Goal: Task Accomplishment & Management: Complete application form

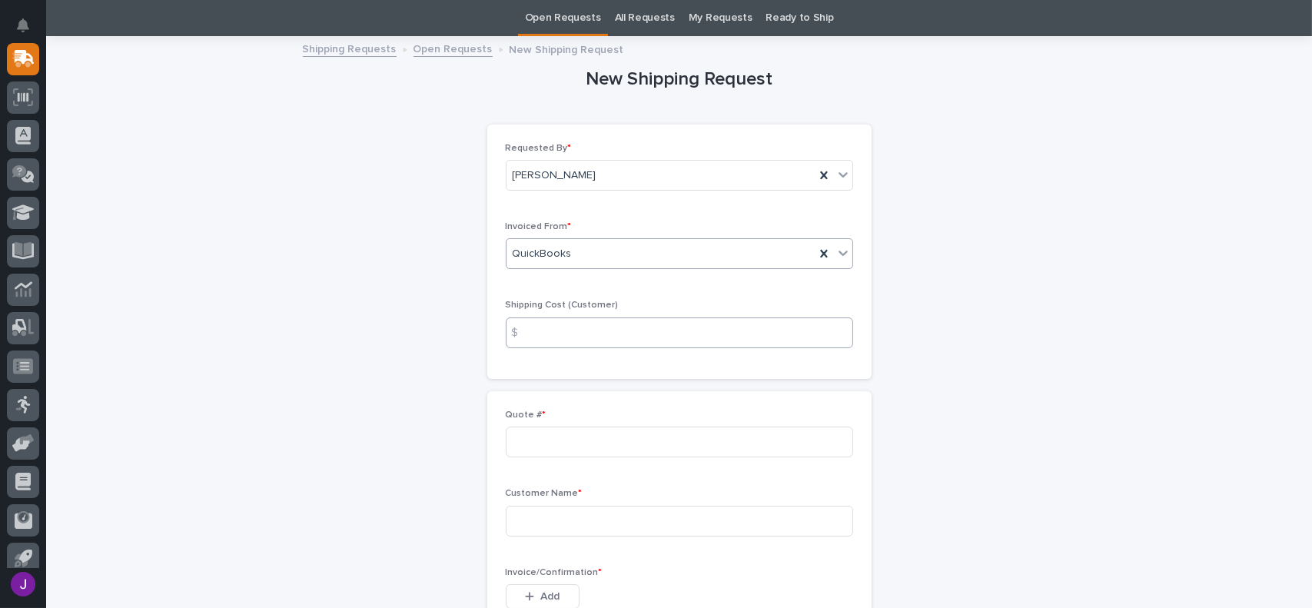
scroll to position [203, 0]
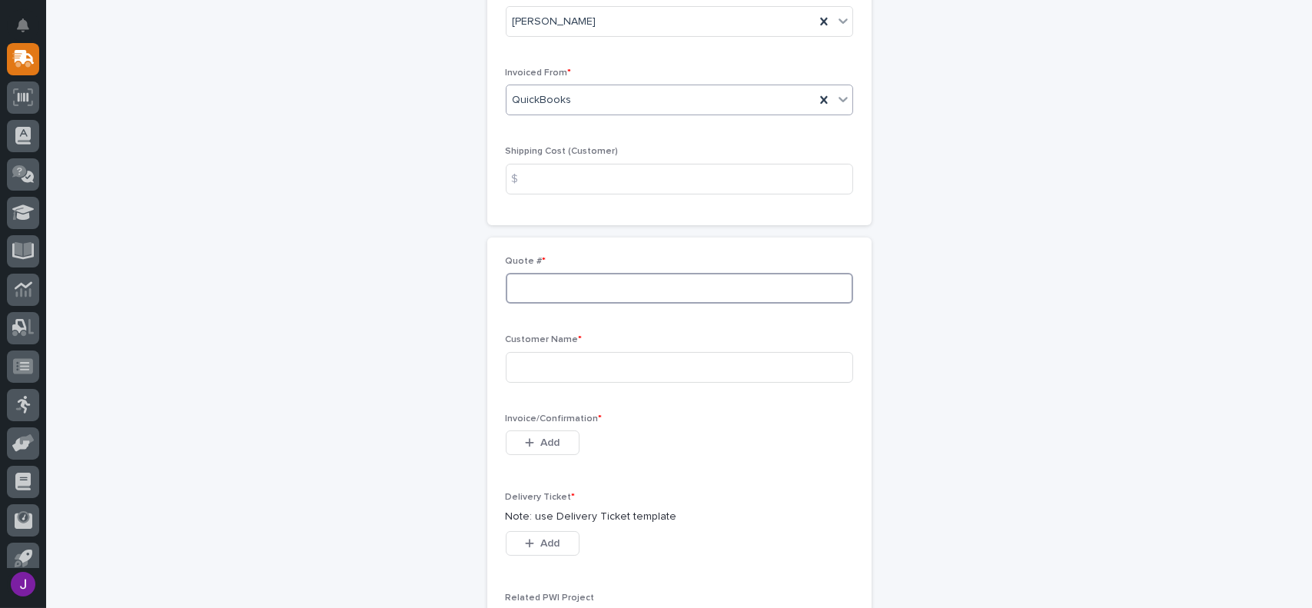
click at [536, 285] on input at bounding box center [679, 288] width 347 height 31
type input "136693"
click at [567, 371] on input at bounding box center [679, 367] width 347 height 31
type input "Axiom Hoist LLC"
click at [564, 434] on button "Add" at bounding box center [543, 442] width 74 height 25
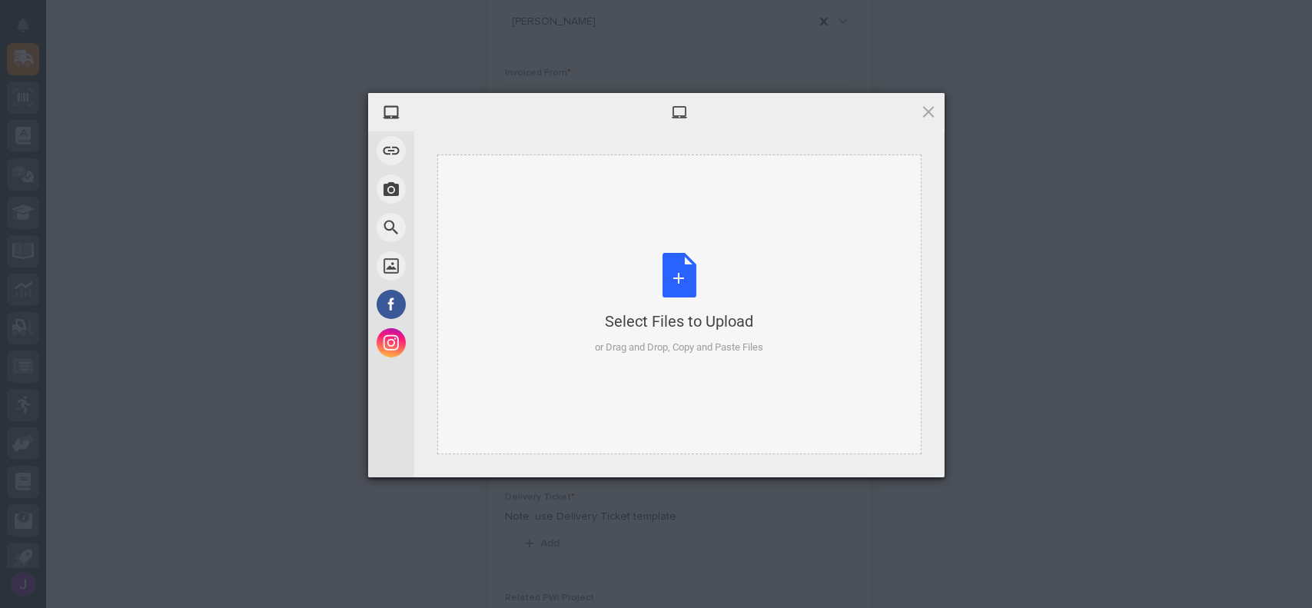
click at [669, 277] on div "Select Files to Upload or Drag and Drop, Copy and Paste Files" at bounding box center [679, 304] width 168 height 102
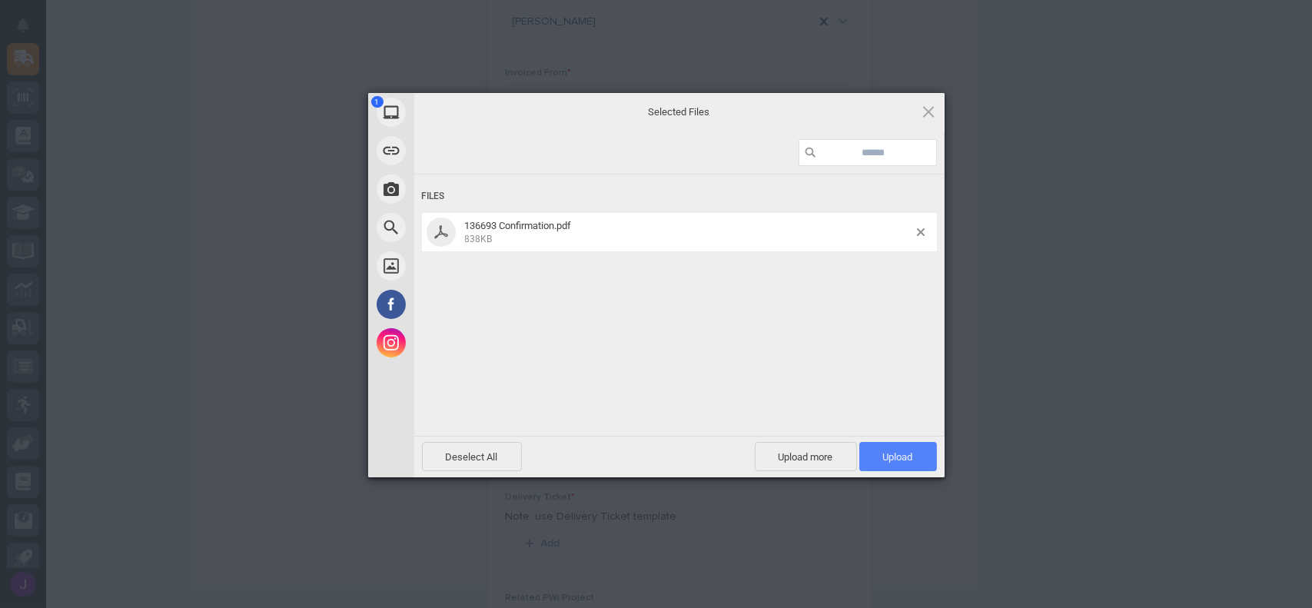
click at [891, 455] on span "Upload 1" at bounding box center [898, 457] width 30 height 12
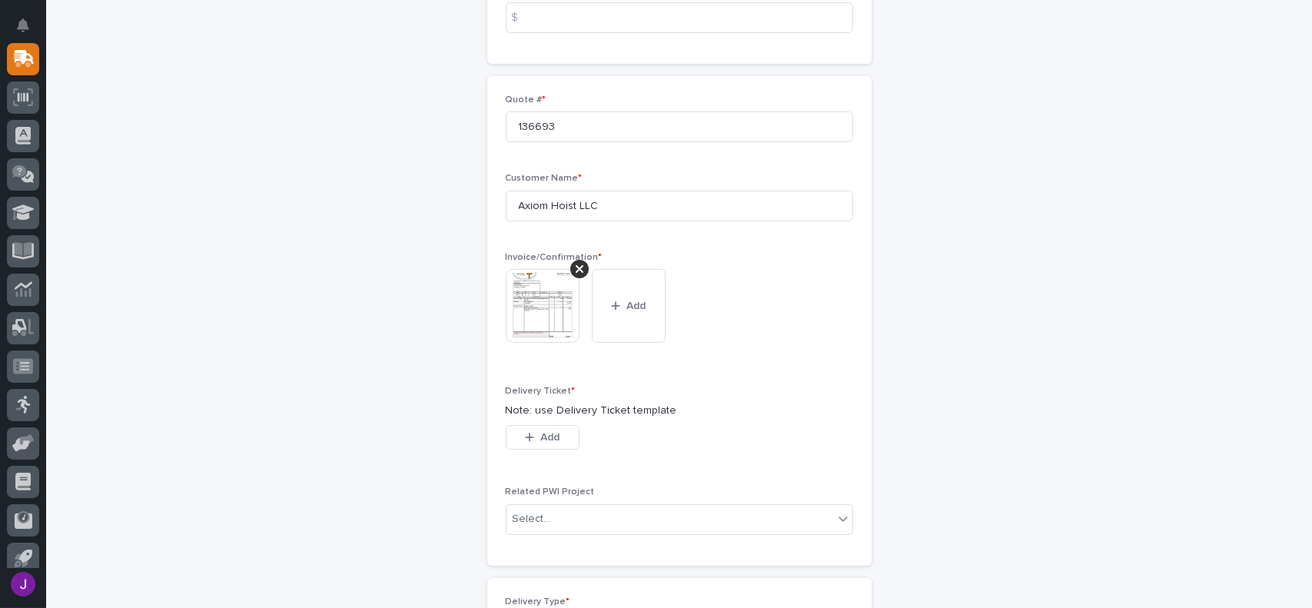
scroll to position [384, 0]
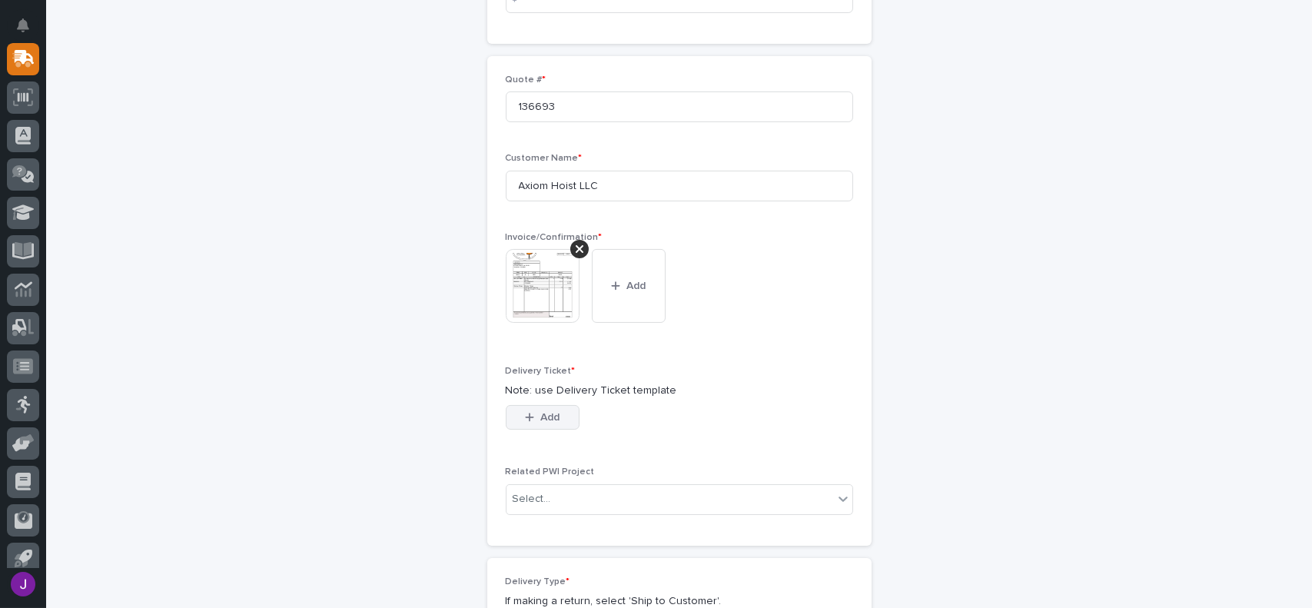
click at [547, 419] on span "Add" at bounding box center [549, 417] width 19 height 14
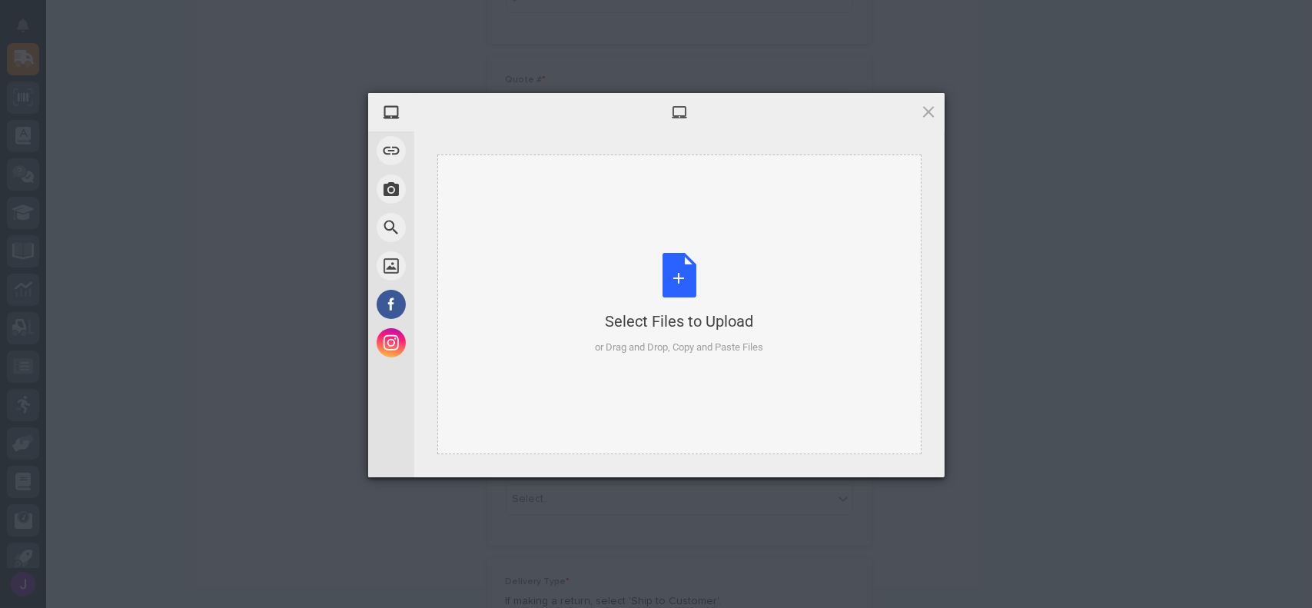
click at [685, 282] on div "Select Files to Upload or Drag and Drop, Copy and Paste Files" at bounding box center [679, 304] width 168 height 102
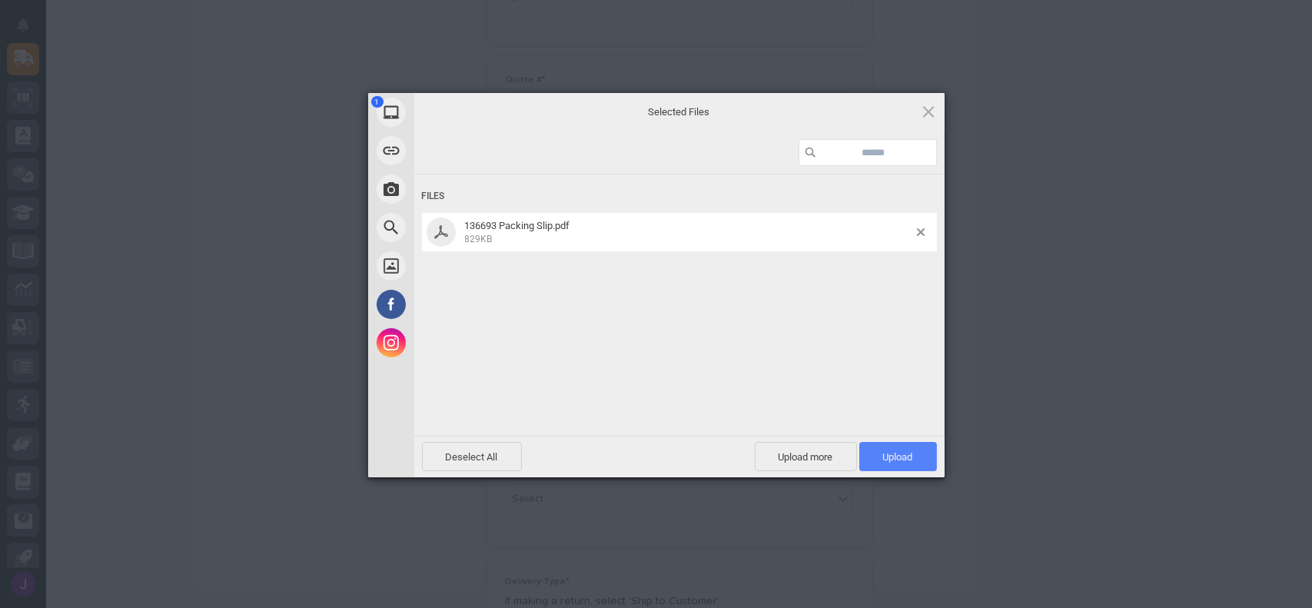
click at [895, 448] on span "Upload 1" at bounding box center [898, 456] width 78 height 29
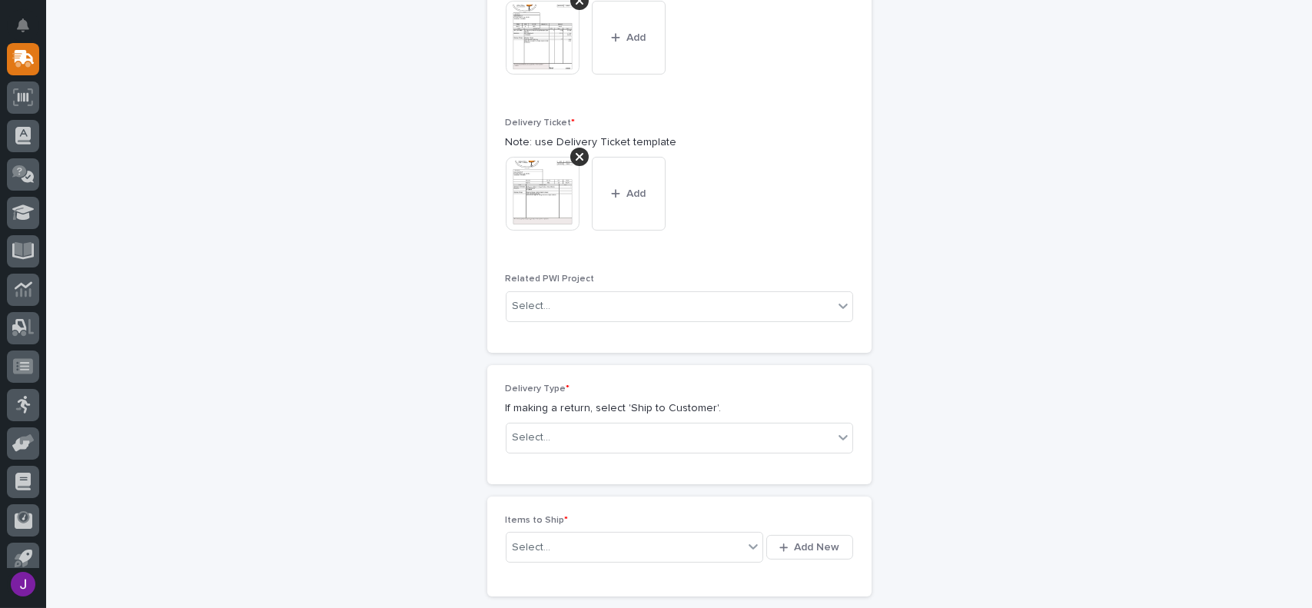
scroll to position [643, 0]
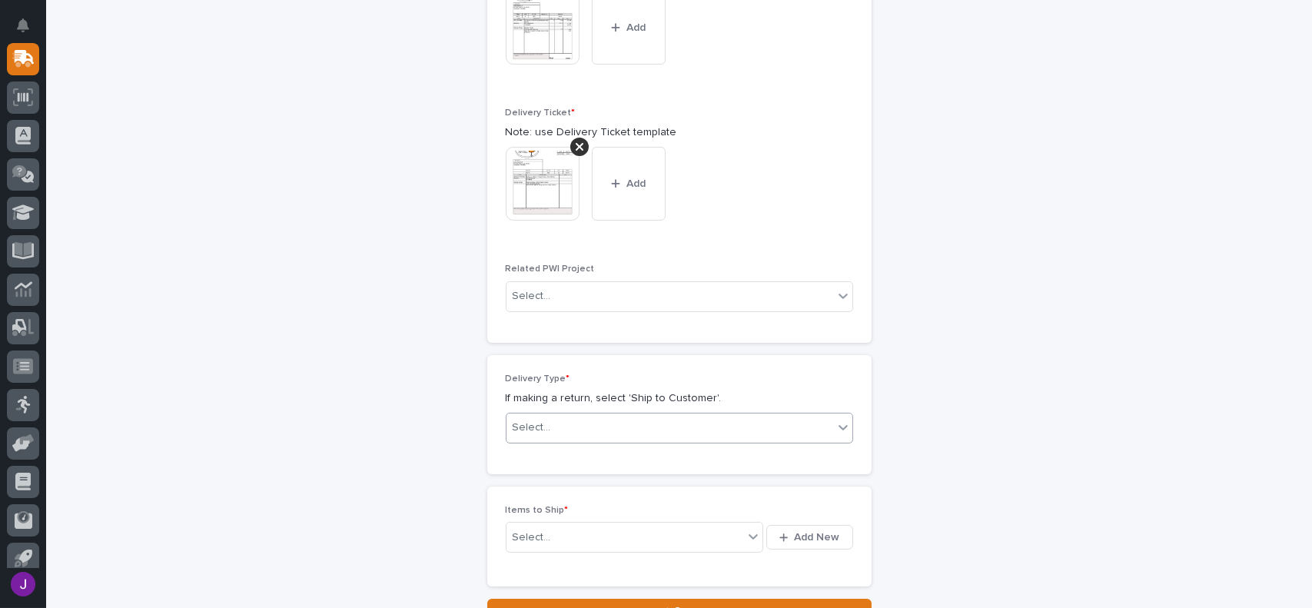
click at [599, 420] on div "Select..." at bounding box center [670, 427] width 327 height 25
click at [586, 457] on div "Ship to Customer" at bounding box center [673, 457] width 346 height 27
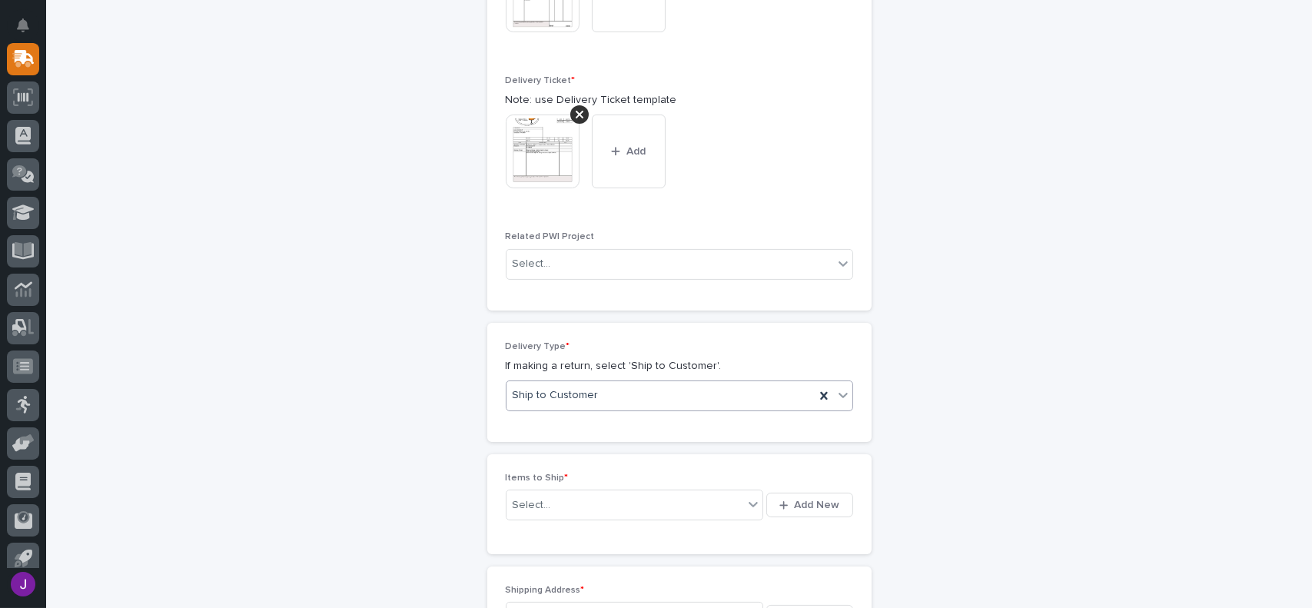
scroll to position [698, 0]
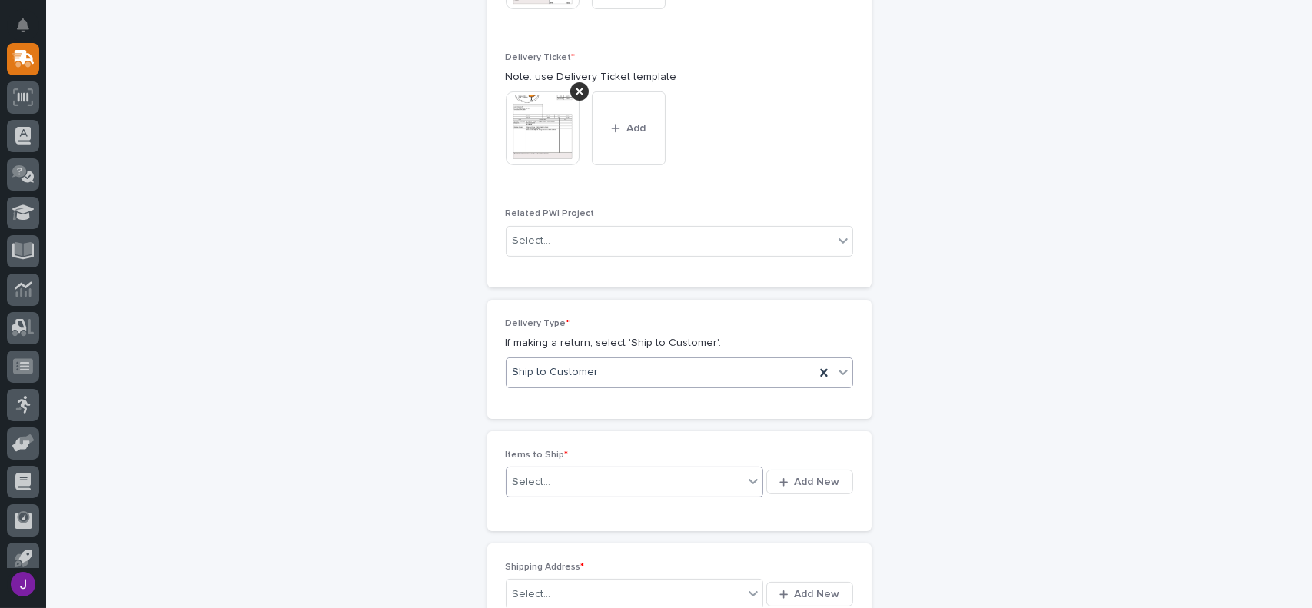
click at [574, 474] on div "Select..." at bounding box center [626, 482] width 238 height 19
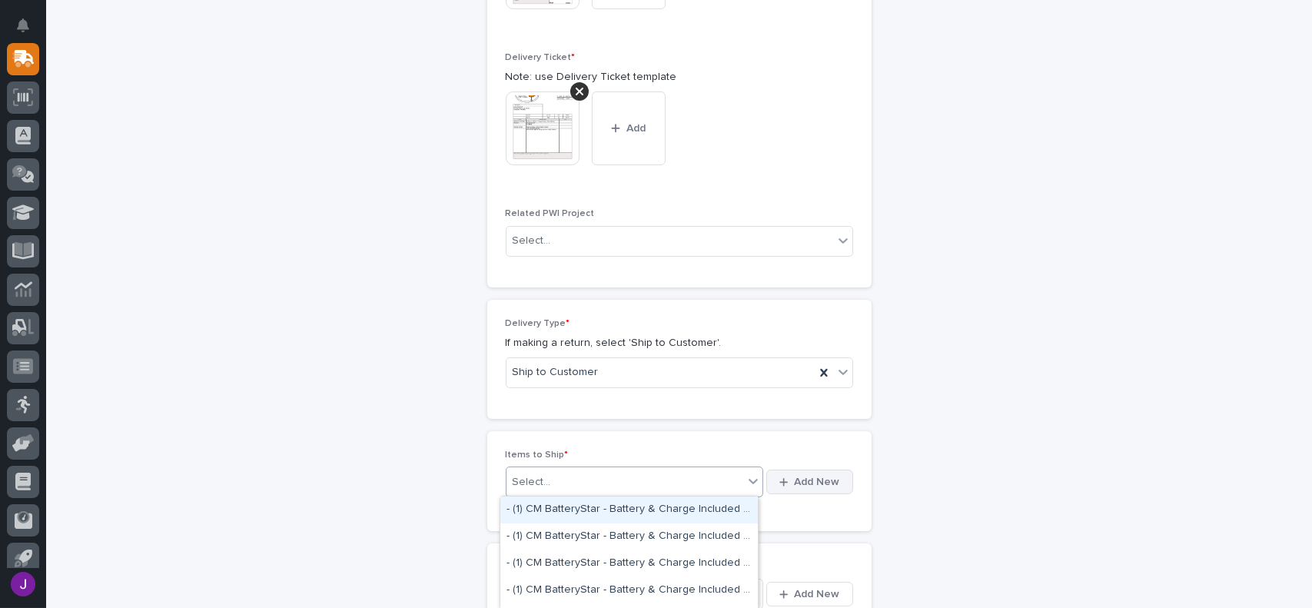
click at [819, 479] on span "Add New" at bounding box center [817, 482] width 45 height 14
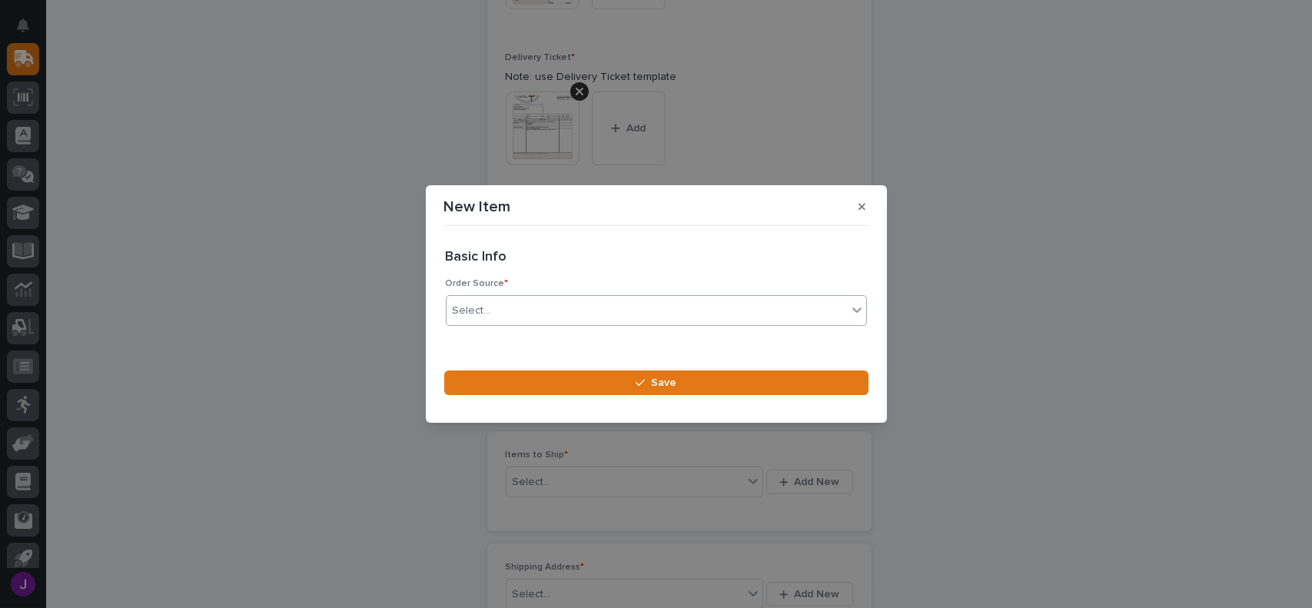
click at [530, 313] on div "Select..." at bounding box center [647, 310] width 400 height 25
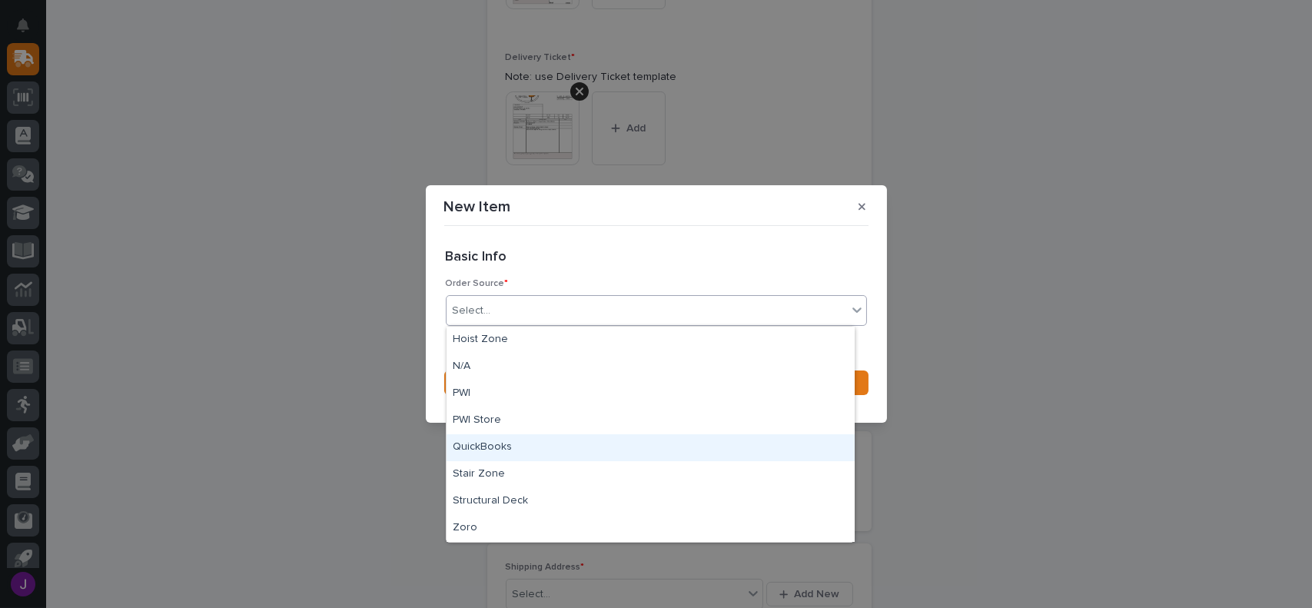
click at [503, 453] on div "QuickBooks" at bounding box center [651, 447] width 408 height 27
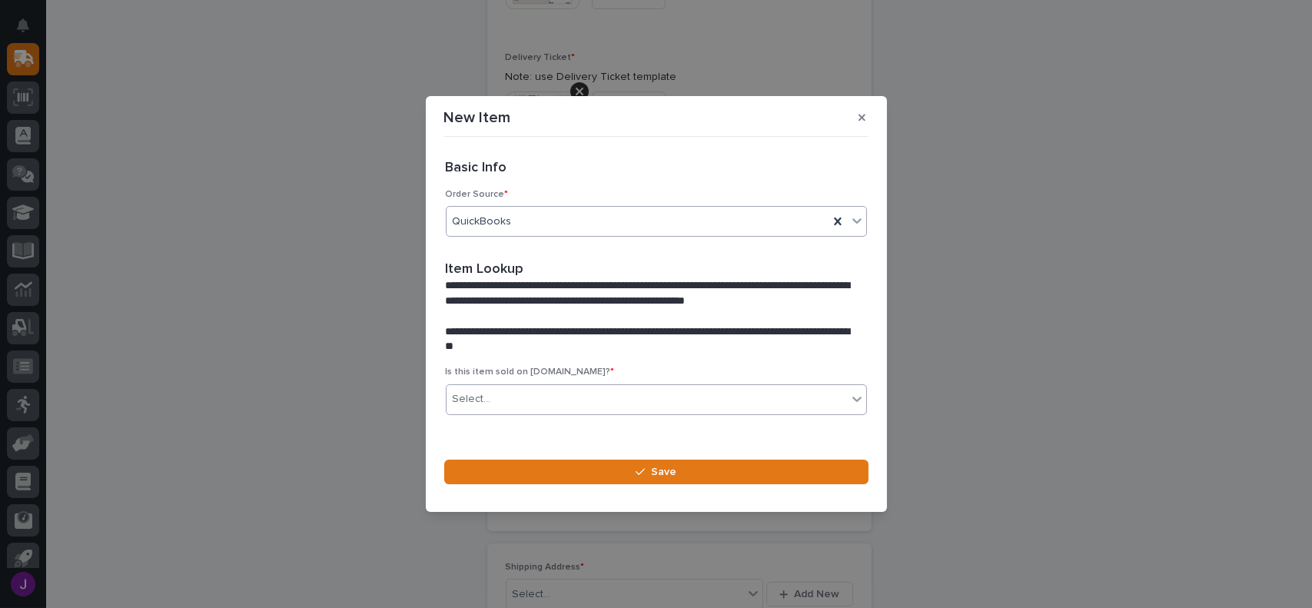
click at [505, 388] on div "Select..." at bounding box center [647, 399] width 400 height 25
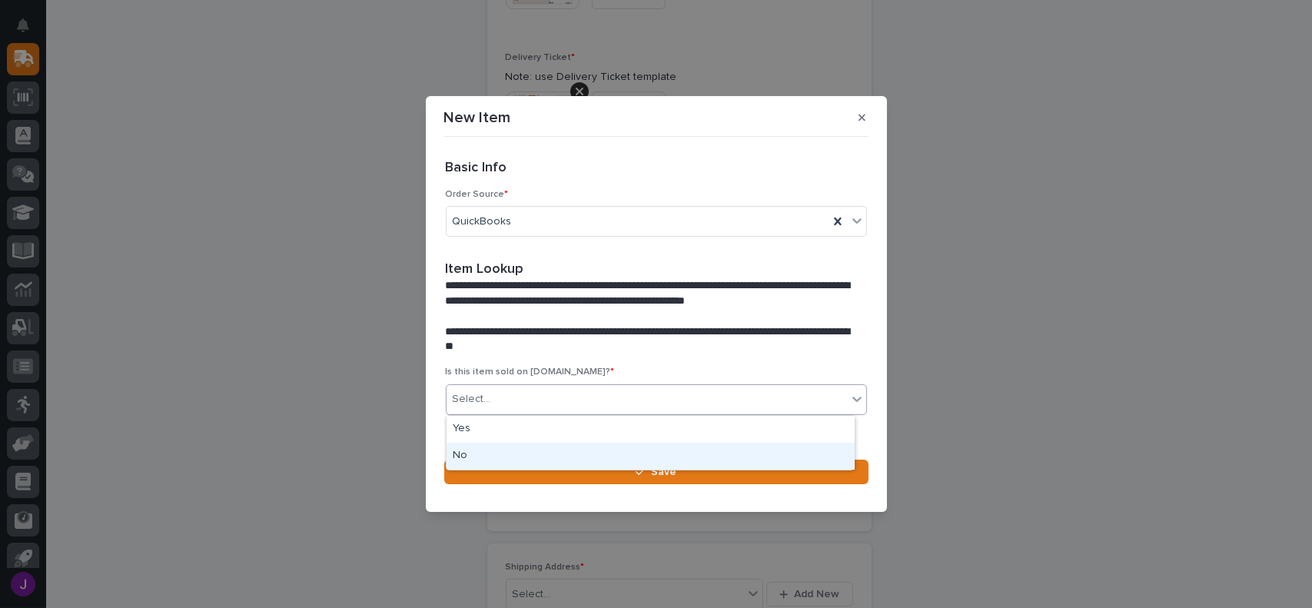
click at [493, 458] on div "No" at bounding box center [651, 456] width 408 height 27
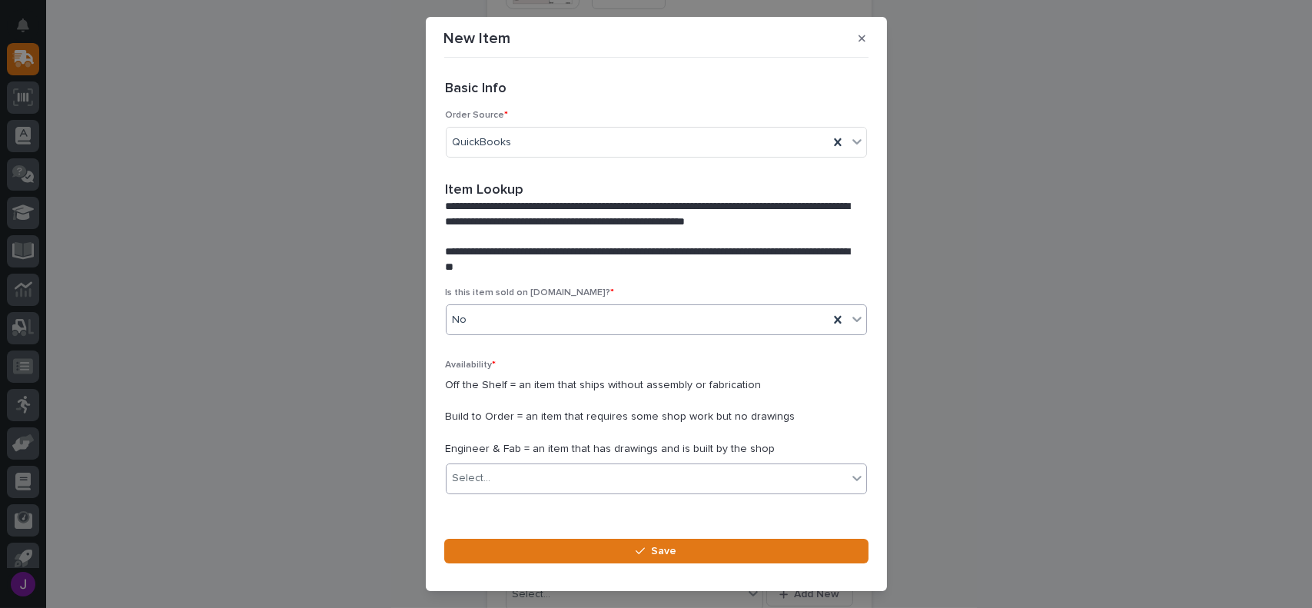
click at [516, 470] on div "Select..." at bounding box center [647, 478] width 400 height 25
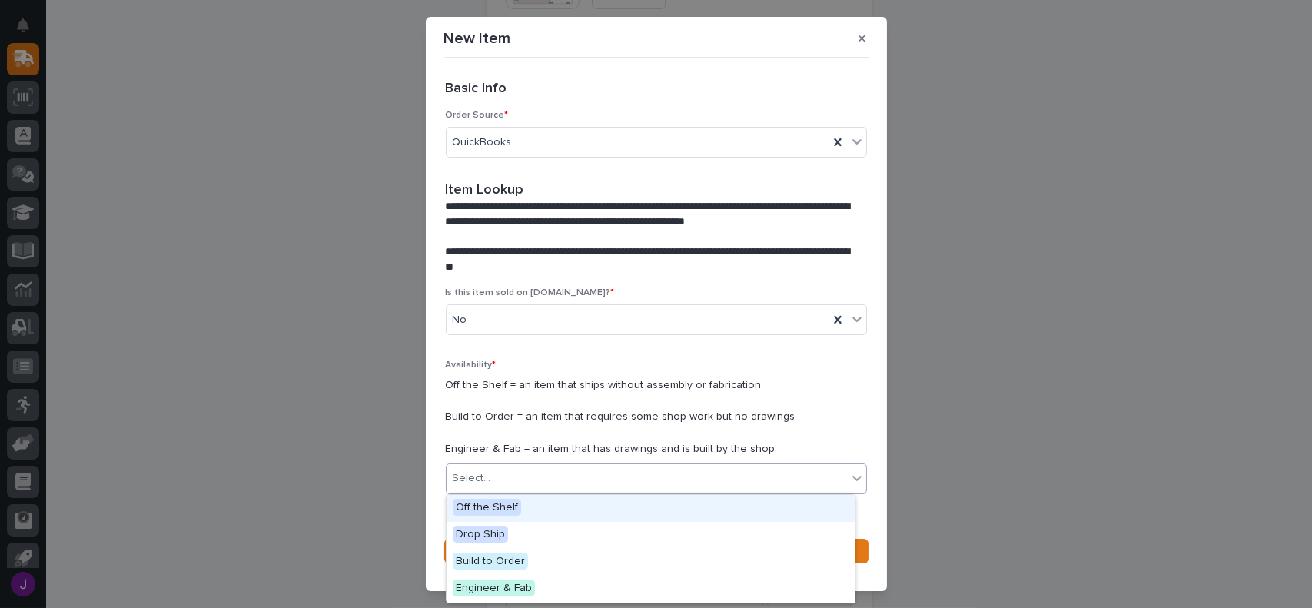
click at [513, 513] on span "Off the Shelf" at bounding box center [487, 507] width 68 height 17
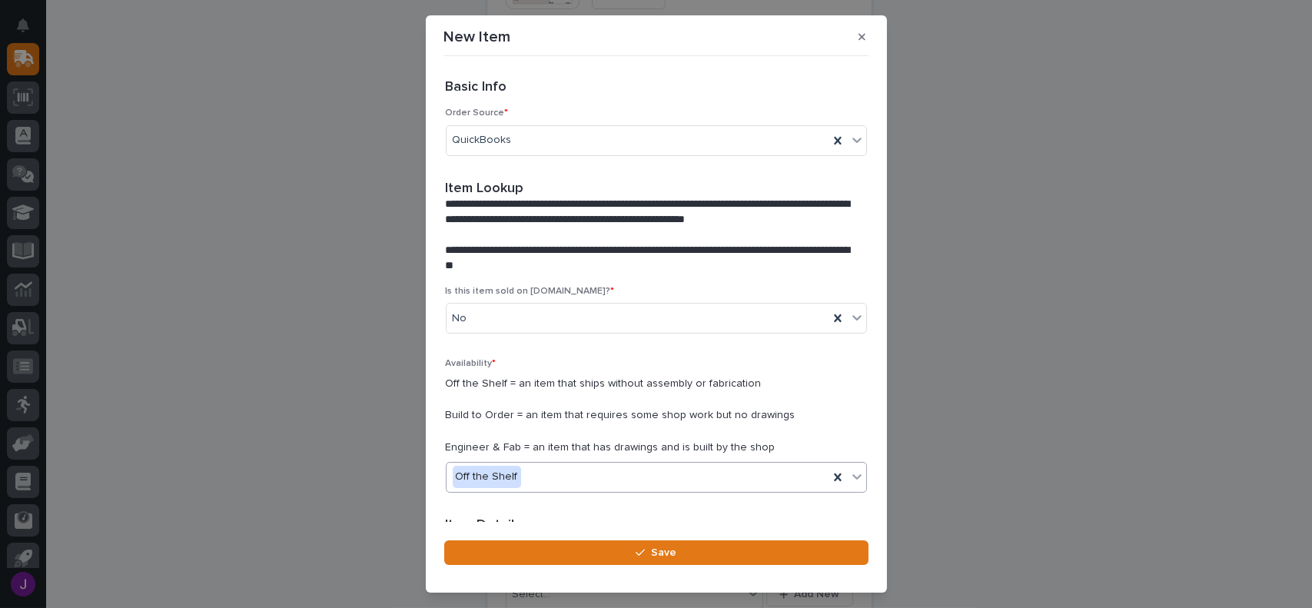
scroll to position [154, 0]
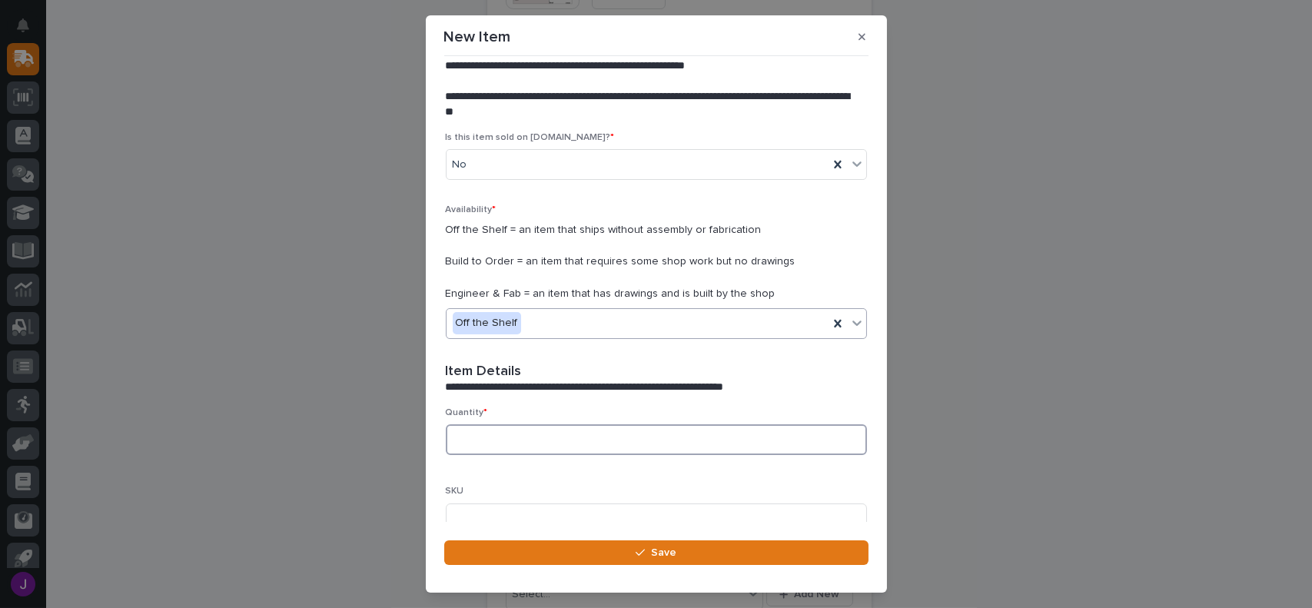
click at [484, 450] on input at bounding box center [656, 439] width 421 height 31
type input "5"
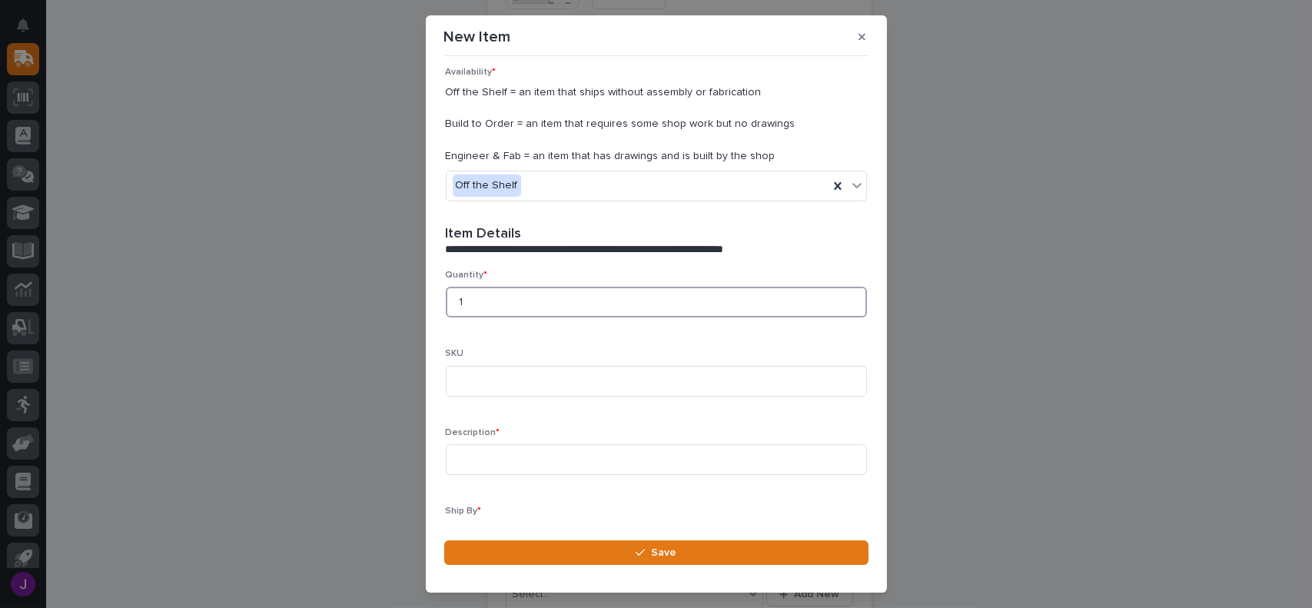
scroll to position [307, 0]
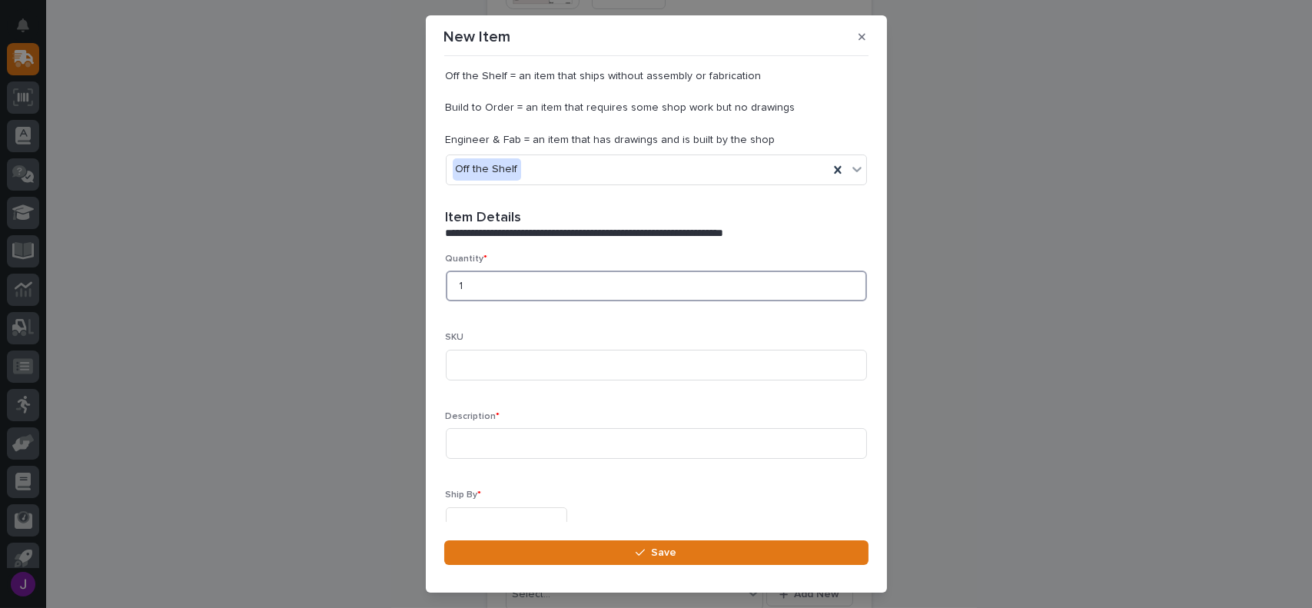
type input "1"
click at [484, 450] on input at bounding box center [656, 443] width 421 height 31
click at [572, 444] on input "50 ft reel 12 wire 14 guage festoon cable" at bounding box center [656, 443] width 421 height 31
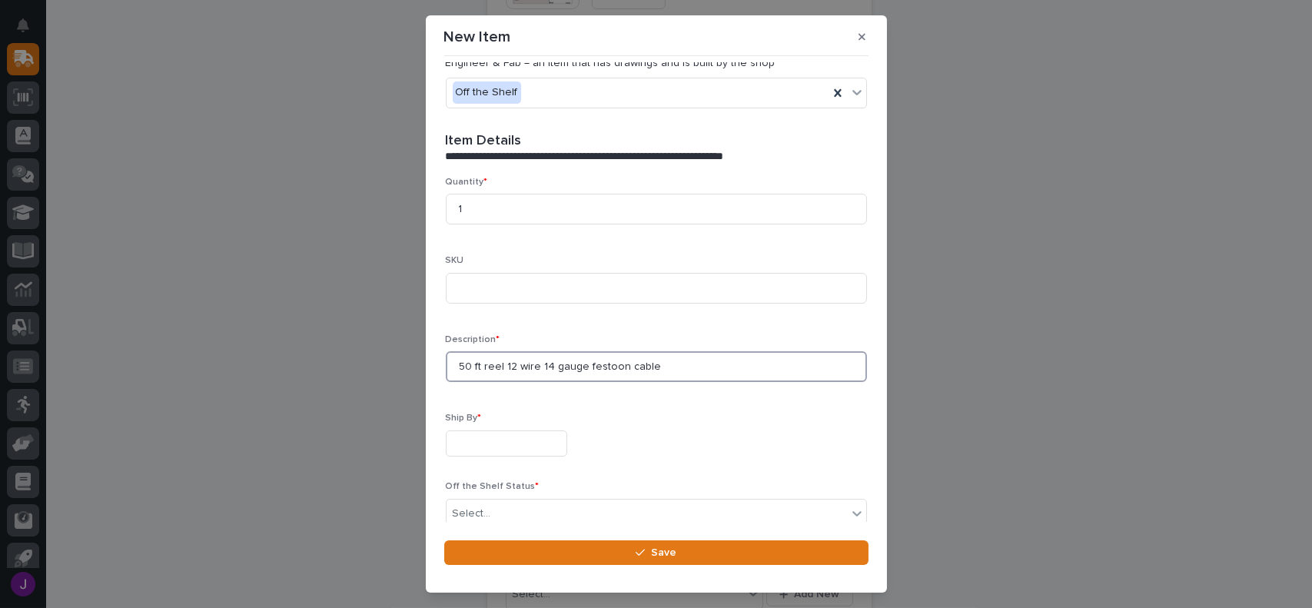
type input "50 ft reel 12 wire 14 gauge festoon cable"
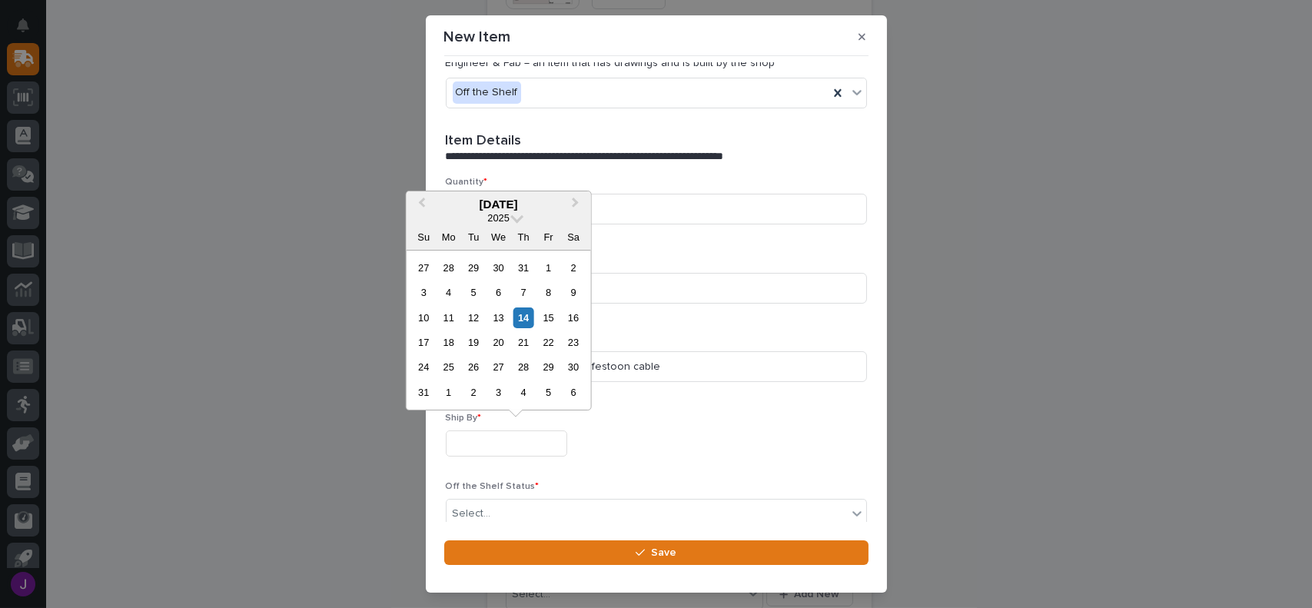
click at [567, 445] on input "text" at bounding box center [506, 443] width 121 height 27
click at [522, 319] on div "14" at bounding box center [523, 317] width 21 height 21
type input "**********"
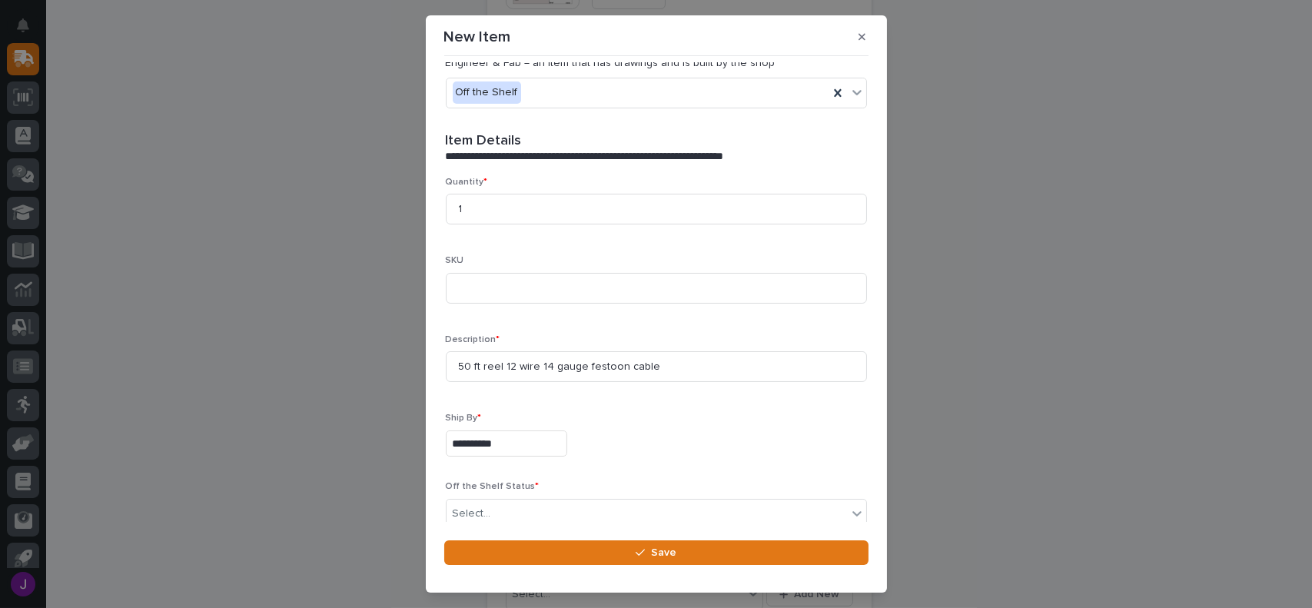
scroll to position [458, 0]
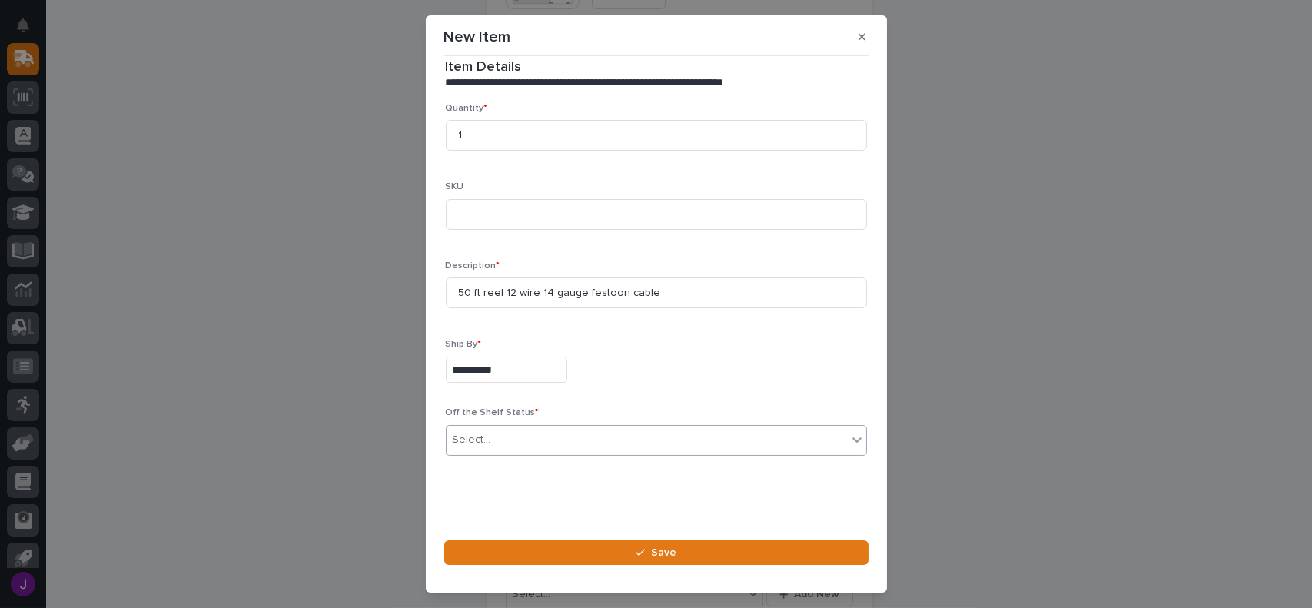
click at [510, 446] on div "Select..." at bounding box center [647, 439] width 400 height 25
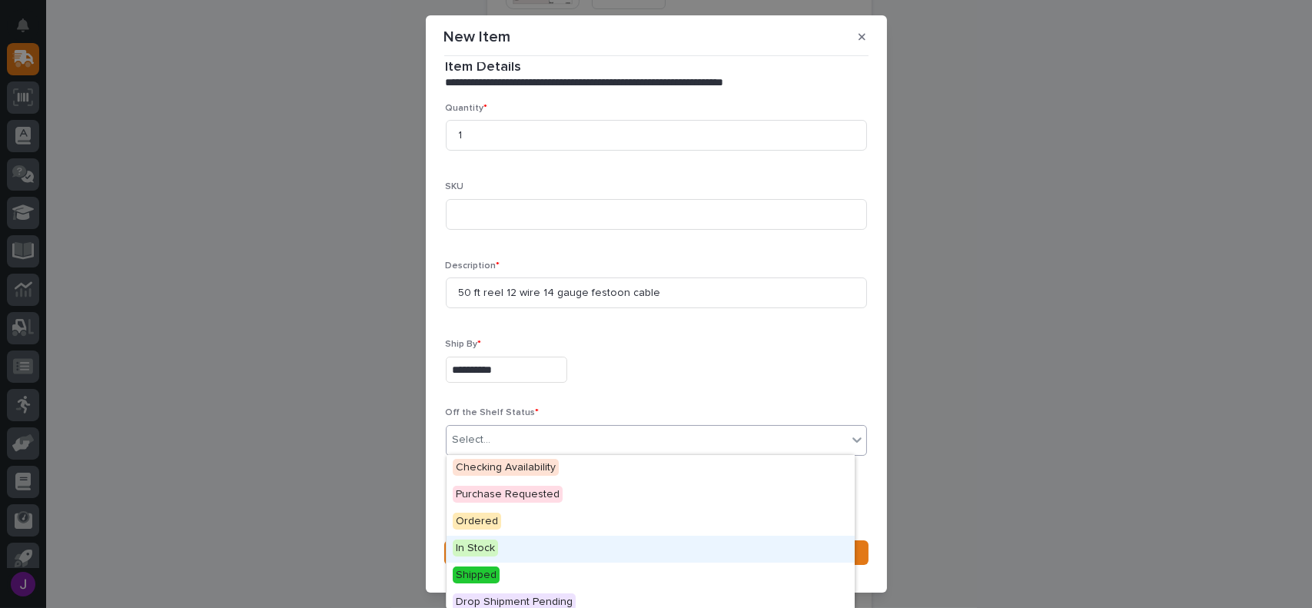
click at [477, 545] on span "In Stock" at bounding box center [475, 548] width 45 height 17
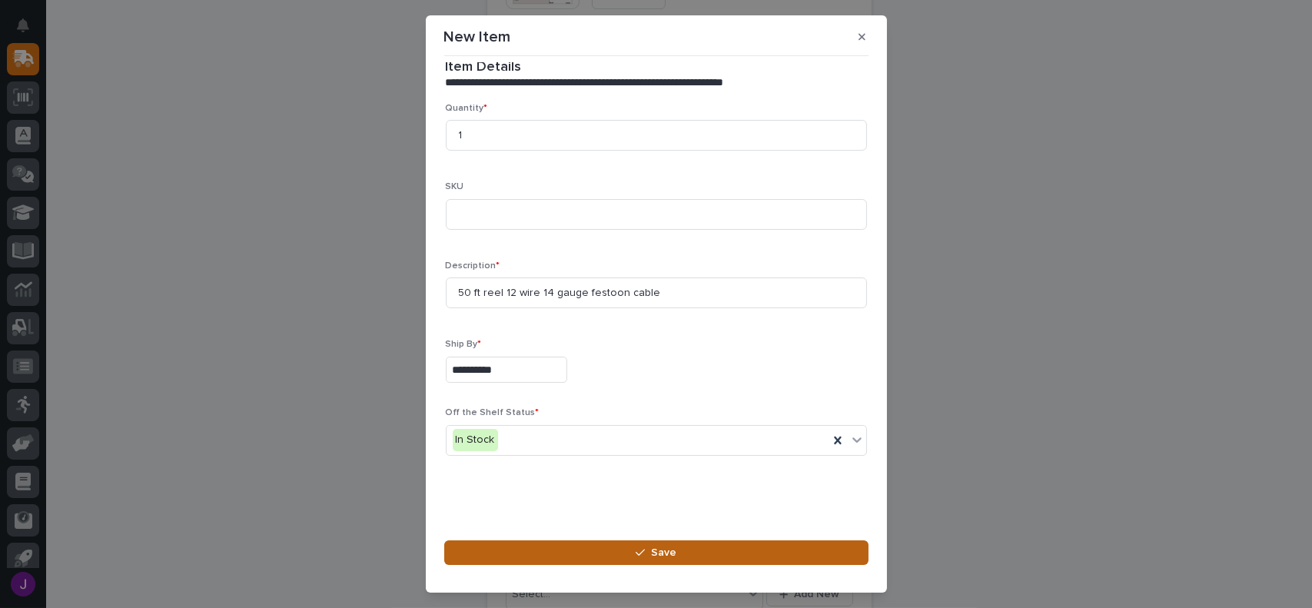
click at [657, 550] on span "Save" at bounding box center [663, 553] width 25 height 14
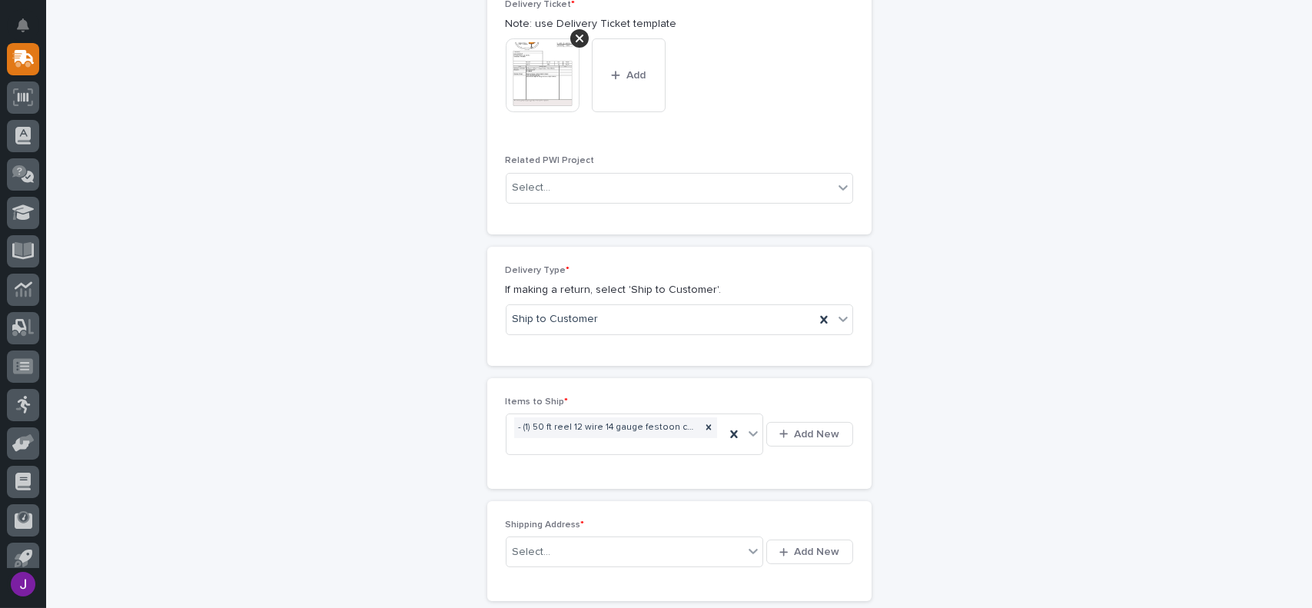
scroll to position [775, 0]
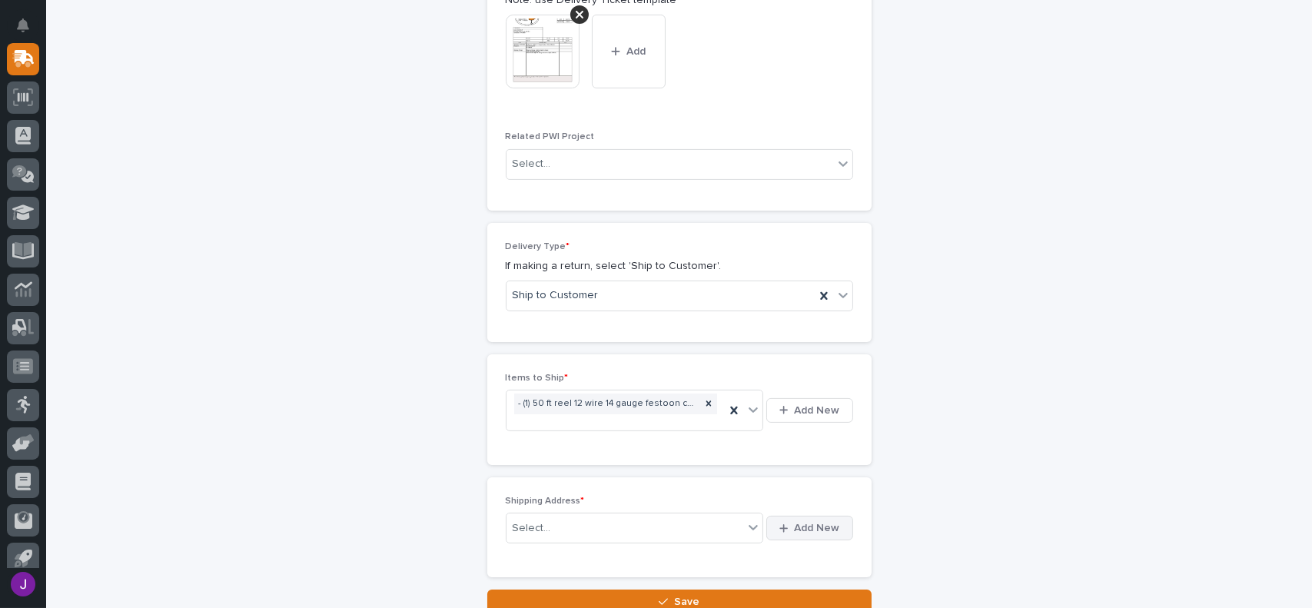
click at [795, 522] on span "Add New" at bounding box center [817, 528] width 45 height 14
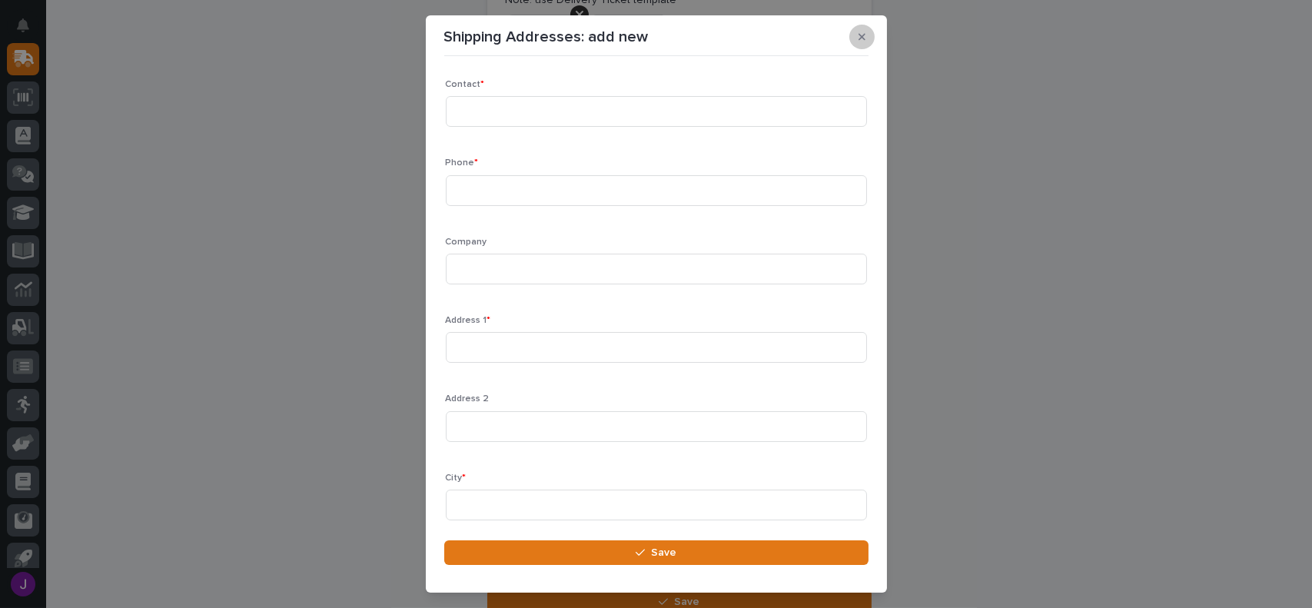
click at [860, 32] on icon "button" at bounding box center [862, 37] width 7 height 11
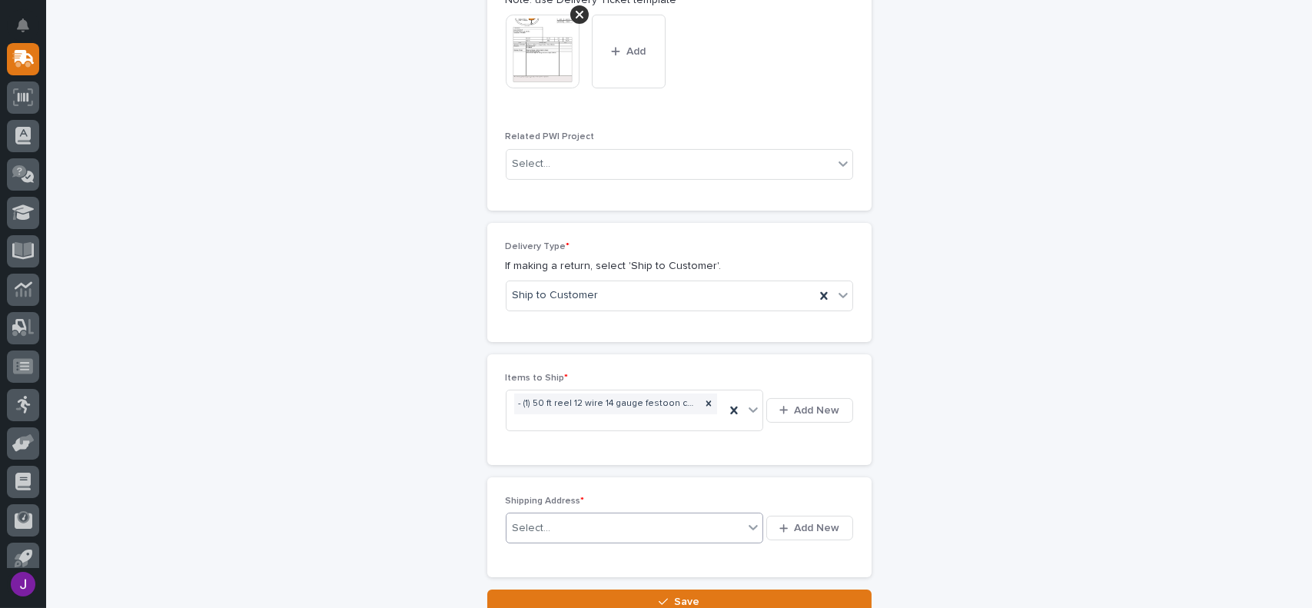
click at [520, 520] on div "Select..." at bounding box center [532, 528] width 38 height 16
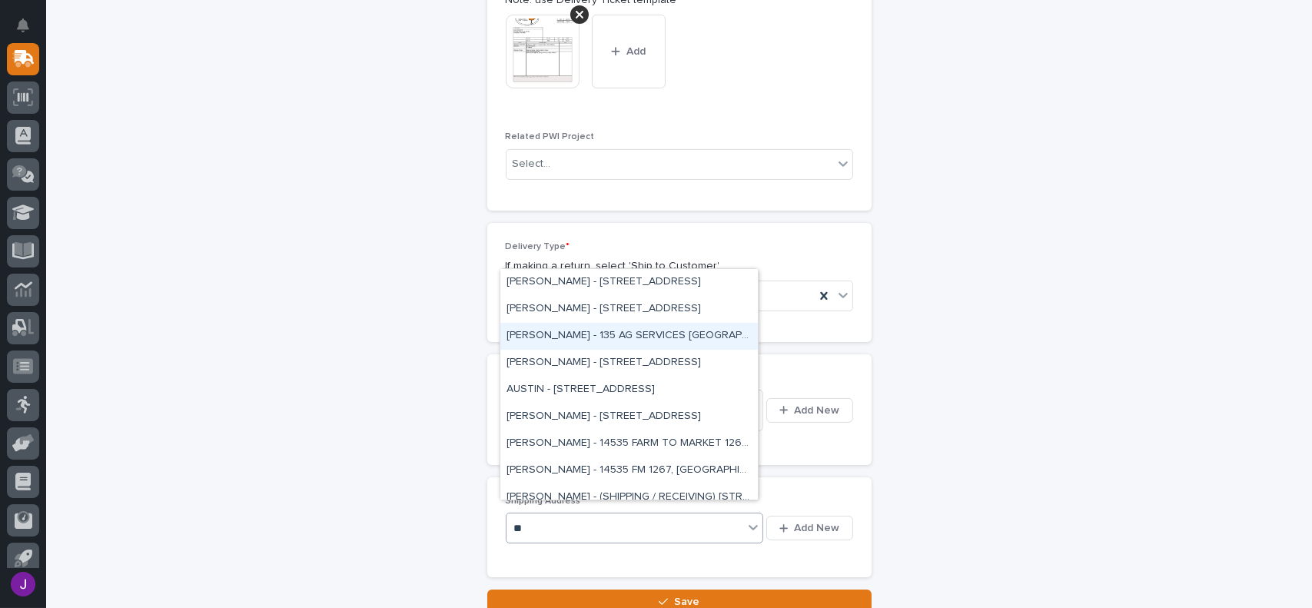
scroll to position [307, 0]
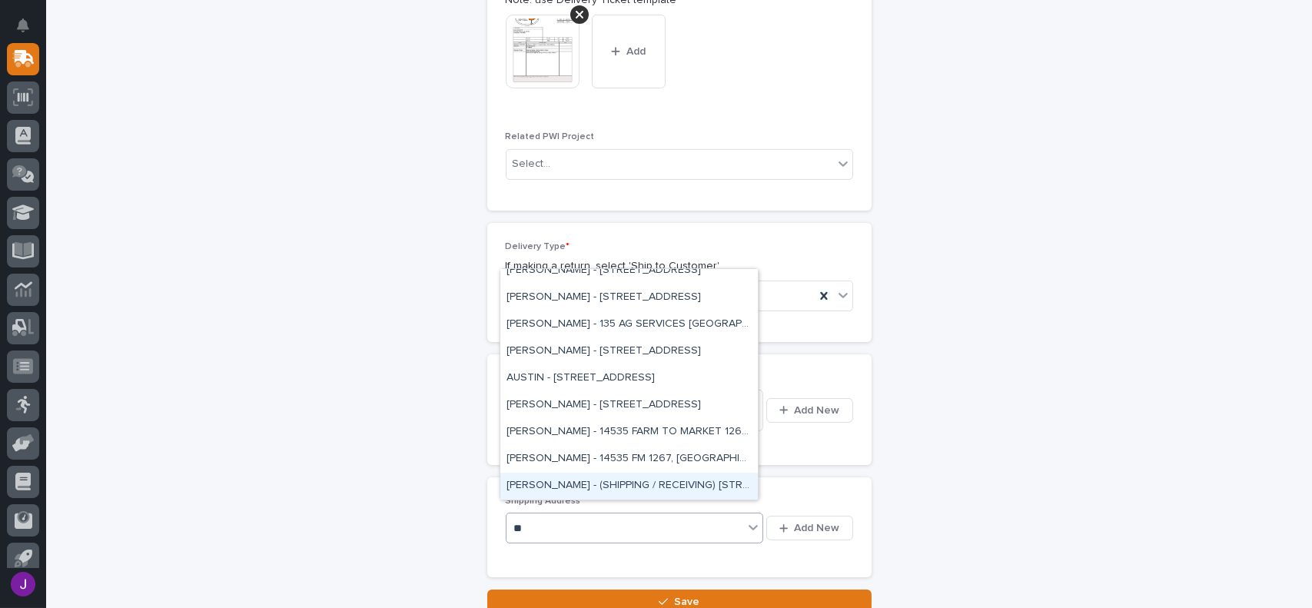
type input "*"
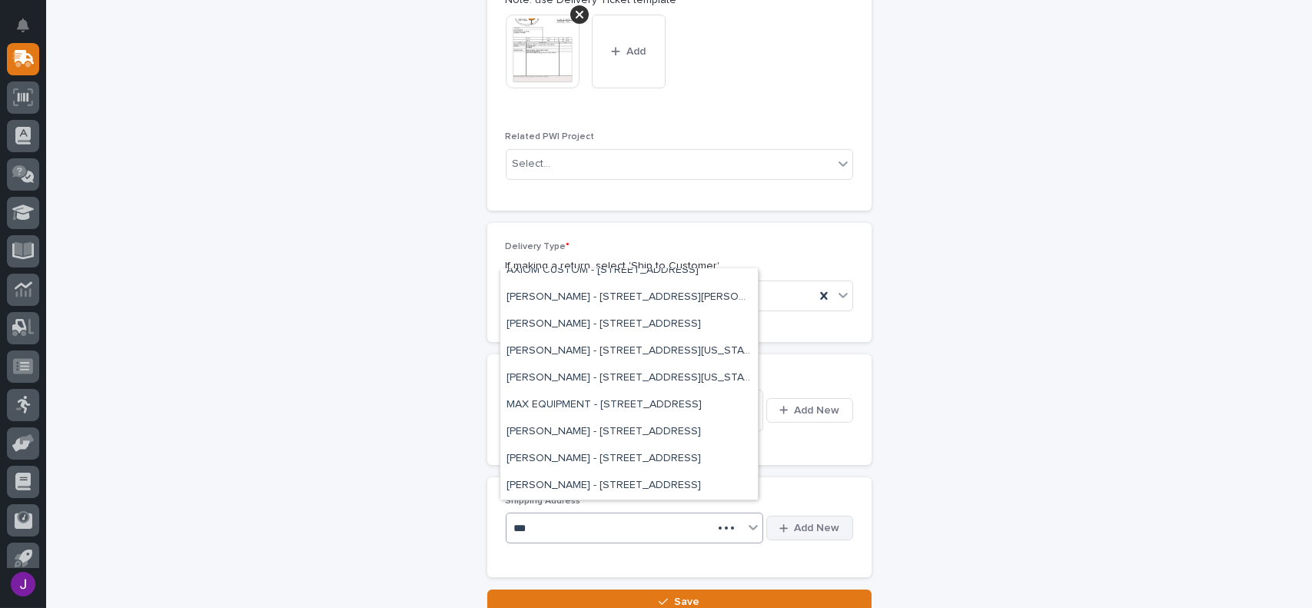
scroll to position [0, 0]
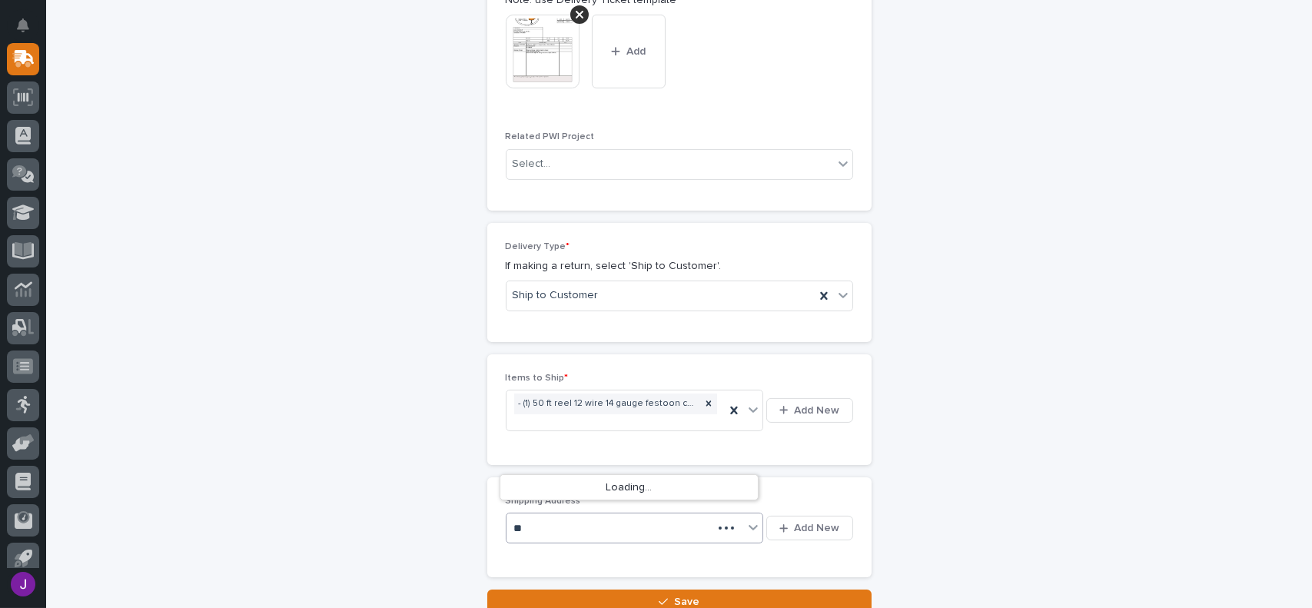
type input "*"
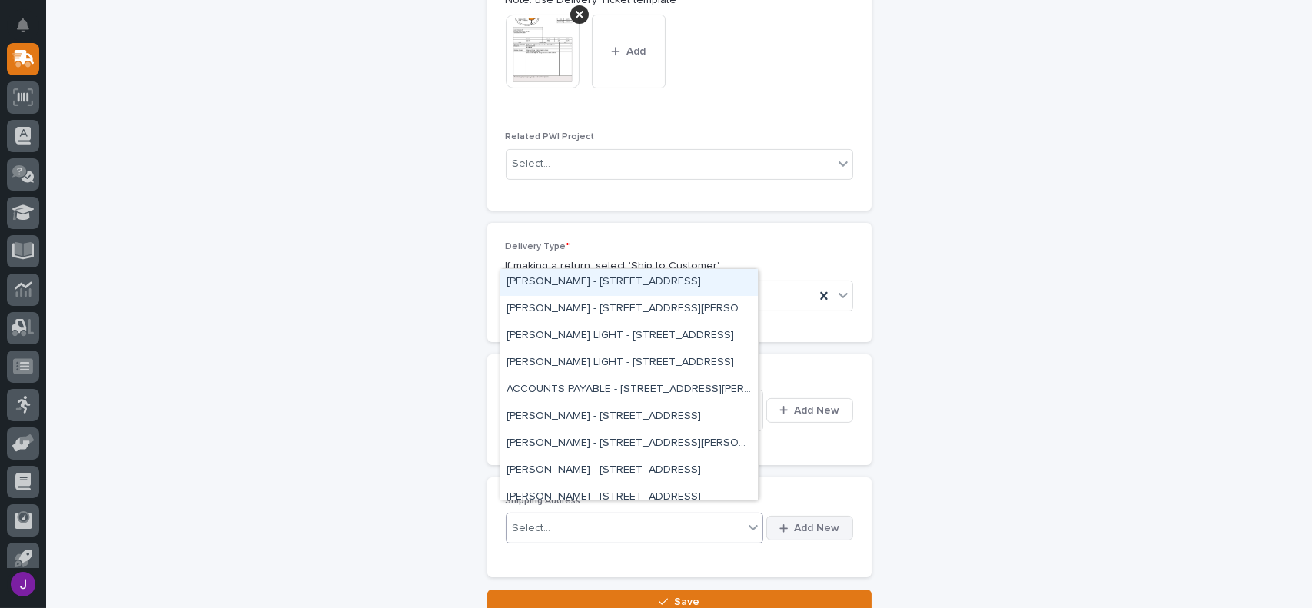
click at [799, 516] on button "Add New" at bounding box center [809, 528] width 86 height 25
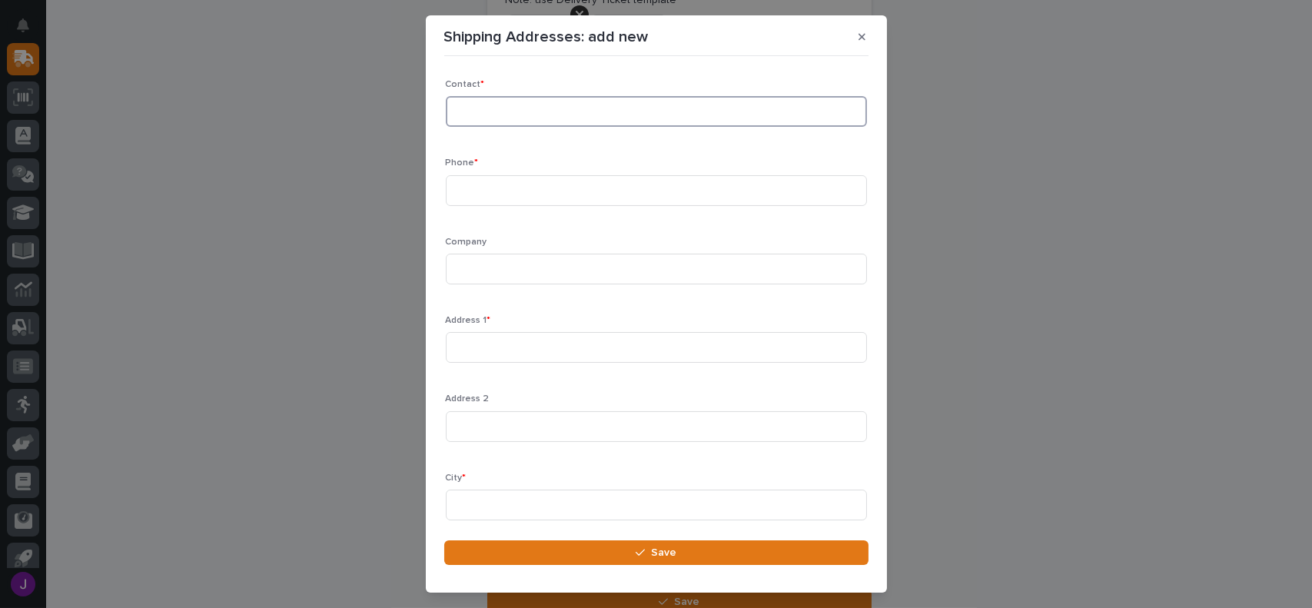
click at [482, 104] on input at bounding box center [656, 111] width 421 height 31
type input "P"
type input "[PERSON_NAME]"
click at [488, 194] on input at bounding box center [656, 190] width 421 height 31
click at [481, 346] on input at bounding box center [656, 347] width 421 height 31
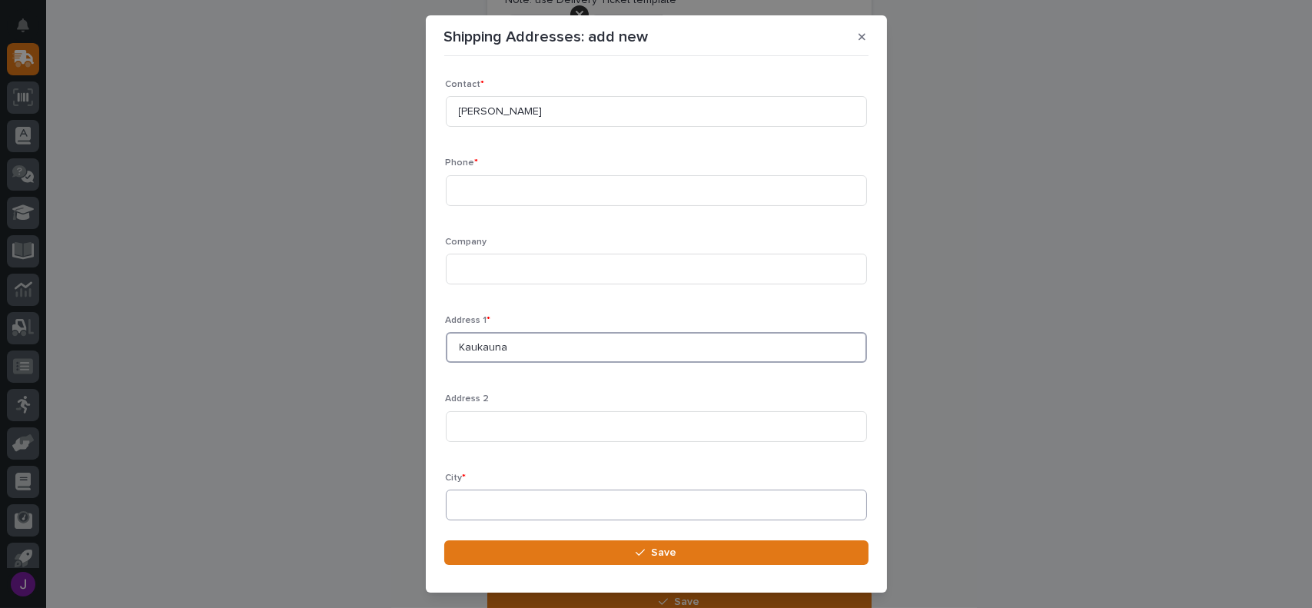
type input "Kaukauna"
click at [488, 496] on input at bounding box center [656, 505] width 421 height 31
click at [527, 347] on input "Kaukauna" at bounding box center [656, 347] width 421 height 31
drag, startPoint x: 512, startPoint y: 270, endPoint x: 409, endPoint y: 282, distance: 103.7
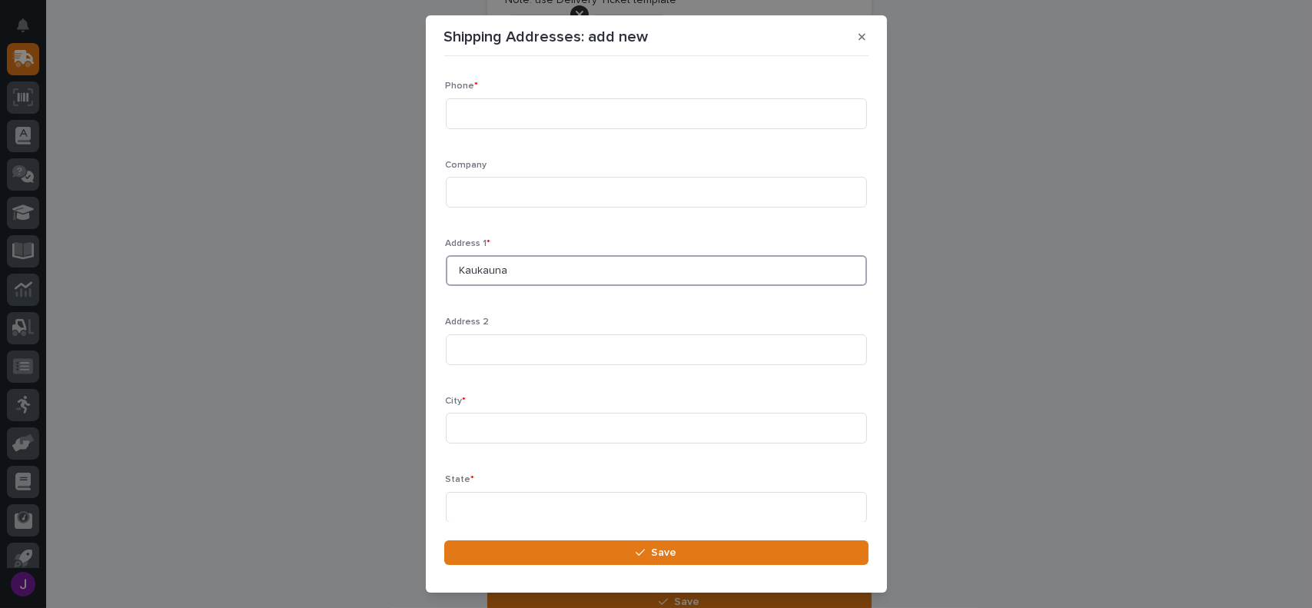
click at [409, 282] on div "Shipping Addresses: add new Loading... Saving… Loading... Saving… Loading... Sa…" at bounding box center [656, 304] width 1312 height 608
click at [477, 417] on input at bounding box center [656, 428] width 421 height 31
paste input "Kaukauna"
type input "Kaukauna"
drag, startPoint x: 522, startPoint y: 277, endPoint x: 383, endPoint y: 266, distance: 139.5
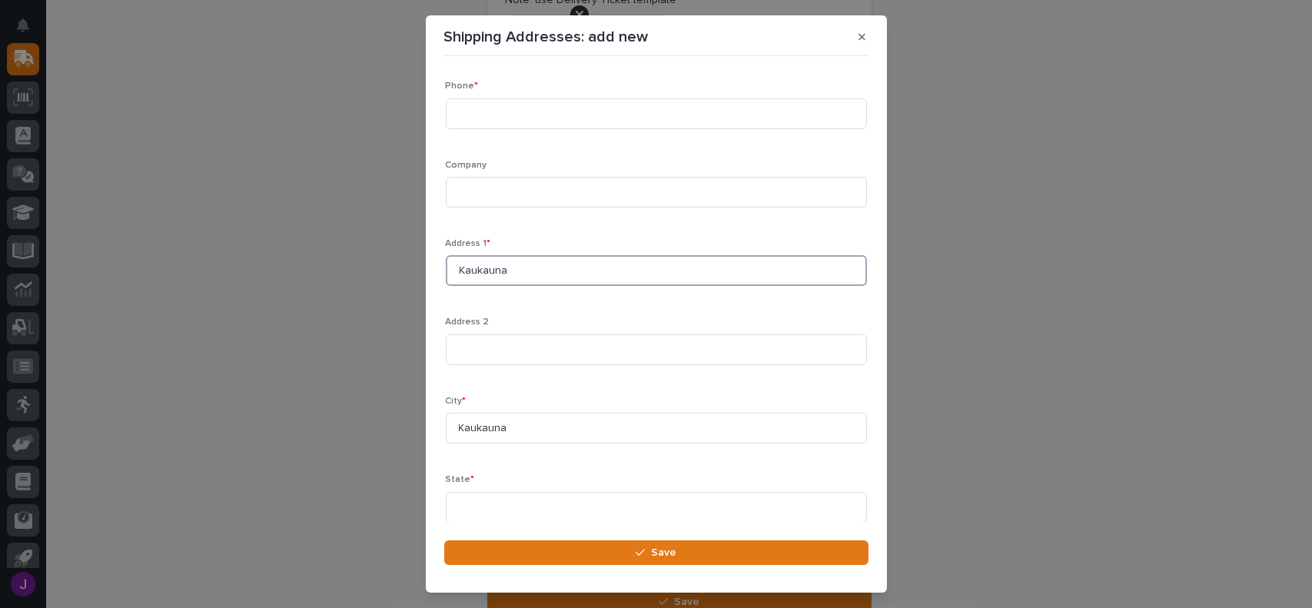
click at [383, 266] on div "Shipping Addresses: add new Loading... Saving… Loading... Saving… Loading... Sa…" at bounding box center [656, 304] width 1312 height 608
click at [482, 502] on input at bounding box center [656, 507] width 421 height 31
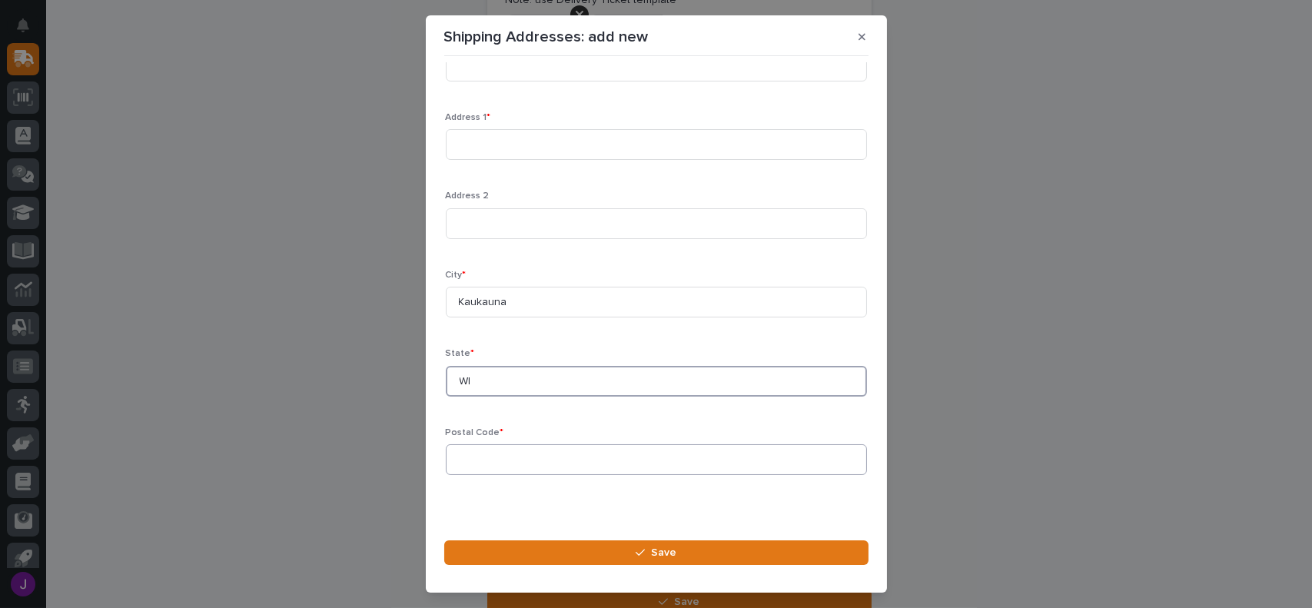
type input "WI"
click at [504, 467] on input at bounding box center [656, 459] width 421 height 31
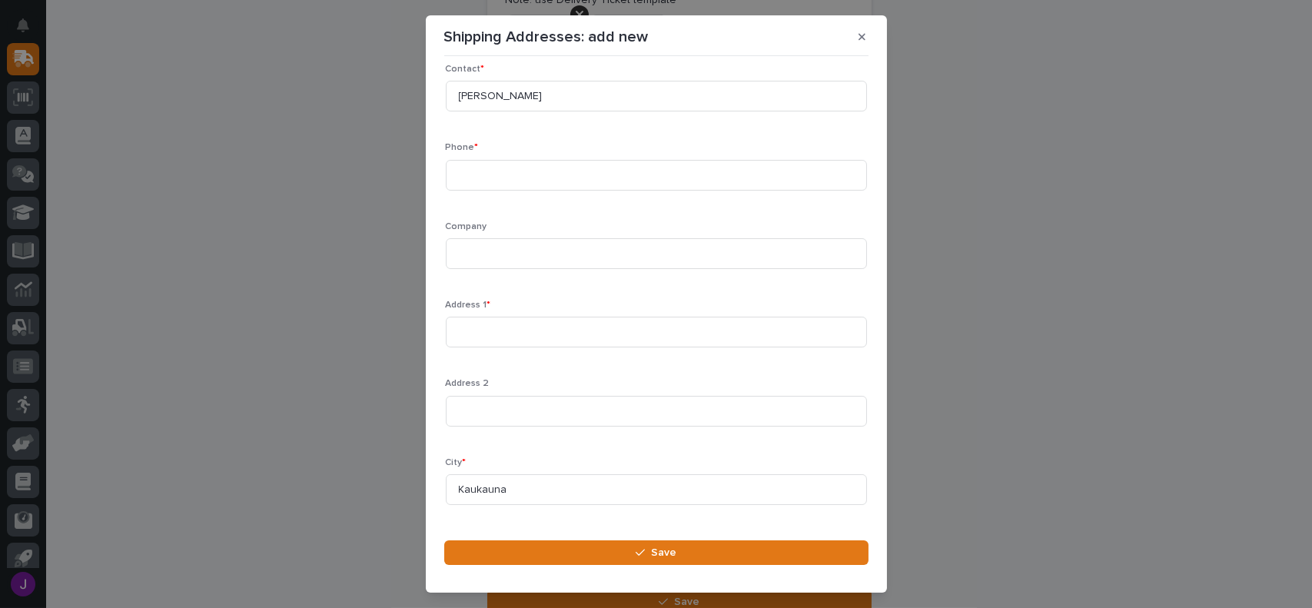
scroll to position [0, 0]
type input "54130"
click at [477, 342] on input at bounding box center [656, 347] width 421 height 31
type input "360 Farm"
click at [860, 35] on icon "button" at bounding box center [862, 36] width 7 height 7
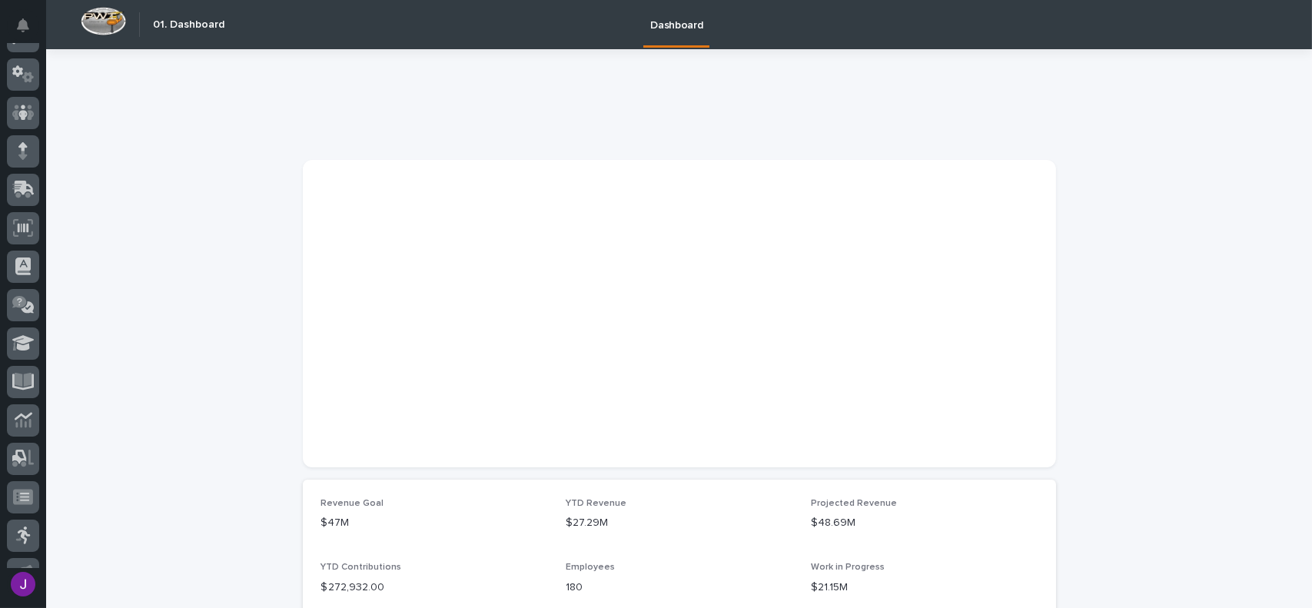
scroll to position [77, 0]
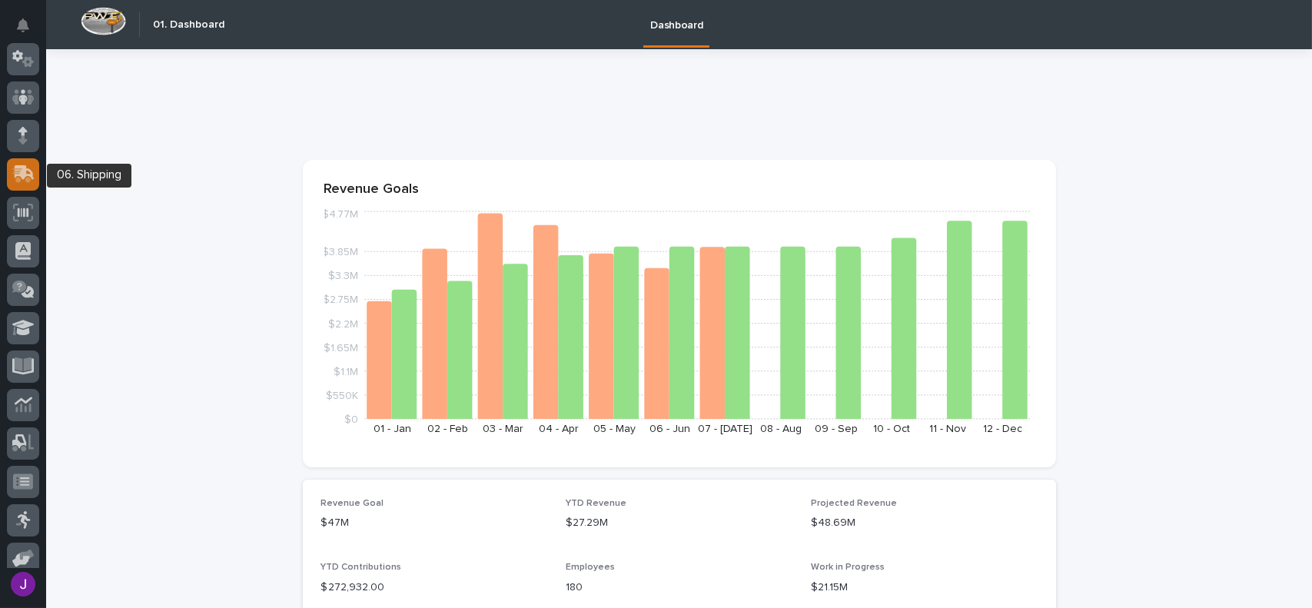
click at [14, 173] on icon at bounding box center [21, 175] width 18 height 15
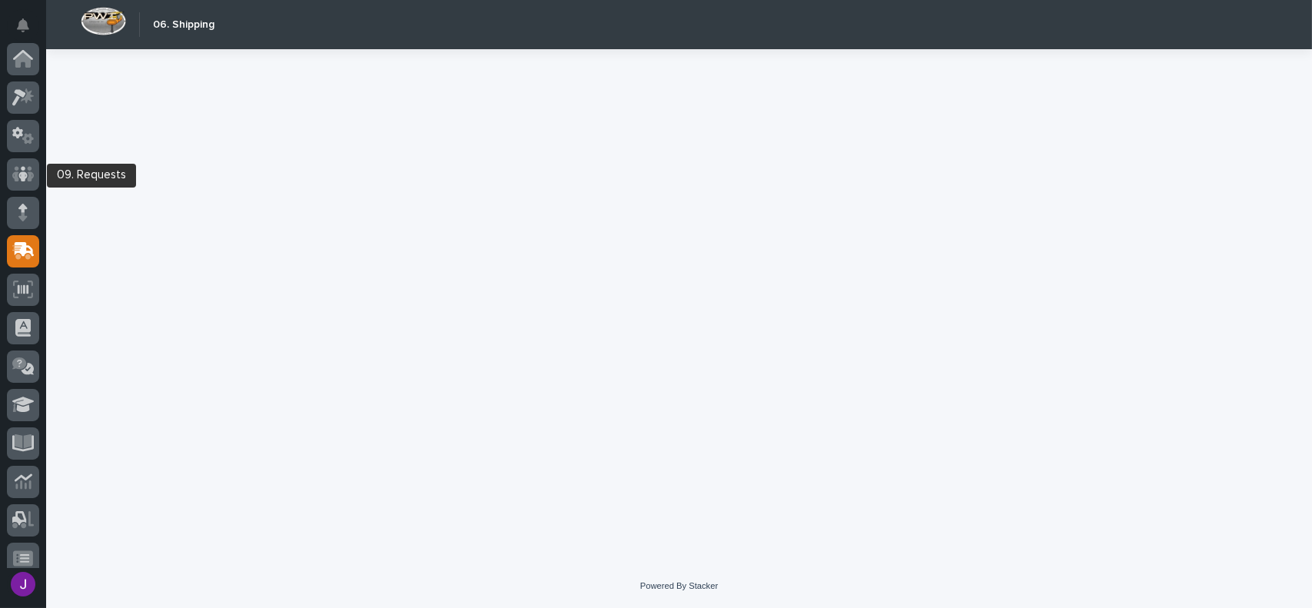
scroll to position [192, 0]
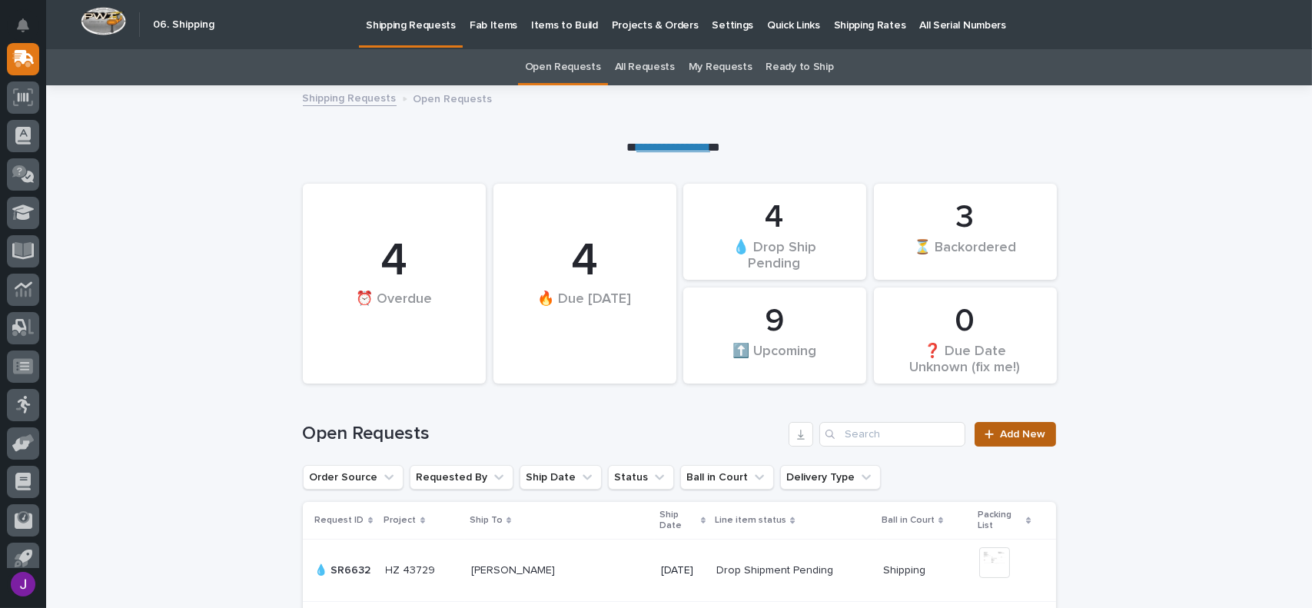
click at [1016, 436] on span "Add New" at bounding box center [1023, 434] width 45 height 11
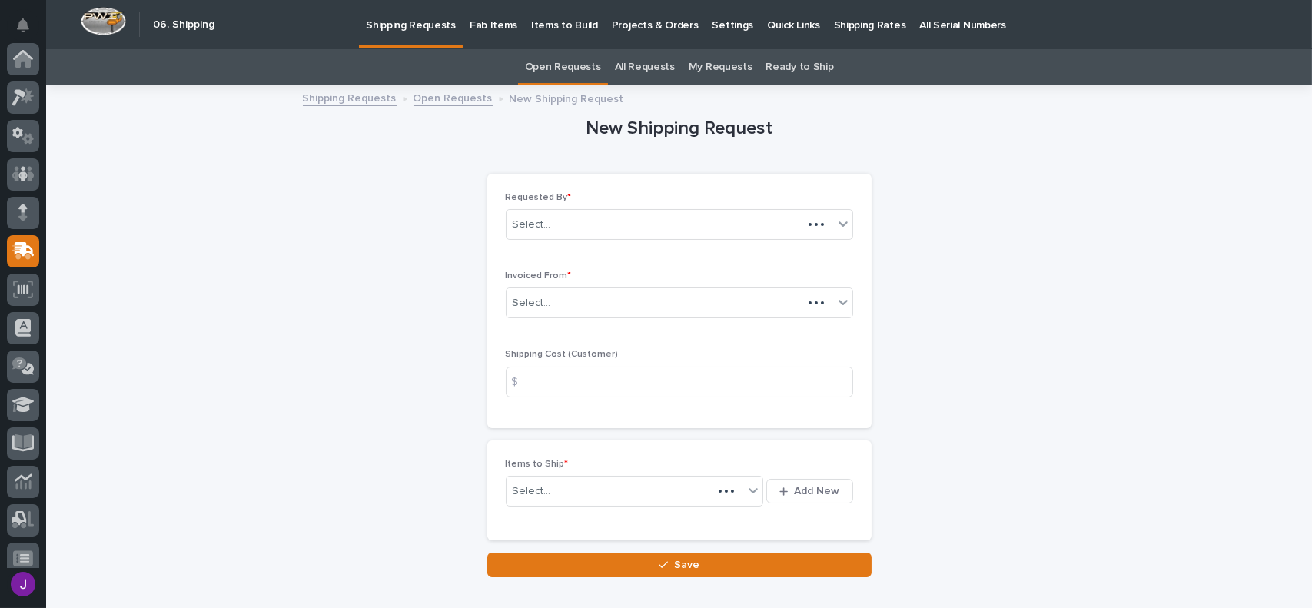
scroll to position [192, 0]
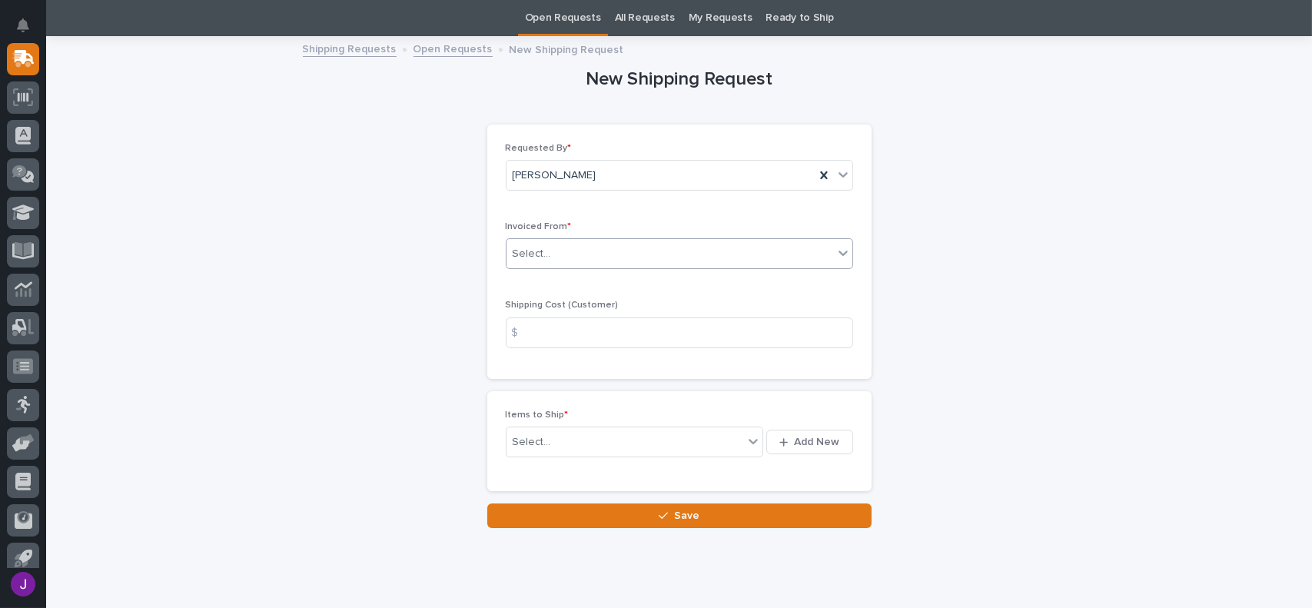
click at [606, 244] on div "Select..." at bounding box center [670, 253] width 327 height 25
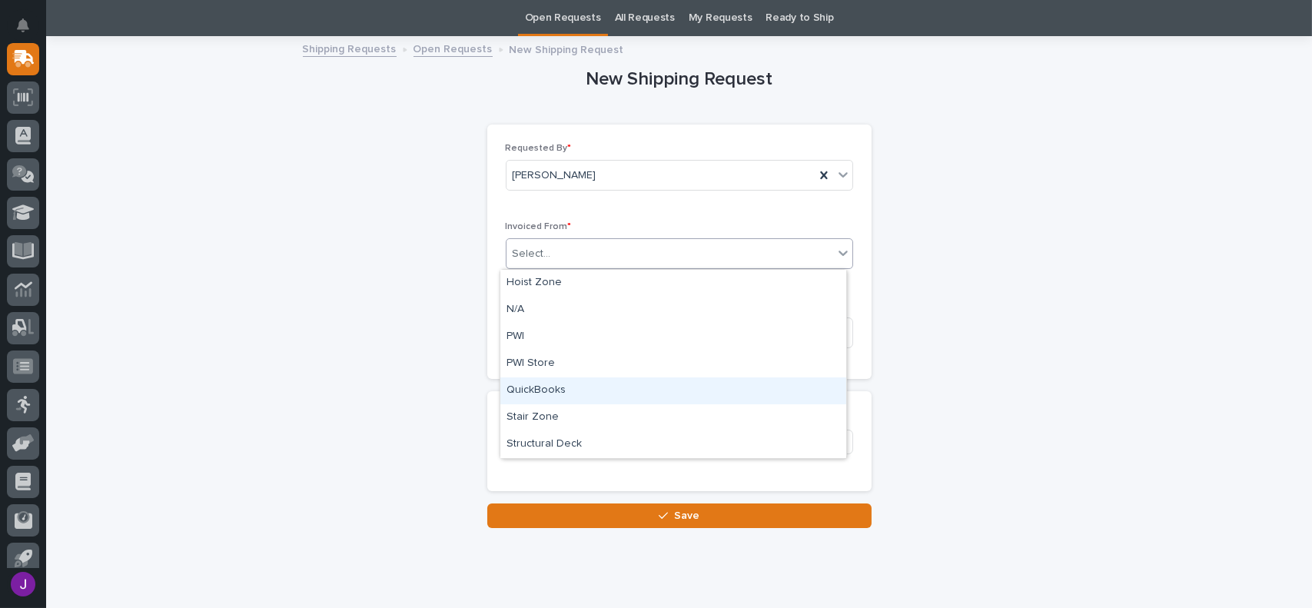
click at [542, 391] on div "QuickBooks" at bounding box center [673, 390] width 346 height 27
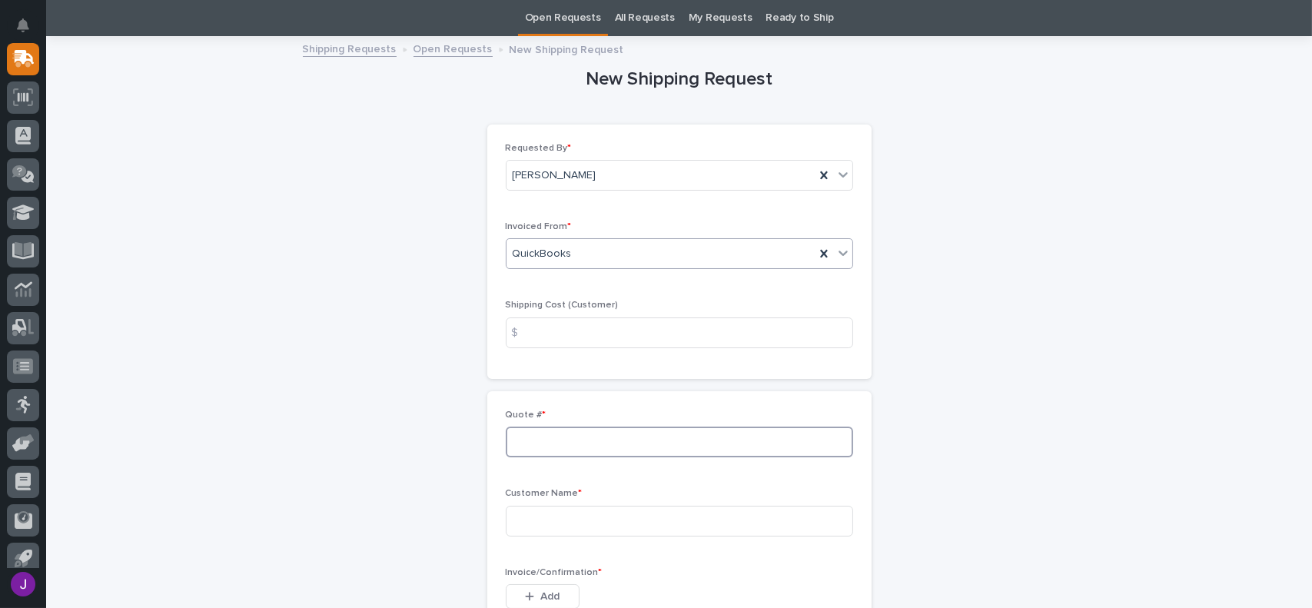
click at [543, 447] on input at bounding box center [679, 442] width 347 height 31
type input "136693"
click at [543, 520] on input at bounding box center [679, 521] width 347 height 31
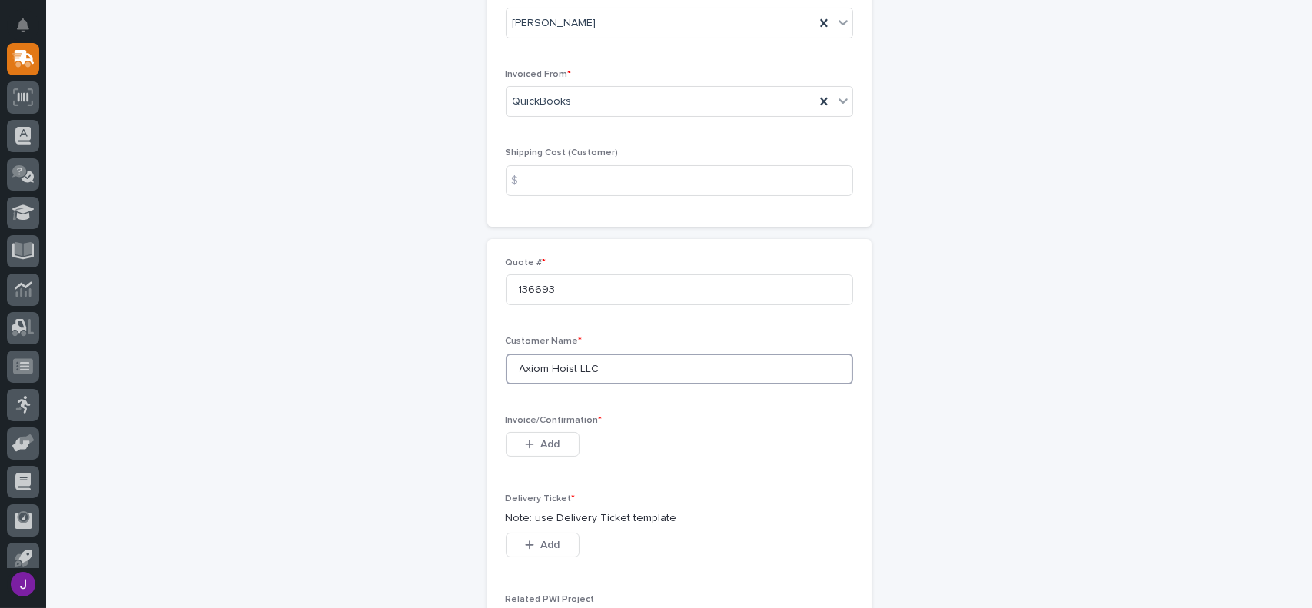
scroll to position [203, 0]
type input "Axiom Hoist LLC"
click at [558, 448] on button "Add" at bounding box center [543, 442] width 74 height 25
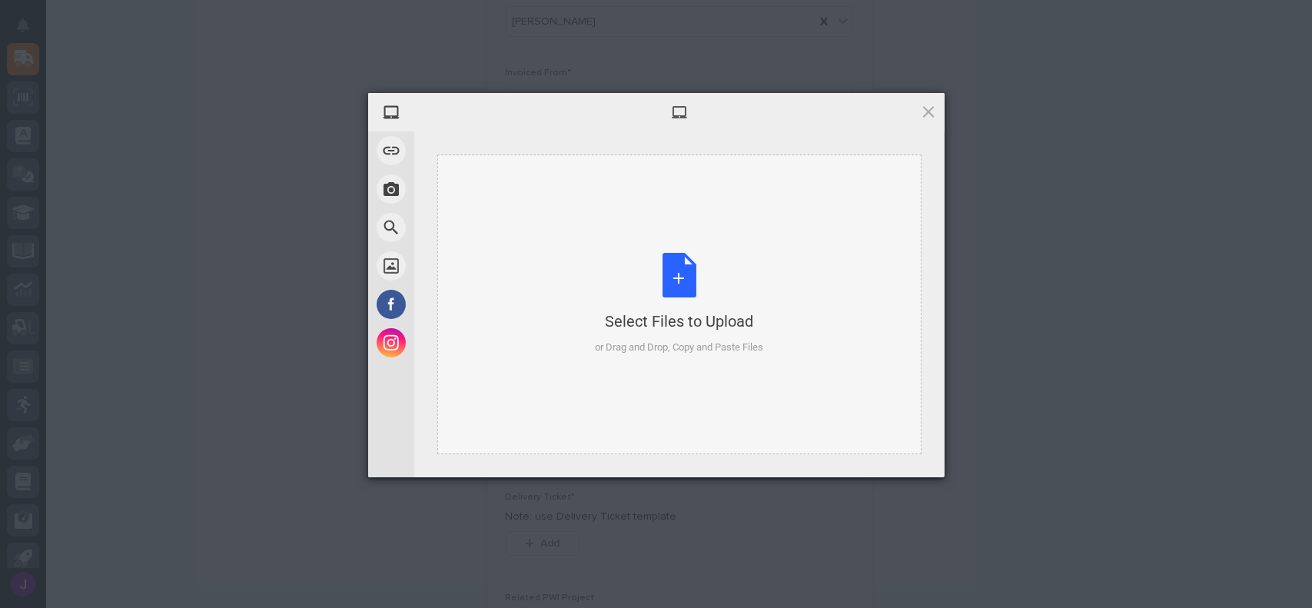
click at [684, 285] on div "Select Files to Upload or Drag and Drop, Copy and Paste Files" at bounding box center [679, 304] width 168 height 102
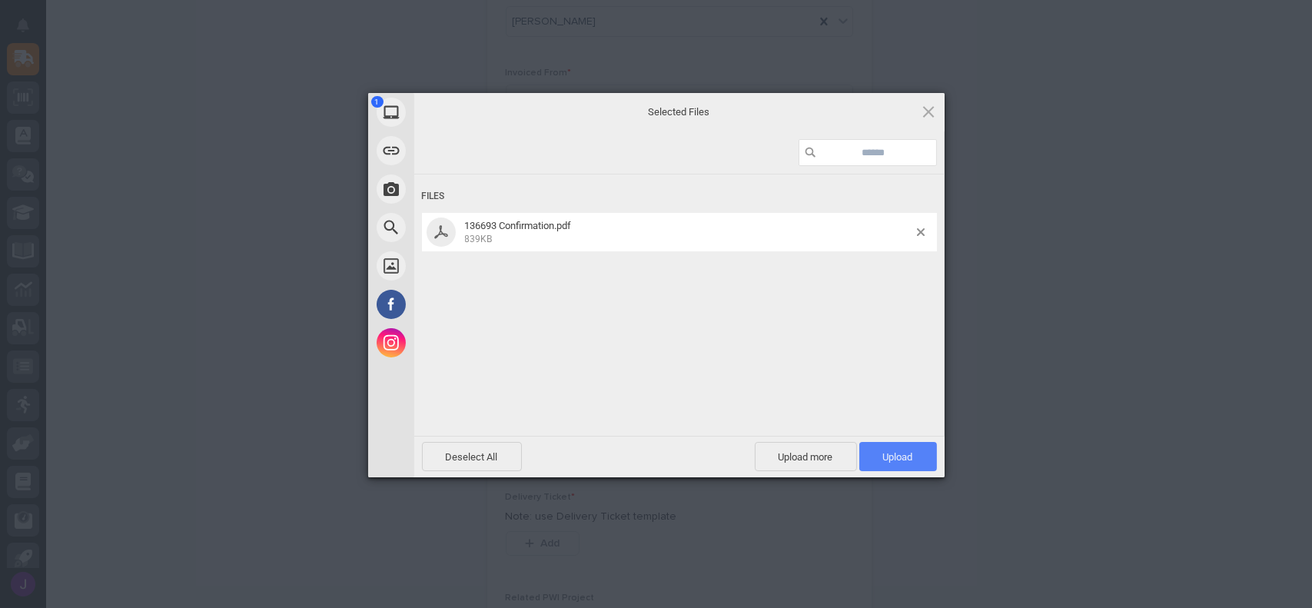
click at [929, 452] on span "Upload 1" at bounding box center [898, 456] width 78 height 29
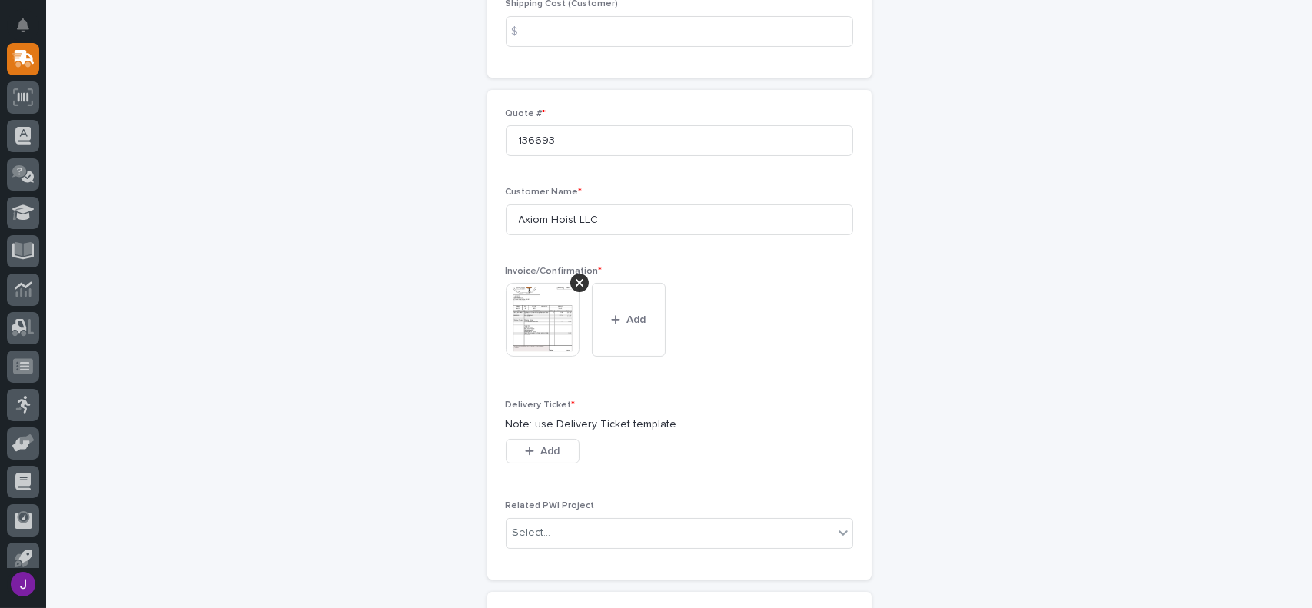
scroll to position [384, 0]
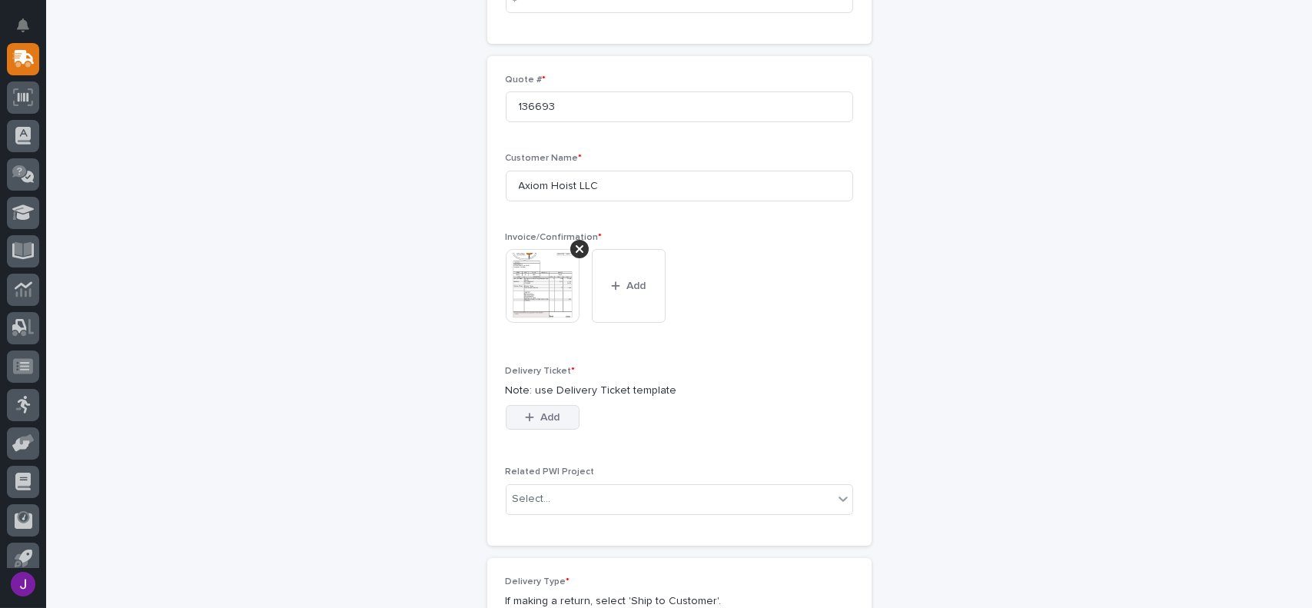
click at [549, 419] on span "Add" at bounding box center [549, 417] width 19 height 14
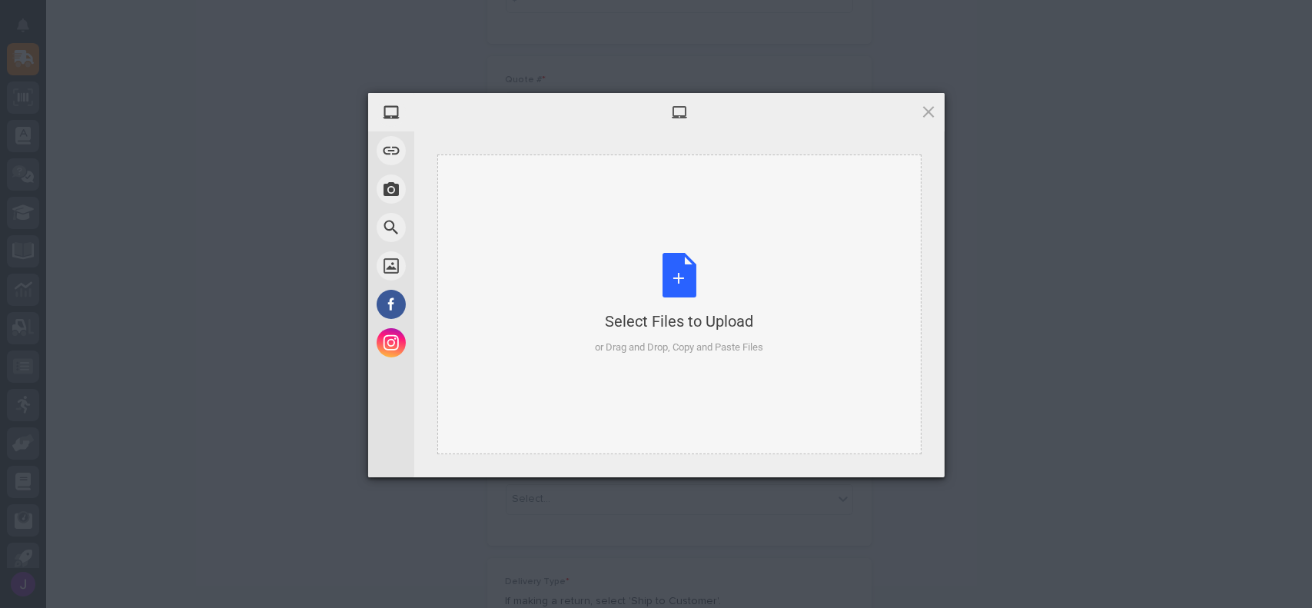
click at [670, 265] on div "Select Files to Upload or Drag and Drop, Copy and Paste Files" at bounding box center [679, 304] width 168 height 102
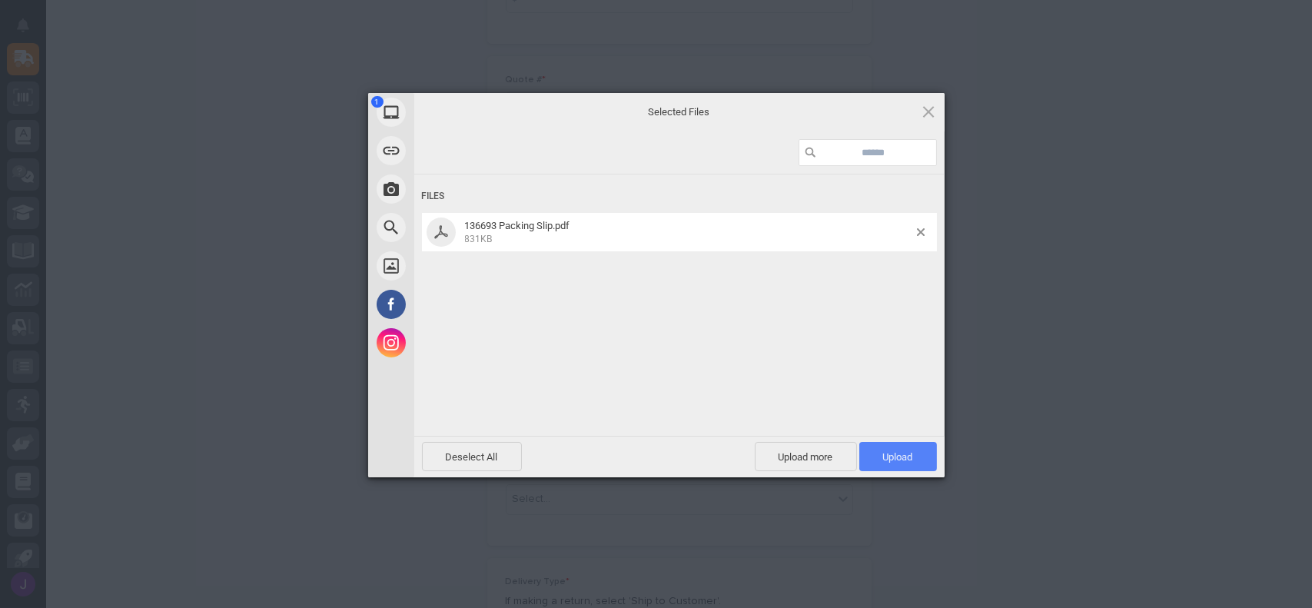
click at [902, 446] on span "Upload 1" at bounding box center [898, 456] width 78 height 29
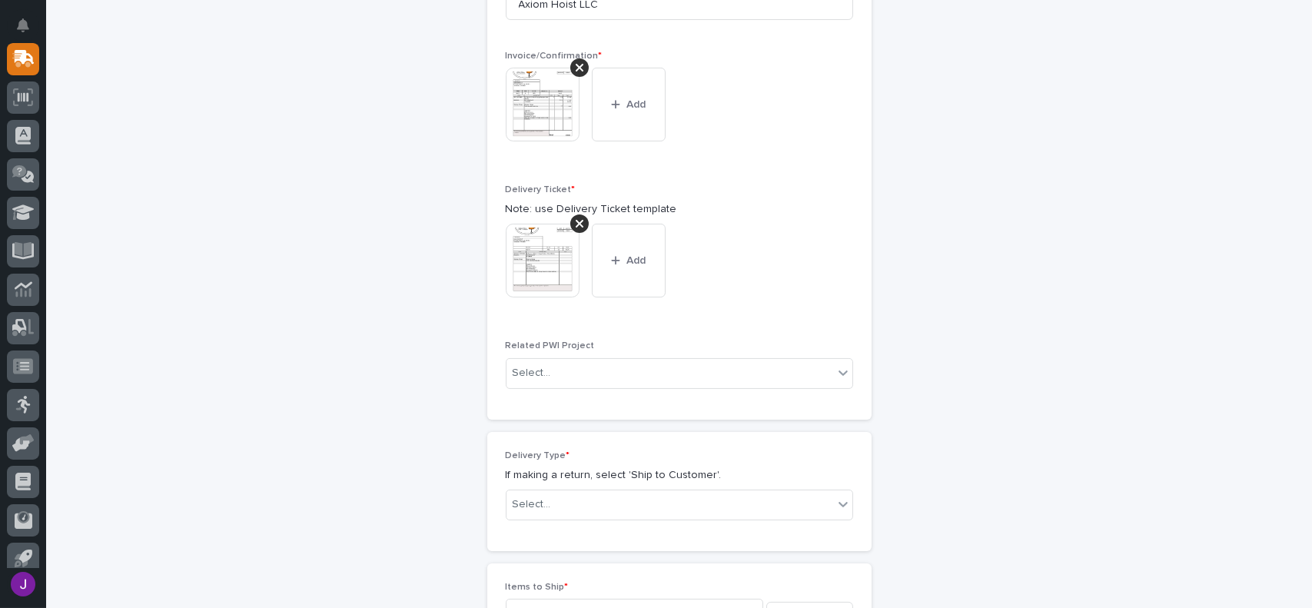
scroll to position [643, 0]
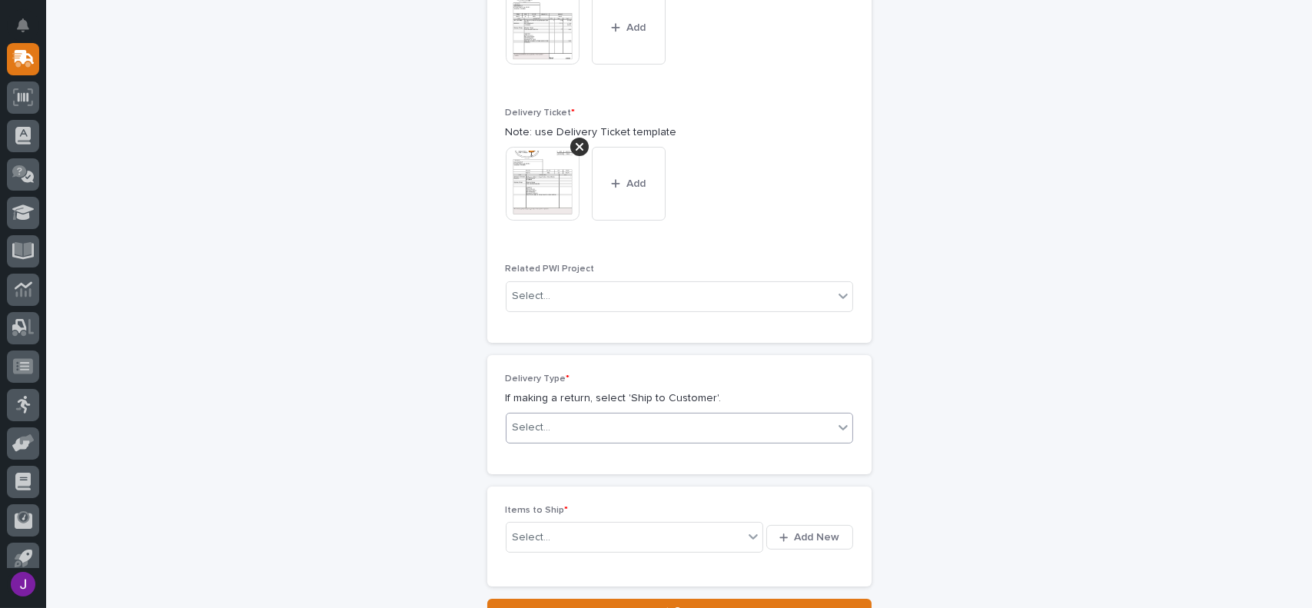
click at [537, 437] on div "Select..." at bounding box center [670, 427] width 327 height 25
click at [623, 454] on div "Ship to Customer" at bounding box center [673, 457] width 346 height 27
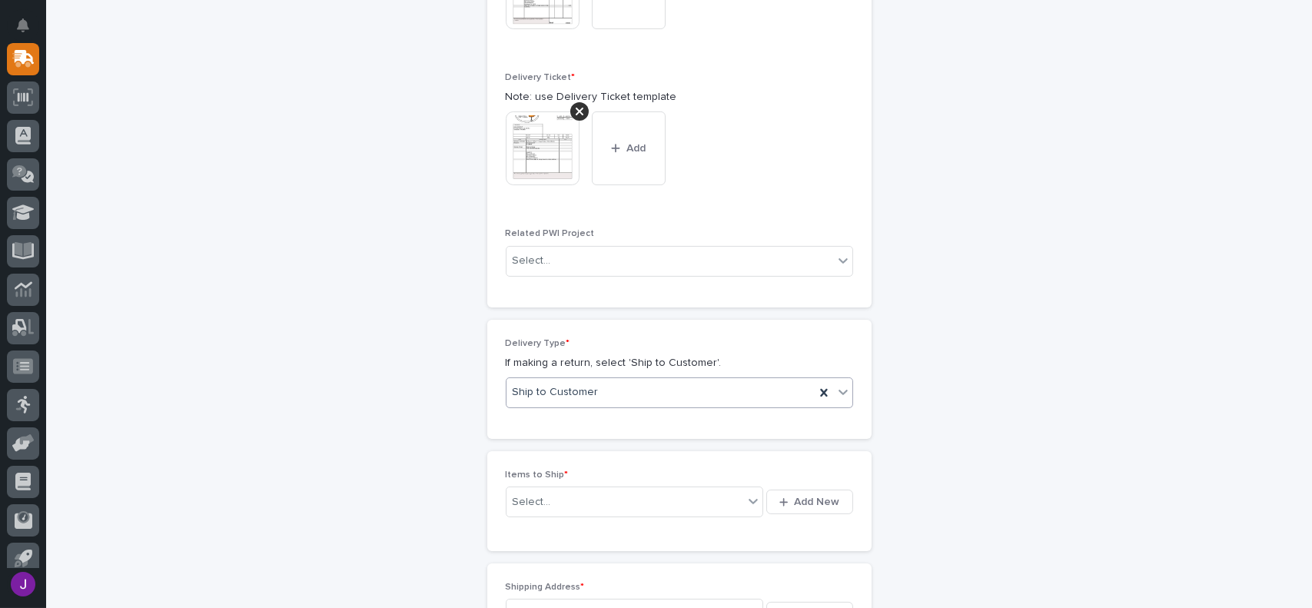
scroll to position [698, 0]
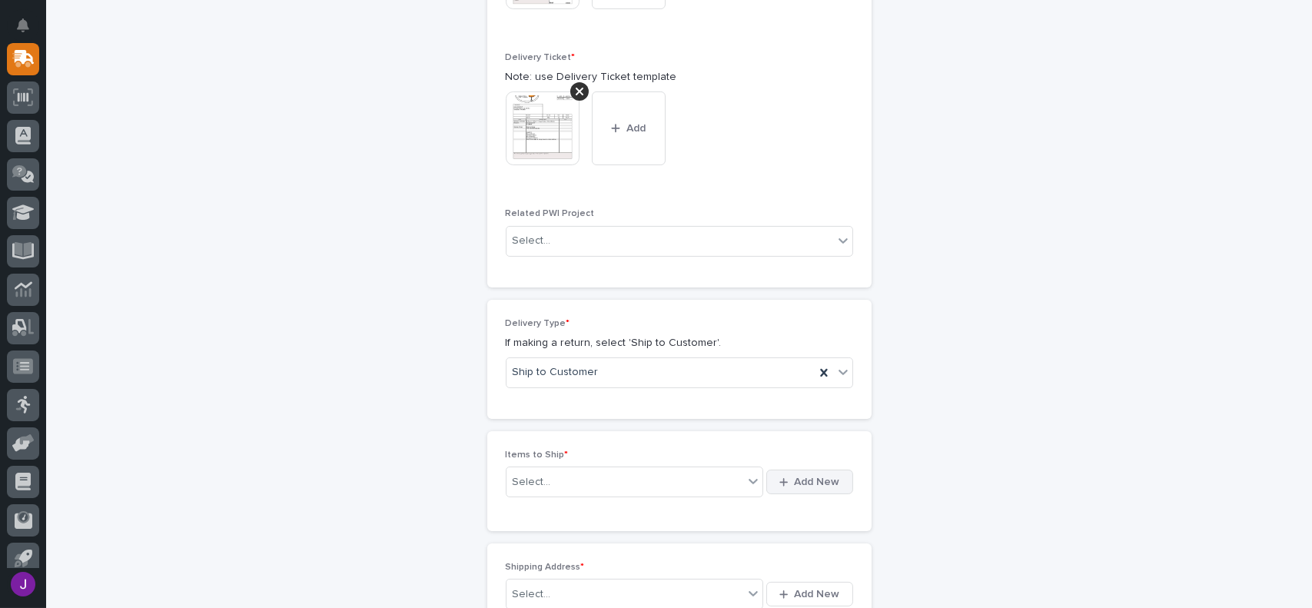
click at [795, 483] on span "Add New" at bounding box center [817, 482] width 45 height 14
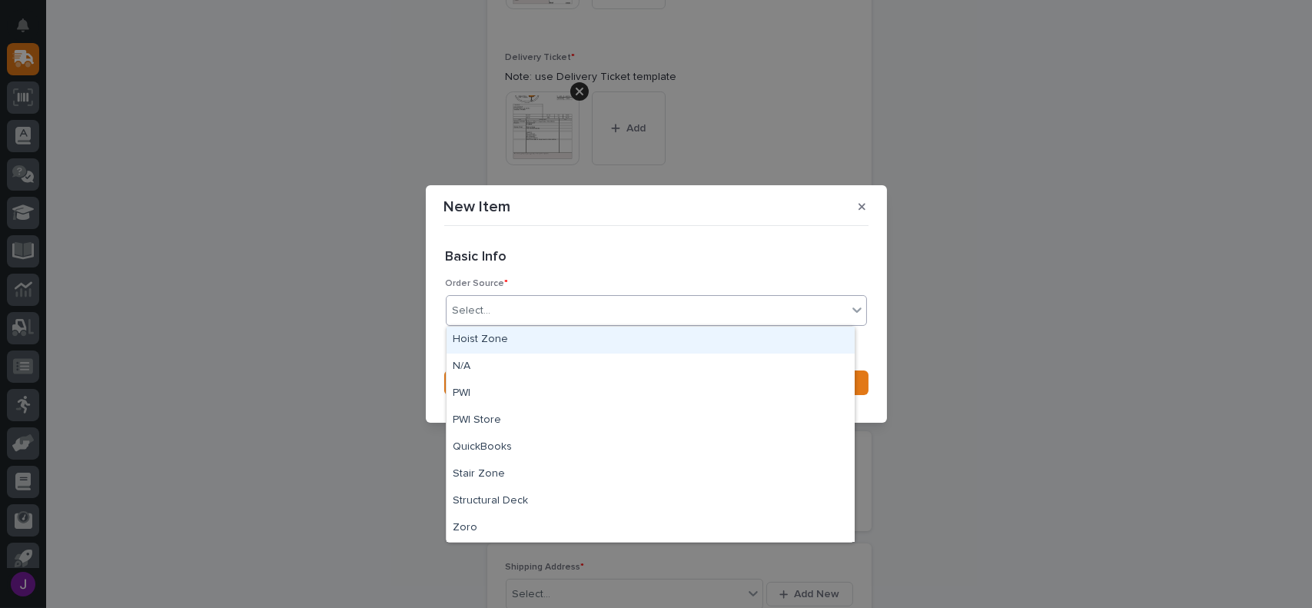
click at [512, 295] on div "Select..." at bounding box center [656, 310] width 421 height 31
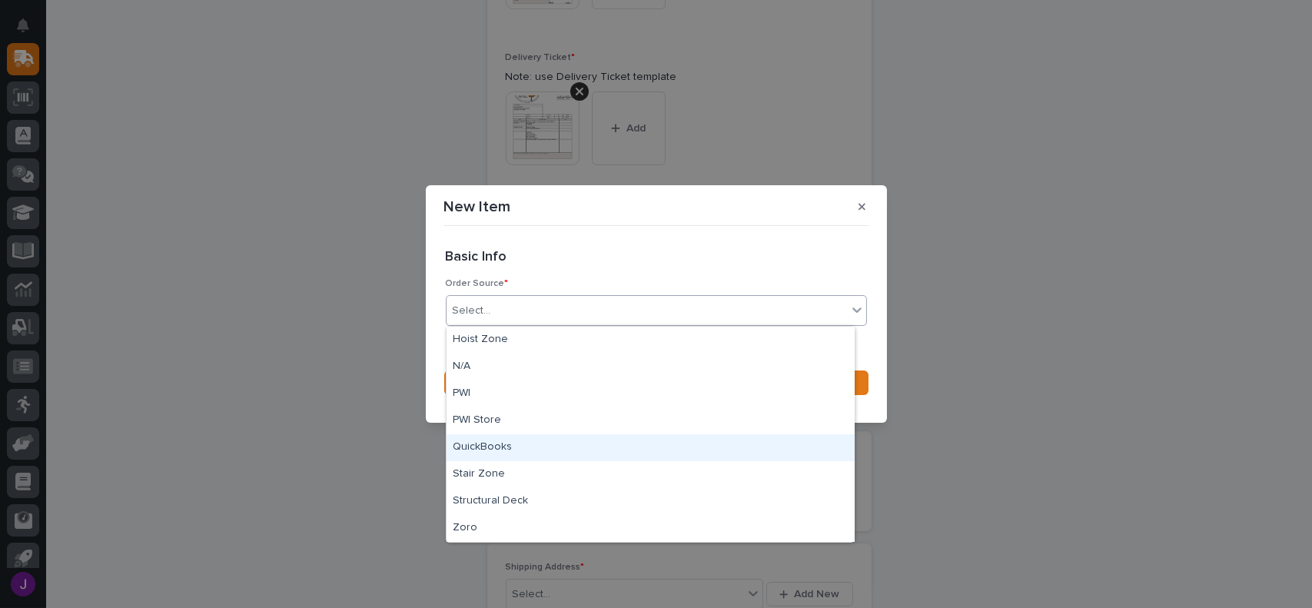
click at [479, 448] on div "QuickBooks" at bounding box center [651, 447] width 408 height 27
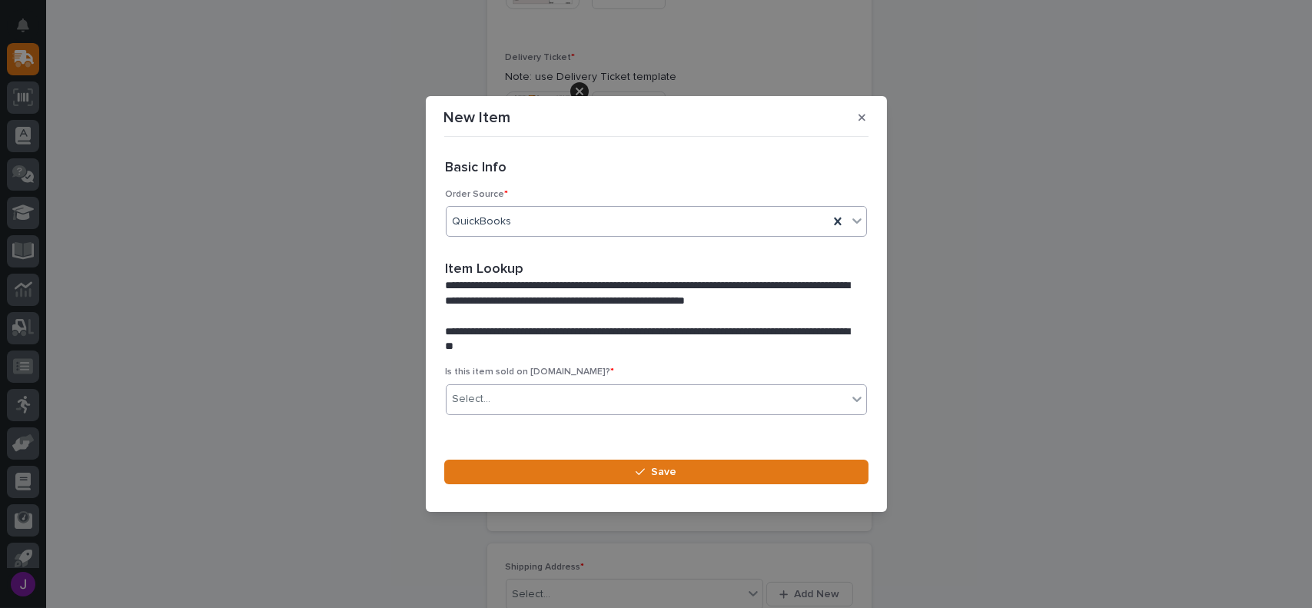
click at [561, 400] on div "Select..." at bounding box center [647, 399] width 400 height 25
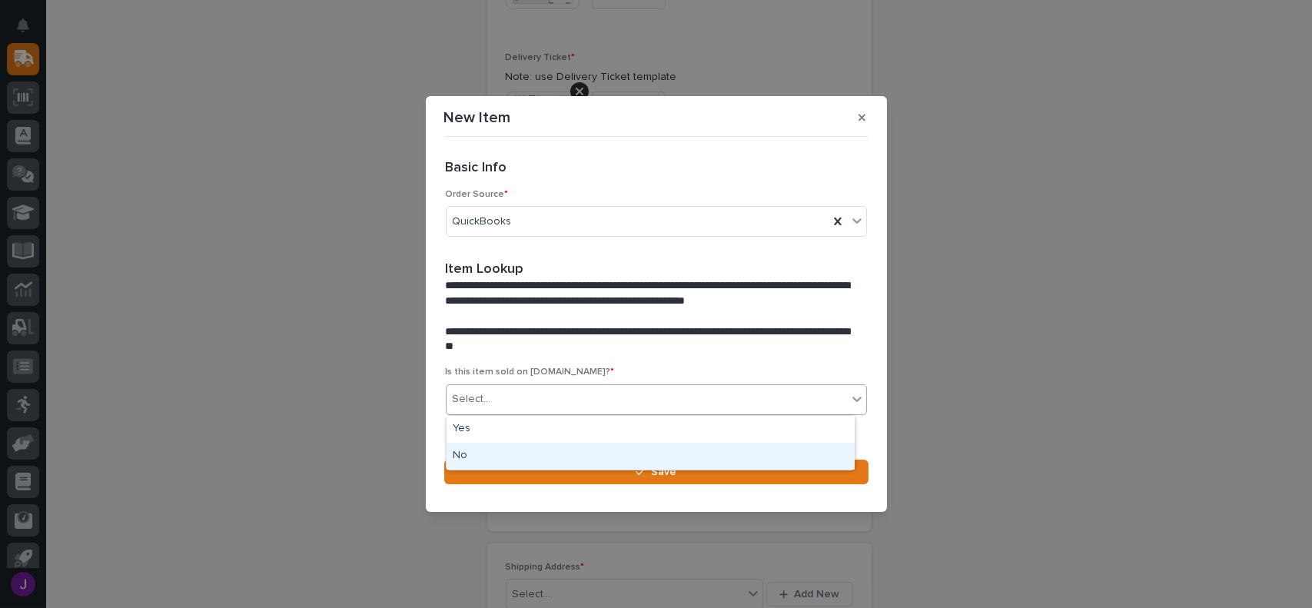
click at [460, 452] on div "No" at bounding box center [651, 456] width 408 height 27
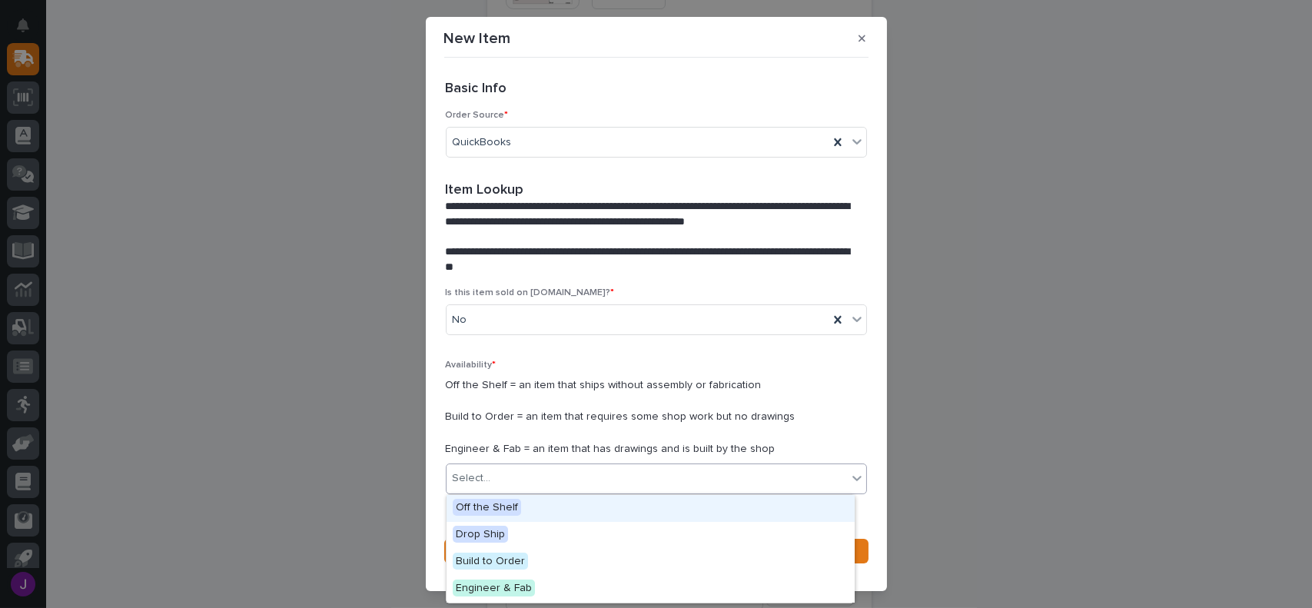
click at [485, 483] on div "Select..." at bounding box center [472, 478] width 38 height 16
click at [491, 506] on span "Off the Shelf" at bounding box center [487, 507] width 68 height 17
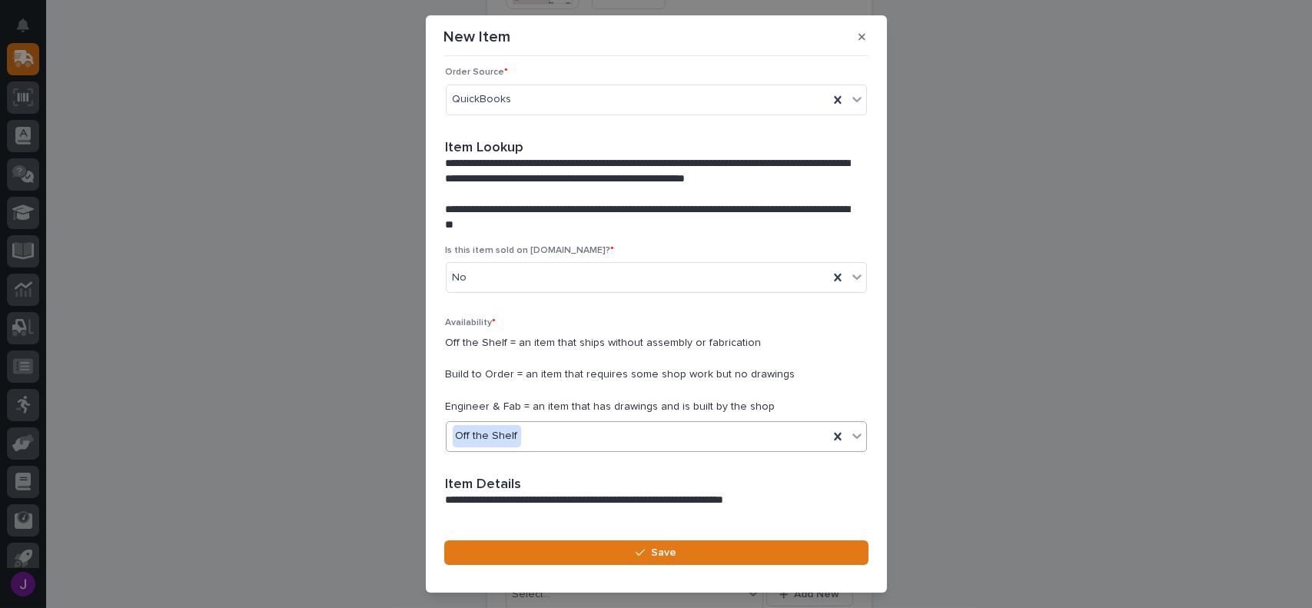
scroll to position [154, 0]
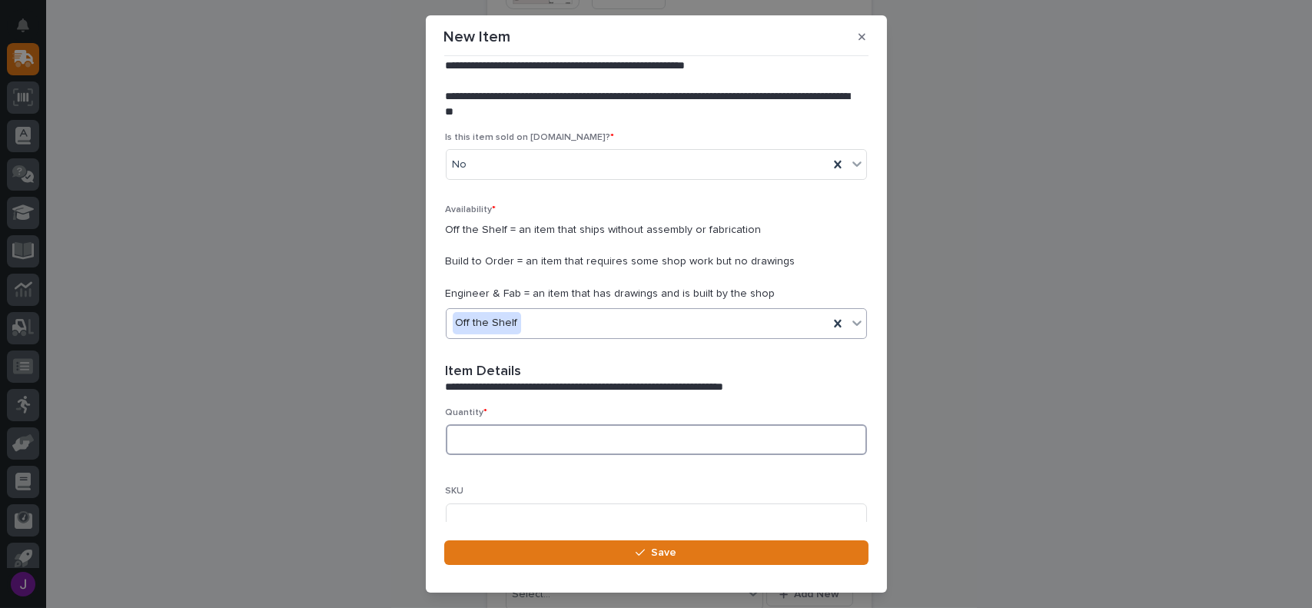
click at [500, 444] on input at bounding box center [656, 439] width 421 height 31
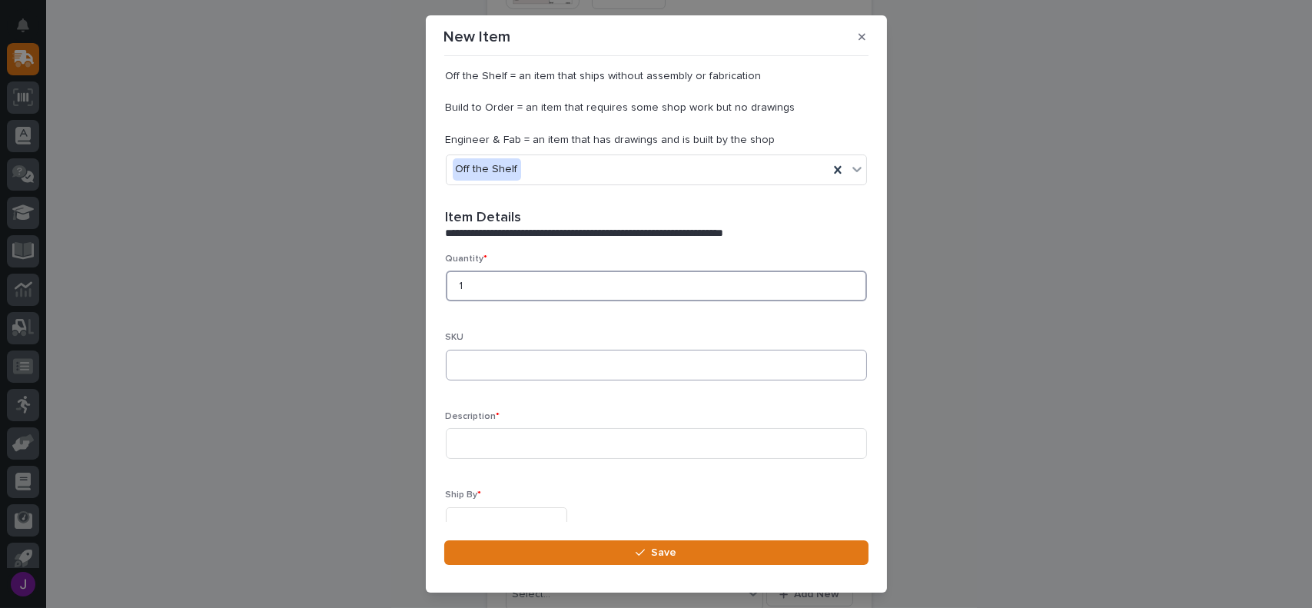
scroll to position [384, 0]
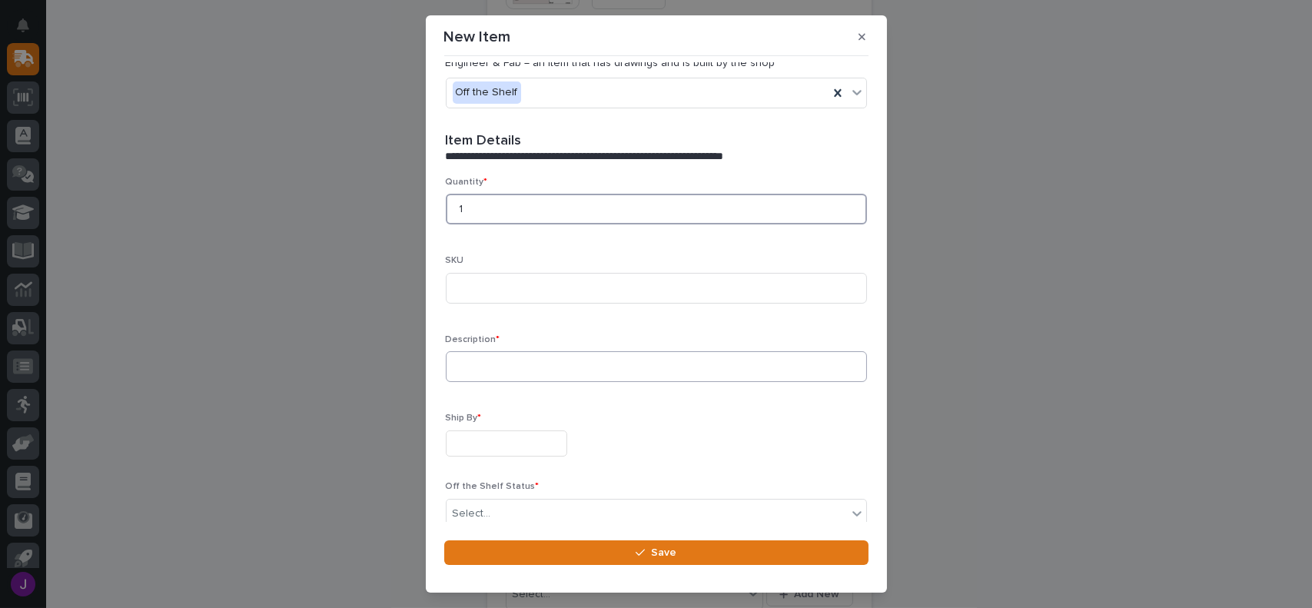
type input "1"
click at [499, 364] on input at bounding box center [656, 366] width 421 height 31
type input "50 ft reel 12 wire 14 gauge festoon cable"
click at [503, 450] on input "text" at bounding box center [506, 443] width 121 height 27
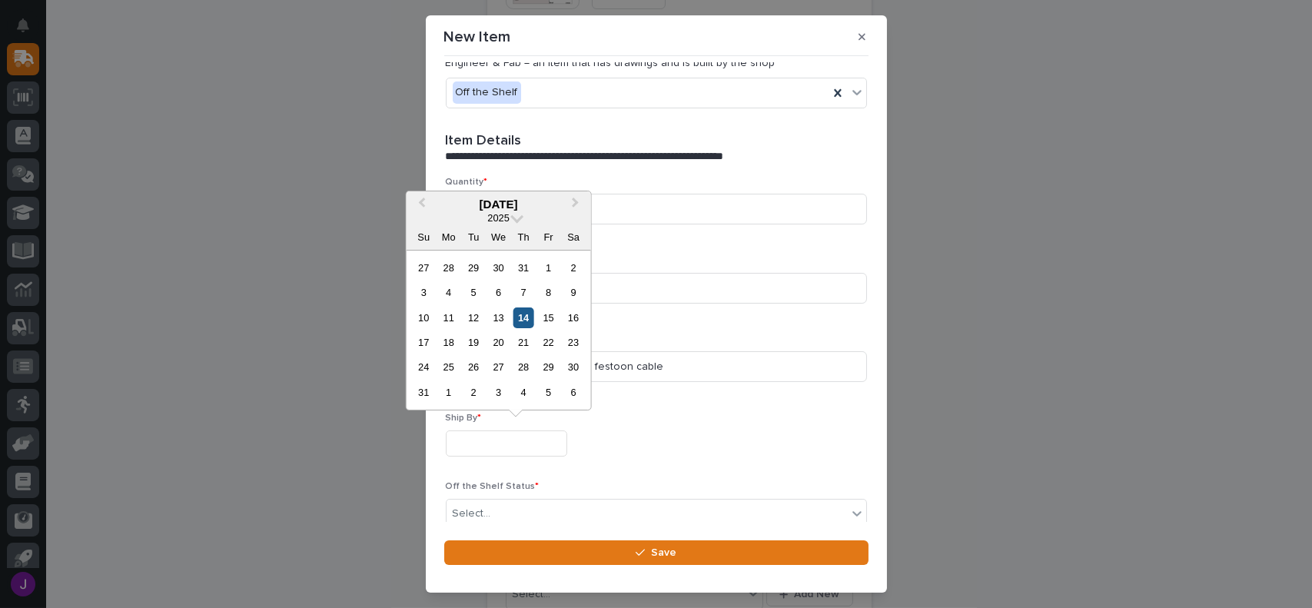
click at [529, 319] on div "14" at bounding box center [523, 317] width 21 height 21
type input "**********"
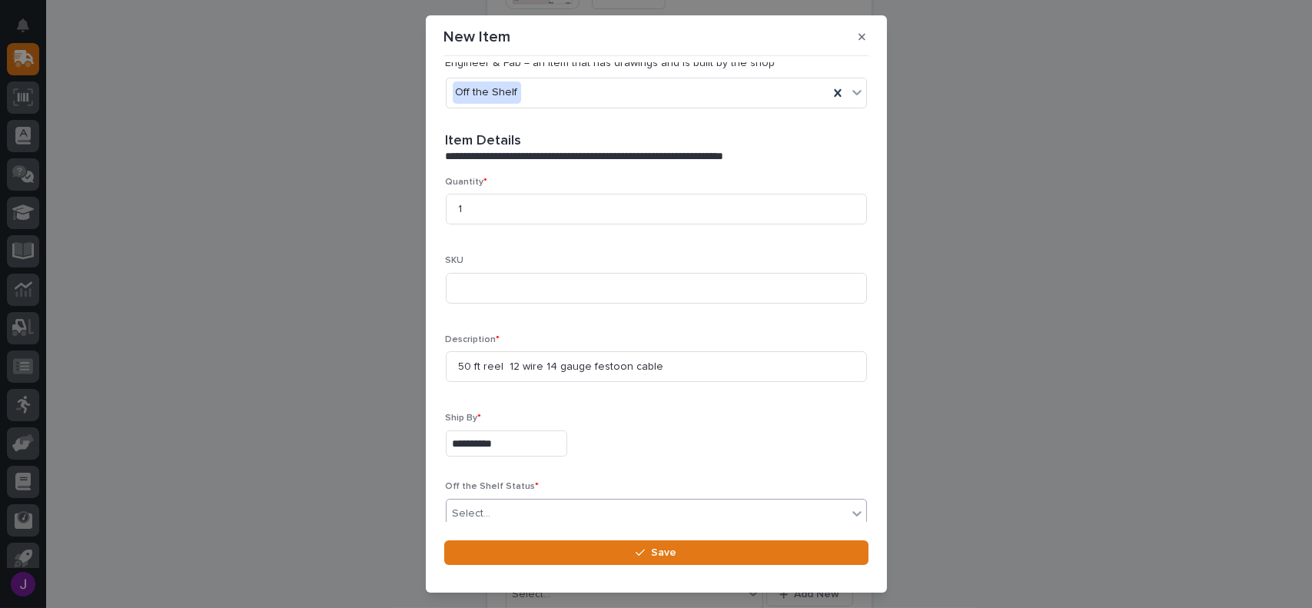
scroll to position [458, 0]
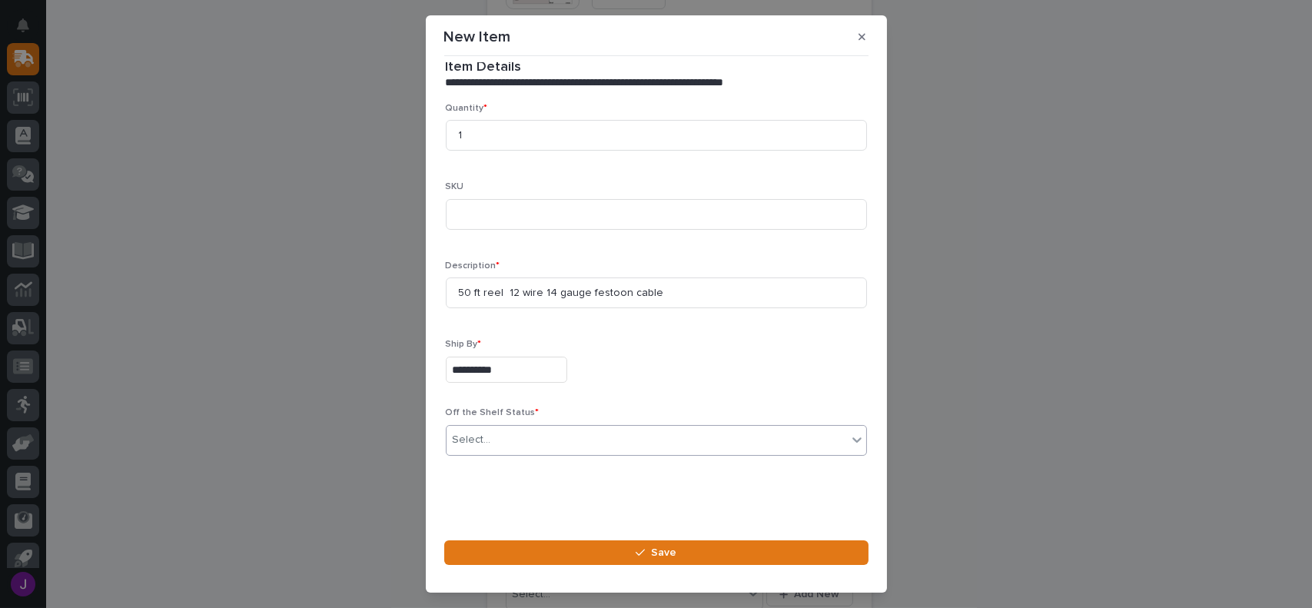
click at [526, 445] on div "Select..." at bounding box center [647, 439] width 400 height 25
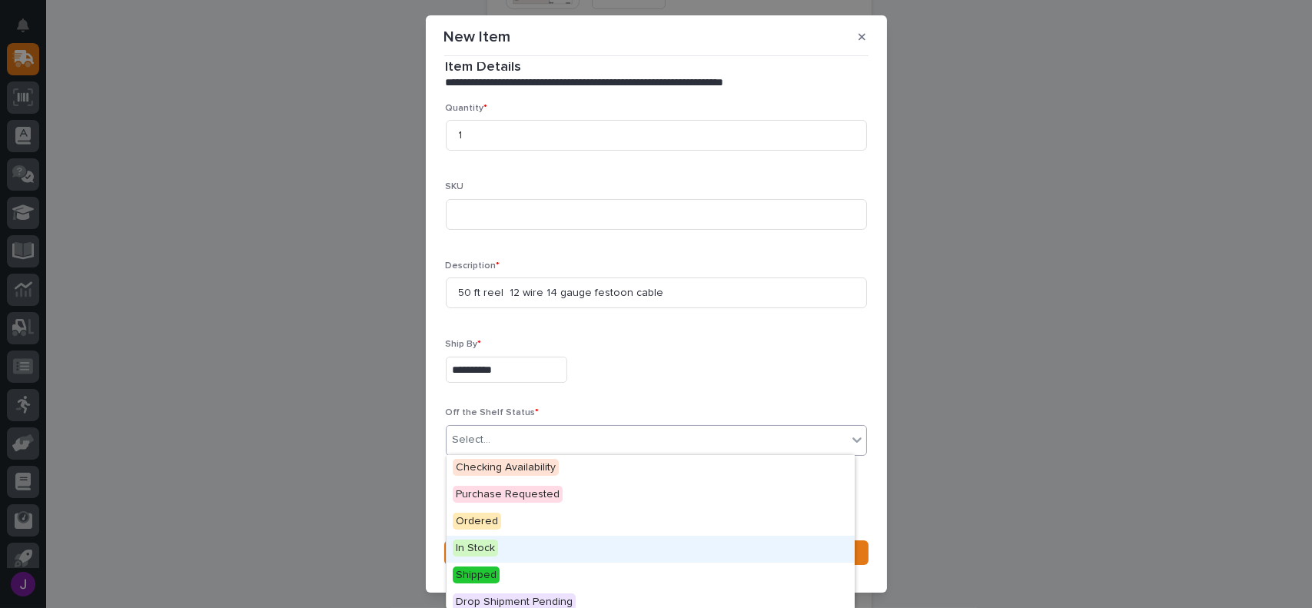
click at [488, 545] on span "In Stock" at bounding box center [475, 548] width 45 height 17
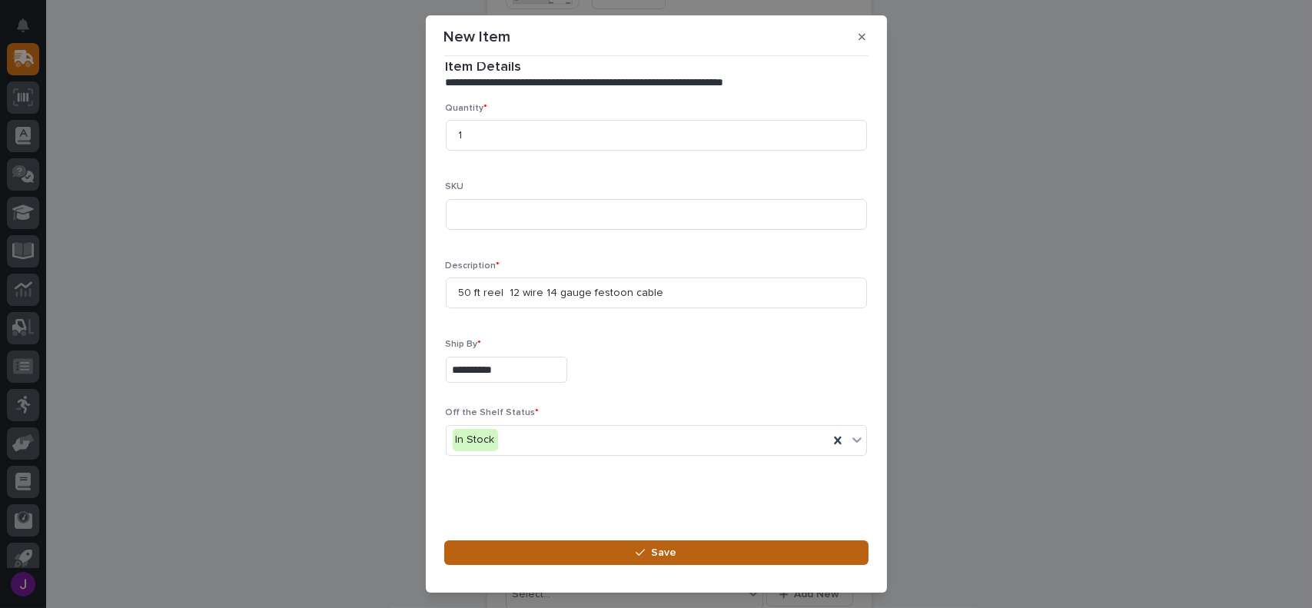
click at [632, 548] on button "Save" at bounding box center [656, 552] width 424 height 25
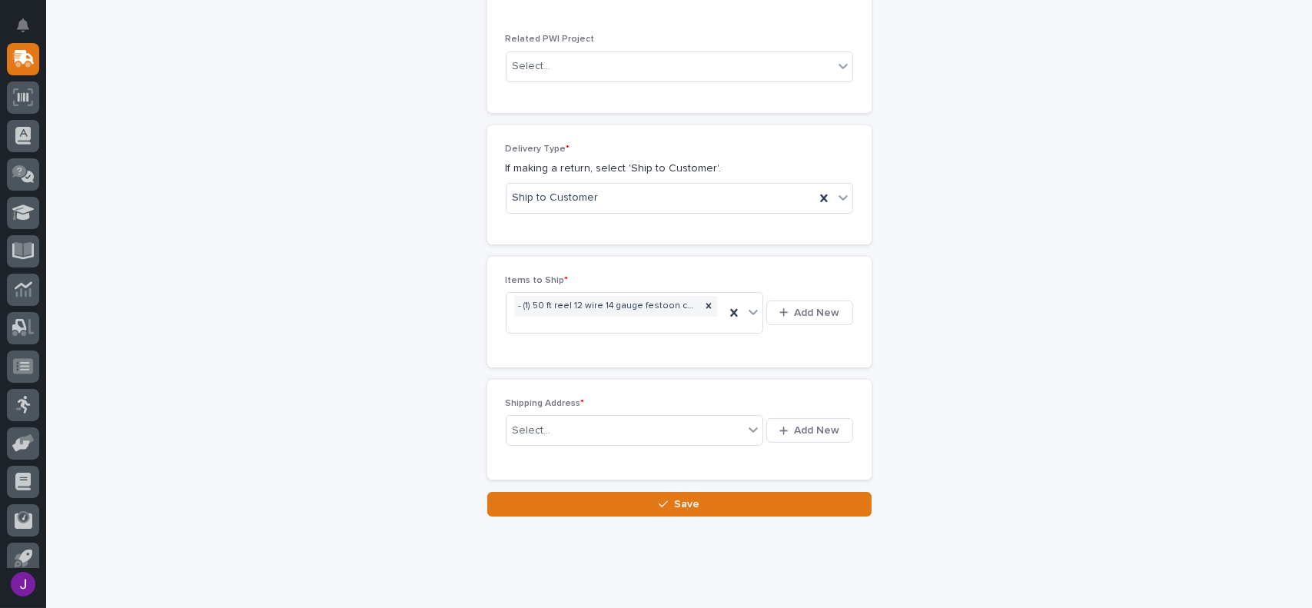
scroll to position [889, 0]
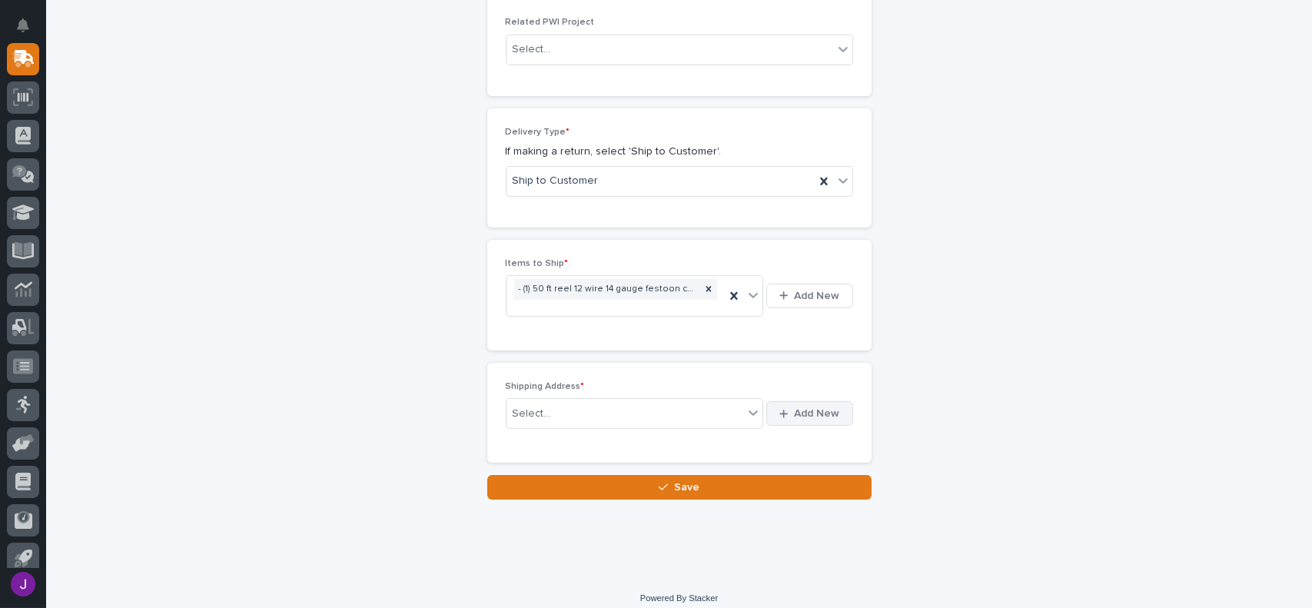
click at [840, 405] on button "Add New" at bounding box center [809, 413] width 86 height 25
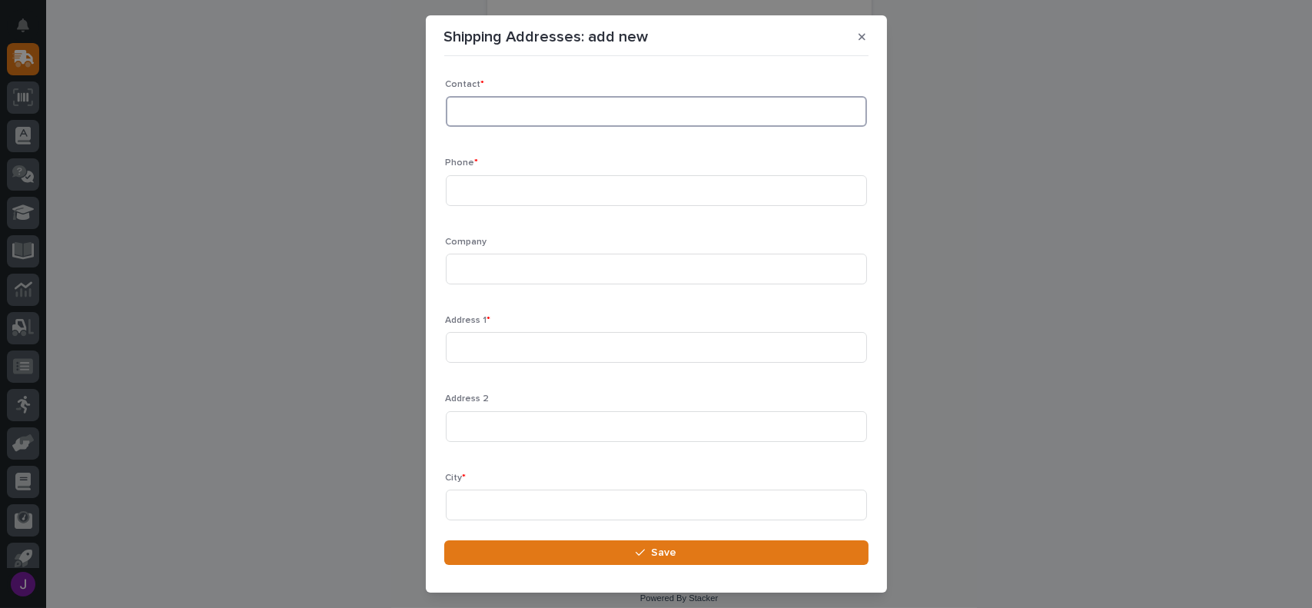
click at [486, 106] on input at bounding box center [656, 111] width 421 height 31
type input "[PERSON_NAME]"
click at [485, 181] on input at bounding box center [656, 190] width 421 height 31
type input "5"
paste input "[PHONE_NUMBER]"
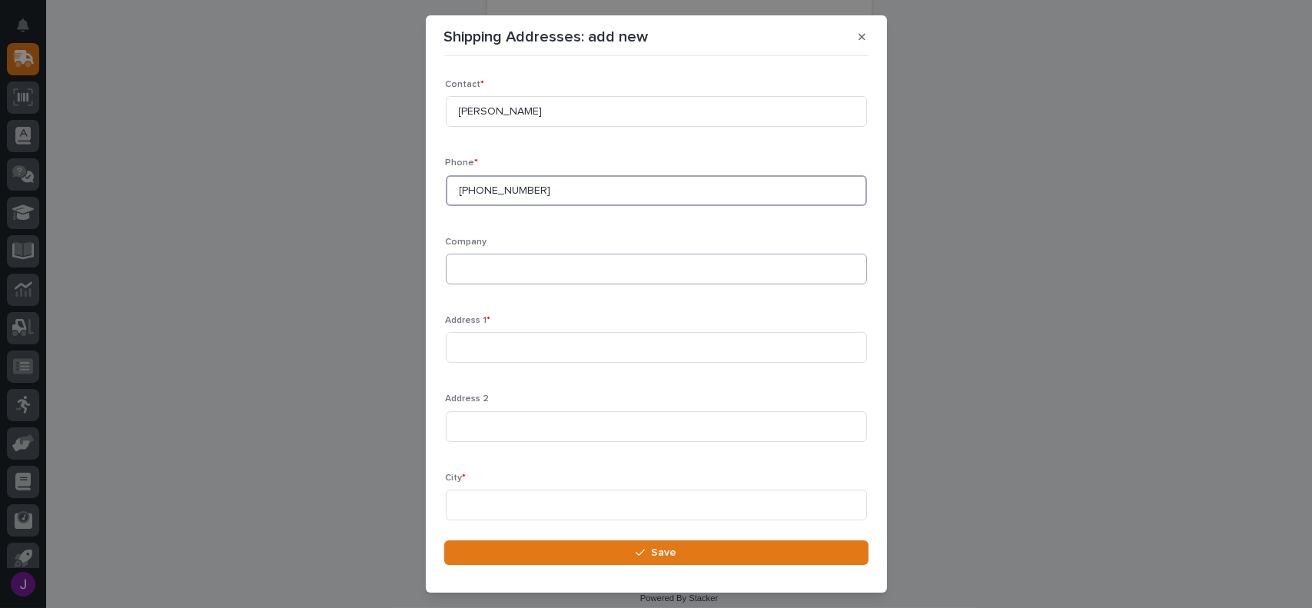
type input "[PHONE_NUMBER]"
click at [467, 280] on input at bounding box center [656, 269] width 421 height 31
type input "DeLaval Service"
click at [478, 360] on input at bounding box center [656, 347] width 421 height 31
type input "360 Farmland Dr"
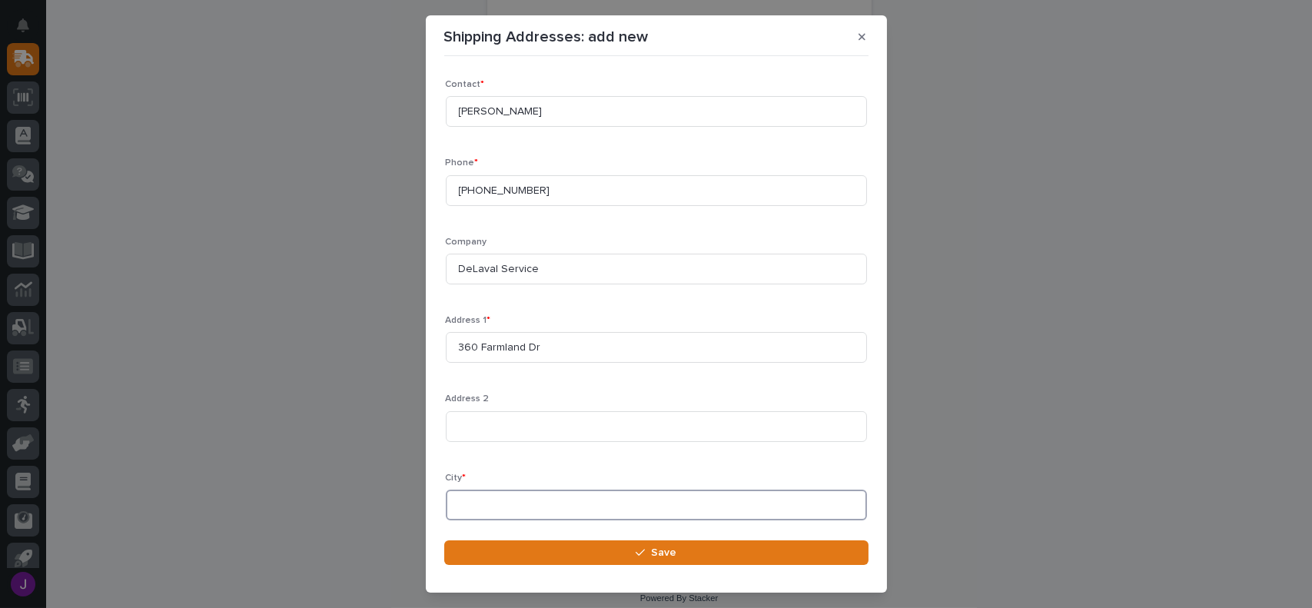
click at [464, 510] on input at bounding box center [656, 505] width 421 height 31
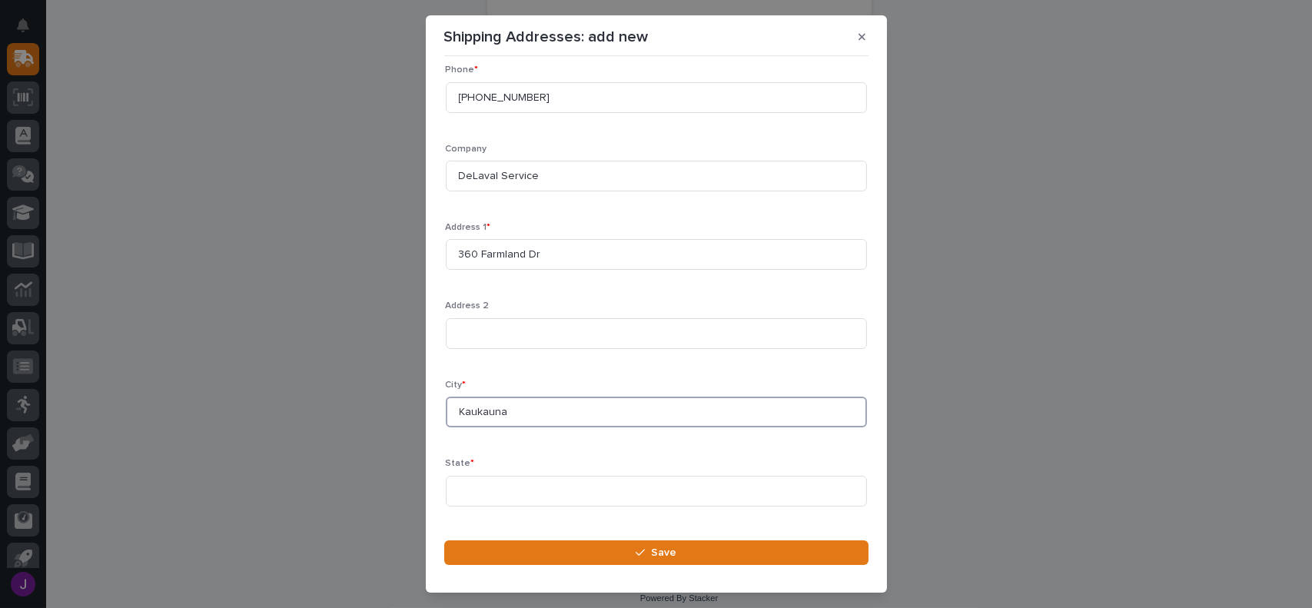
scroll to position [154, 0]
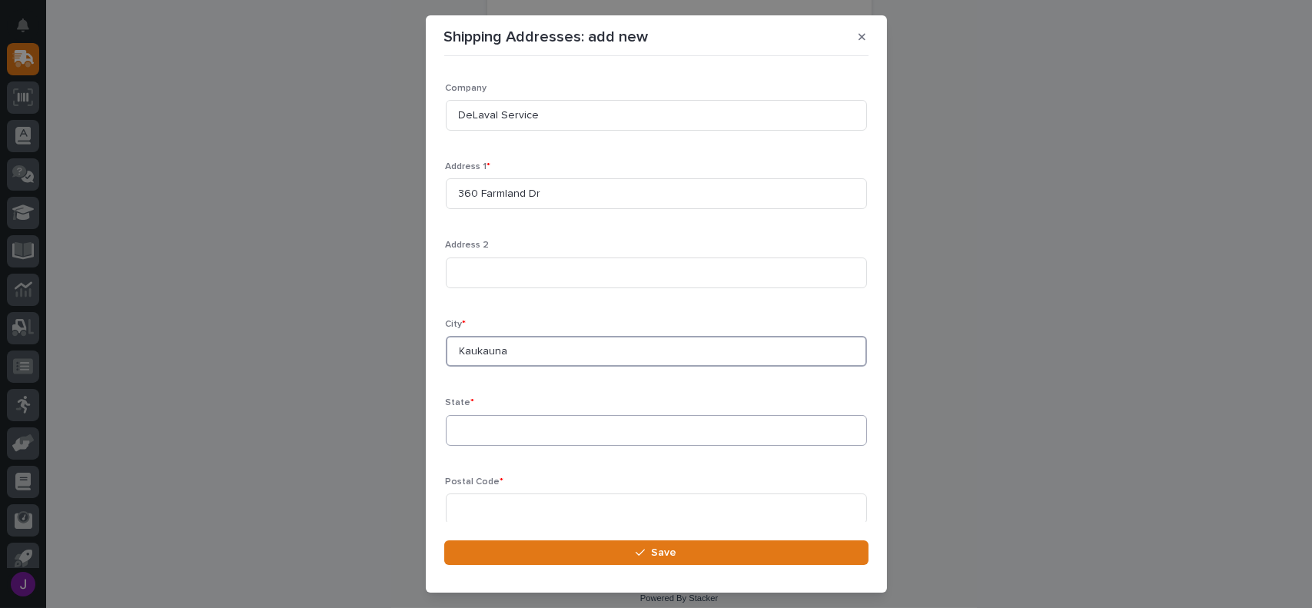
type input "Kaukauna"
click at [487, 435] on input at bounding box center [656, 430] width 421 height 31
type input "WI"
click at [489, 510] on input at bounding box center [656, 508] width 421 height 31
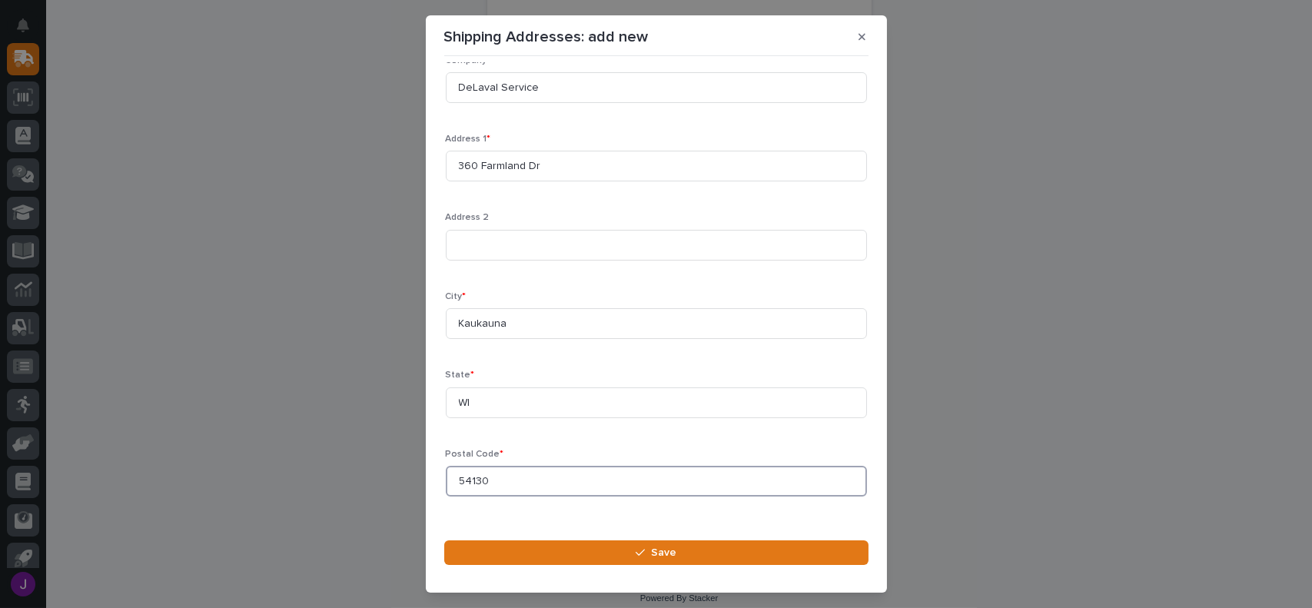
scroll to position [203, 0]
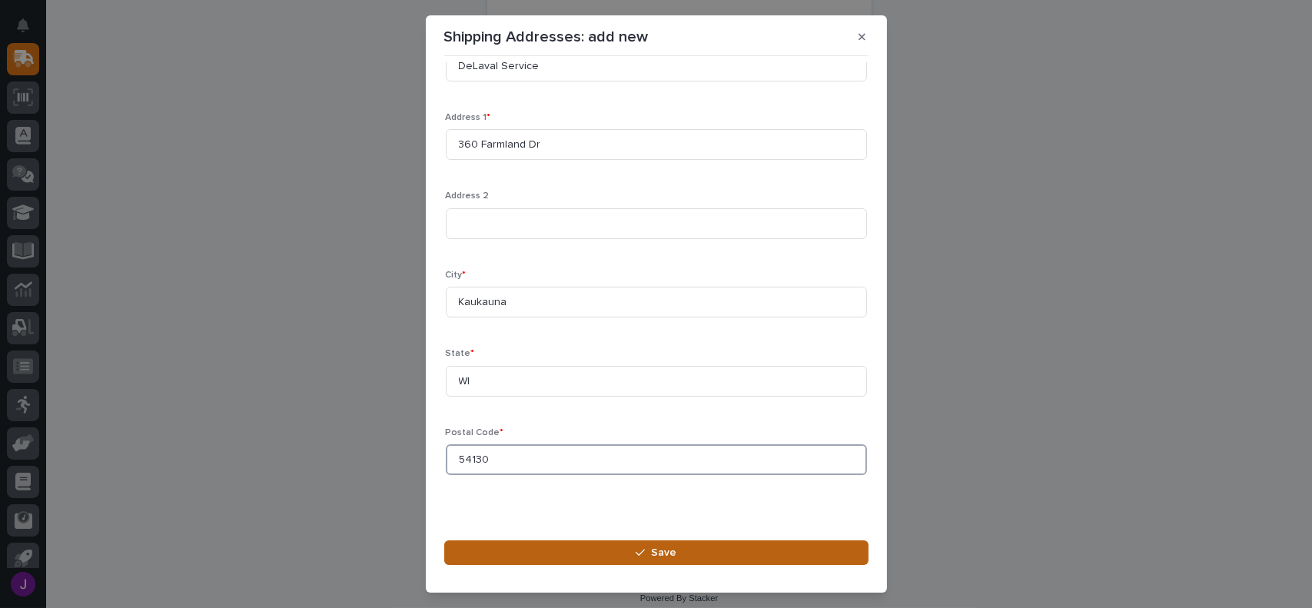
type input "54130"
click at [648, 543] on button "Save" at bounding box center [656, 552] width 424 height 25
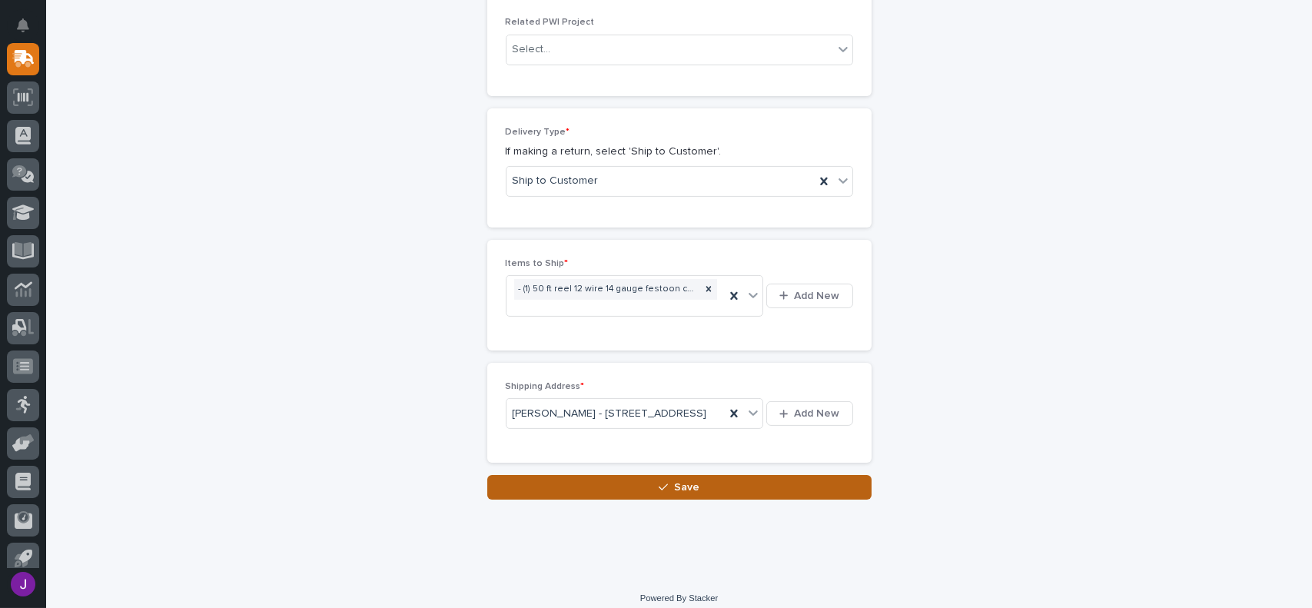
click at [682, 500] on button "Save" at bounding box center [679, 487] width 384 height 25
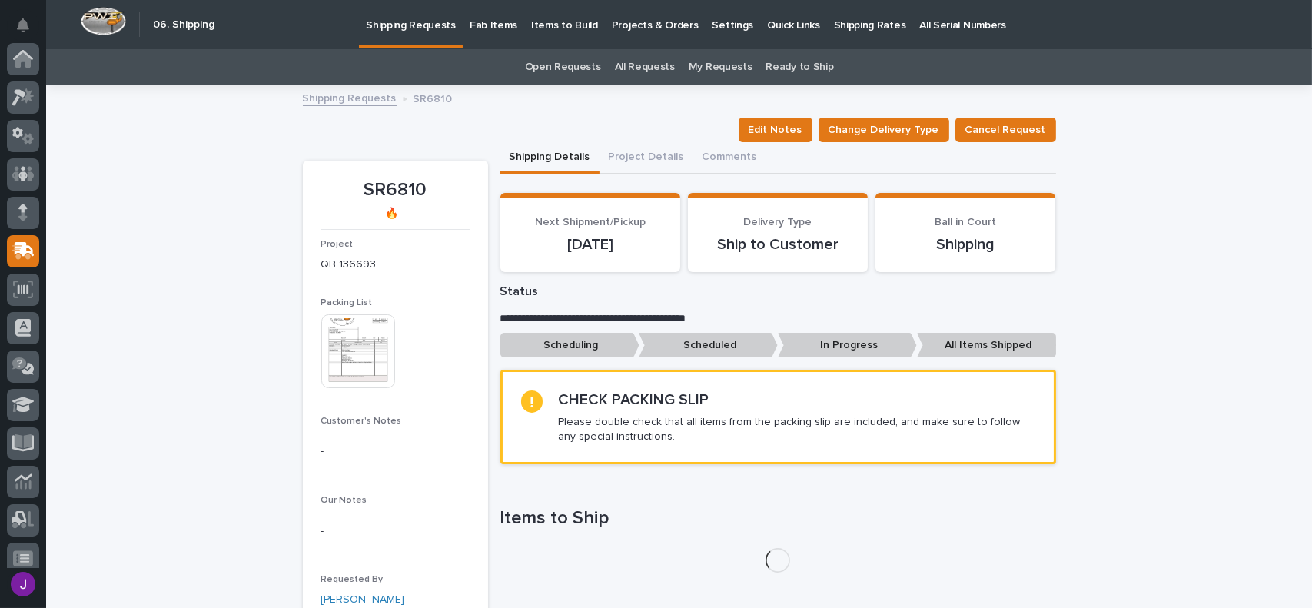
scroll to position [192, 0]
